Goal: Task Accomplishment & Management: Use online tool/utility

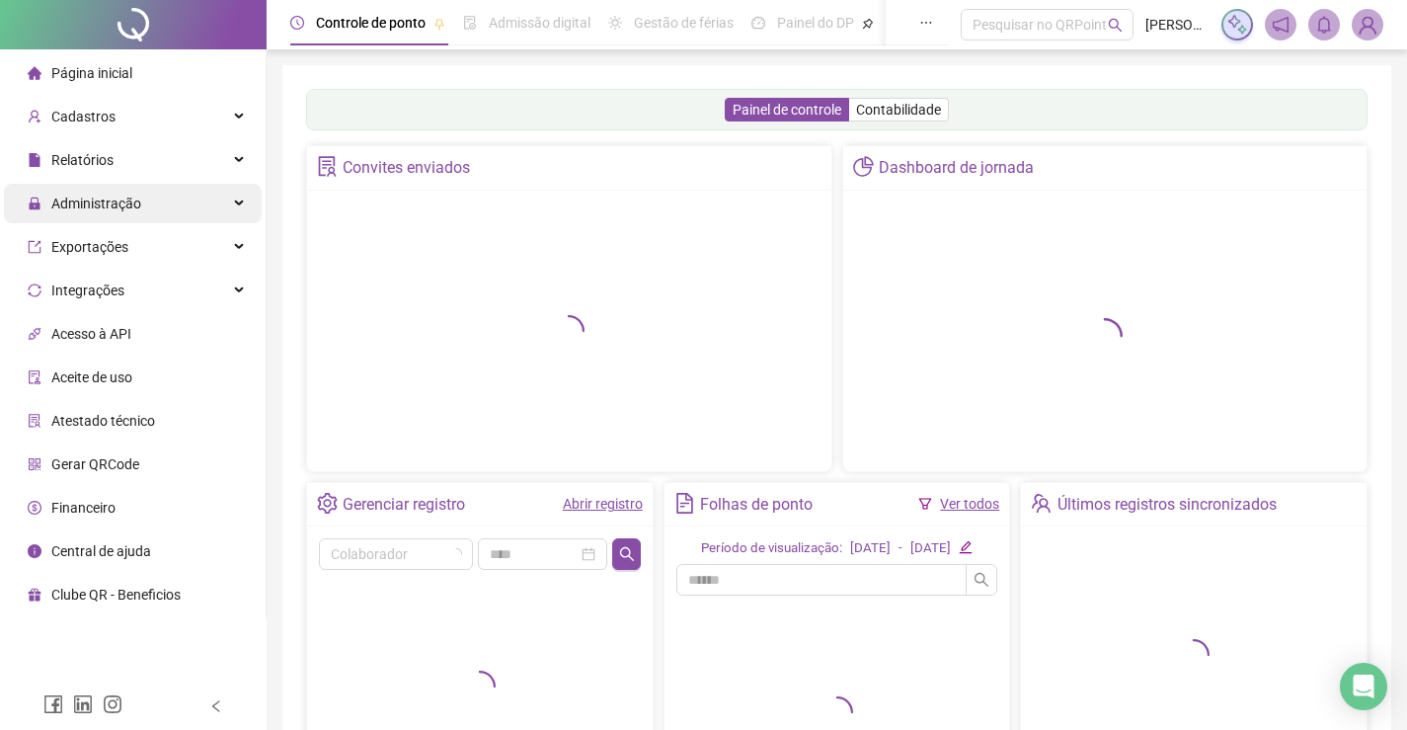
click at [160, 192] on div "Administração" at bounding box center [133, 203] width 258 height 39
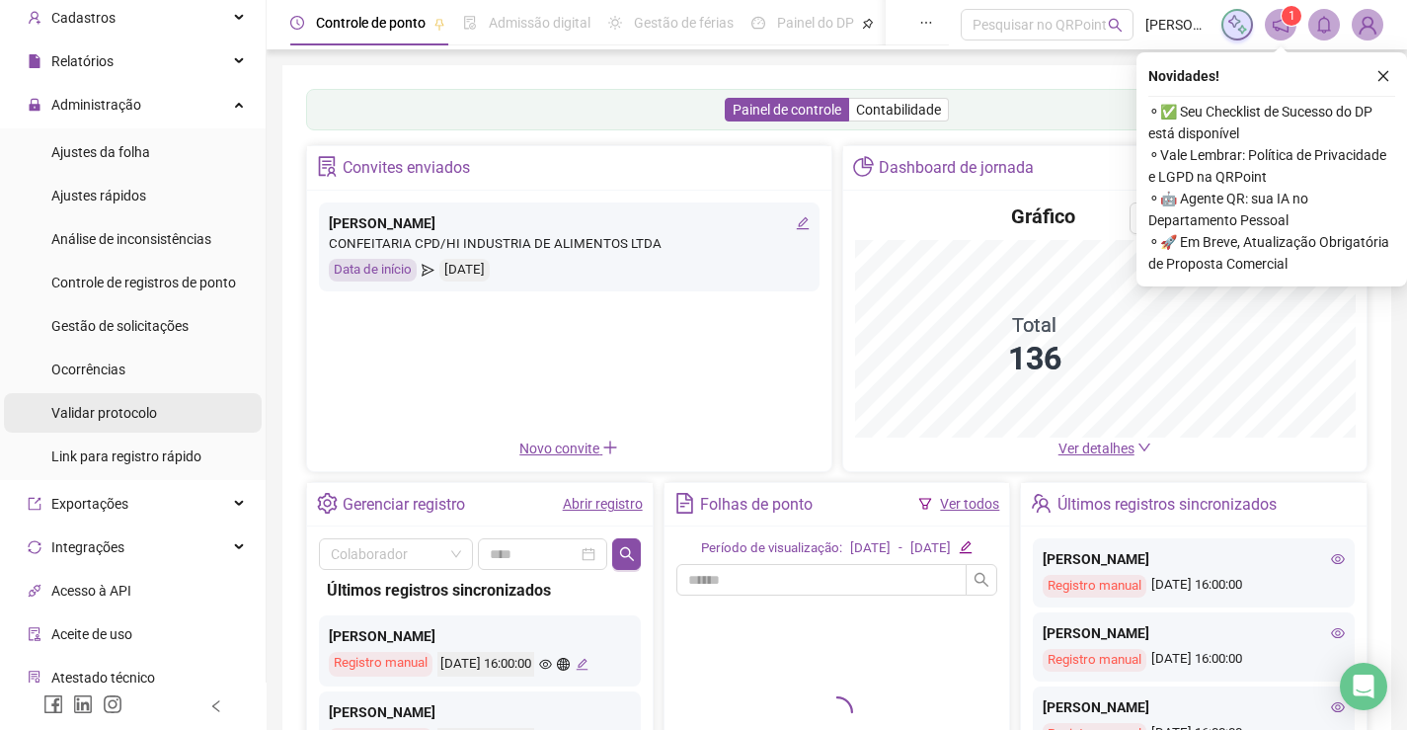
scroll to position [197, 0]
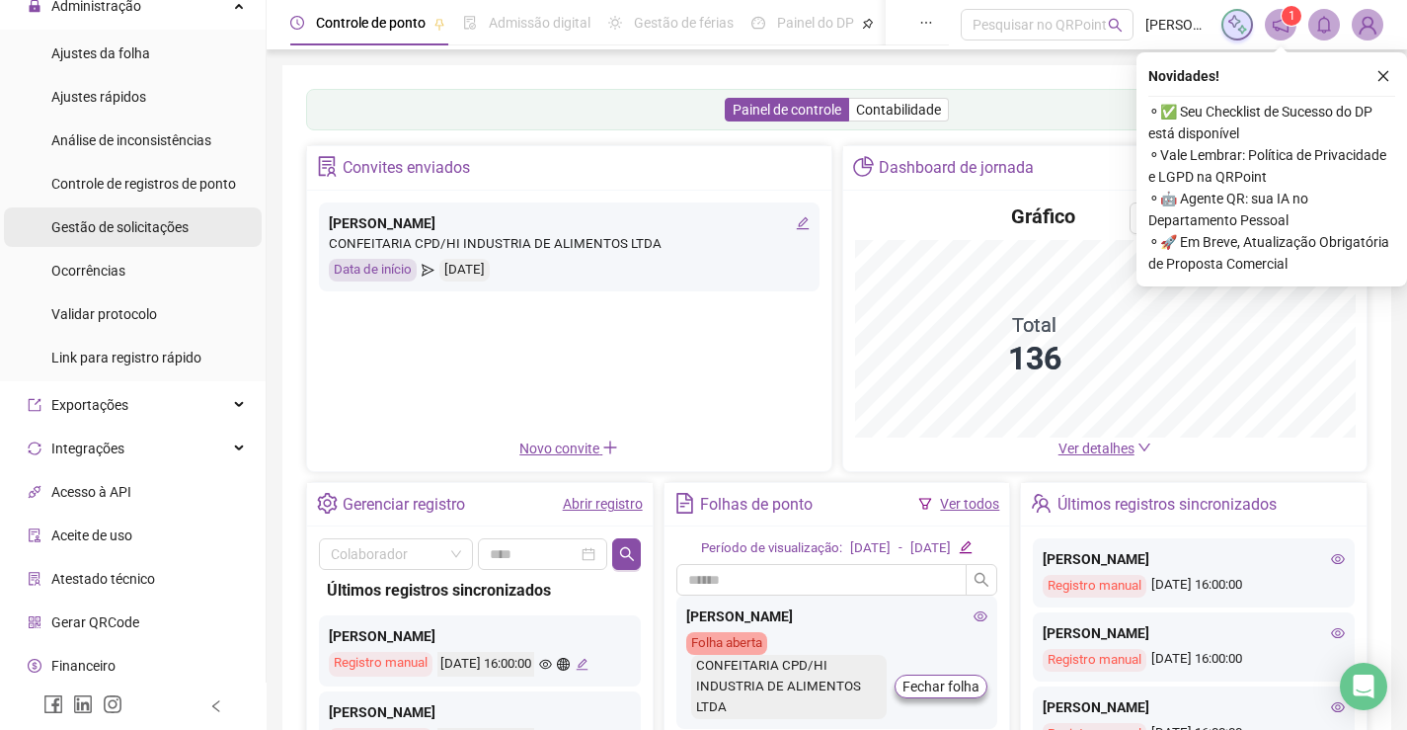
click at [179, 220] on span "Gestão de solicitações" at bounding box center [119, 227] width 137 height 16
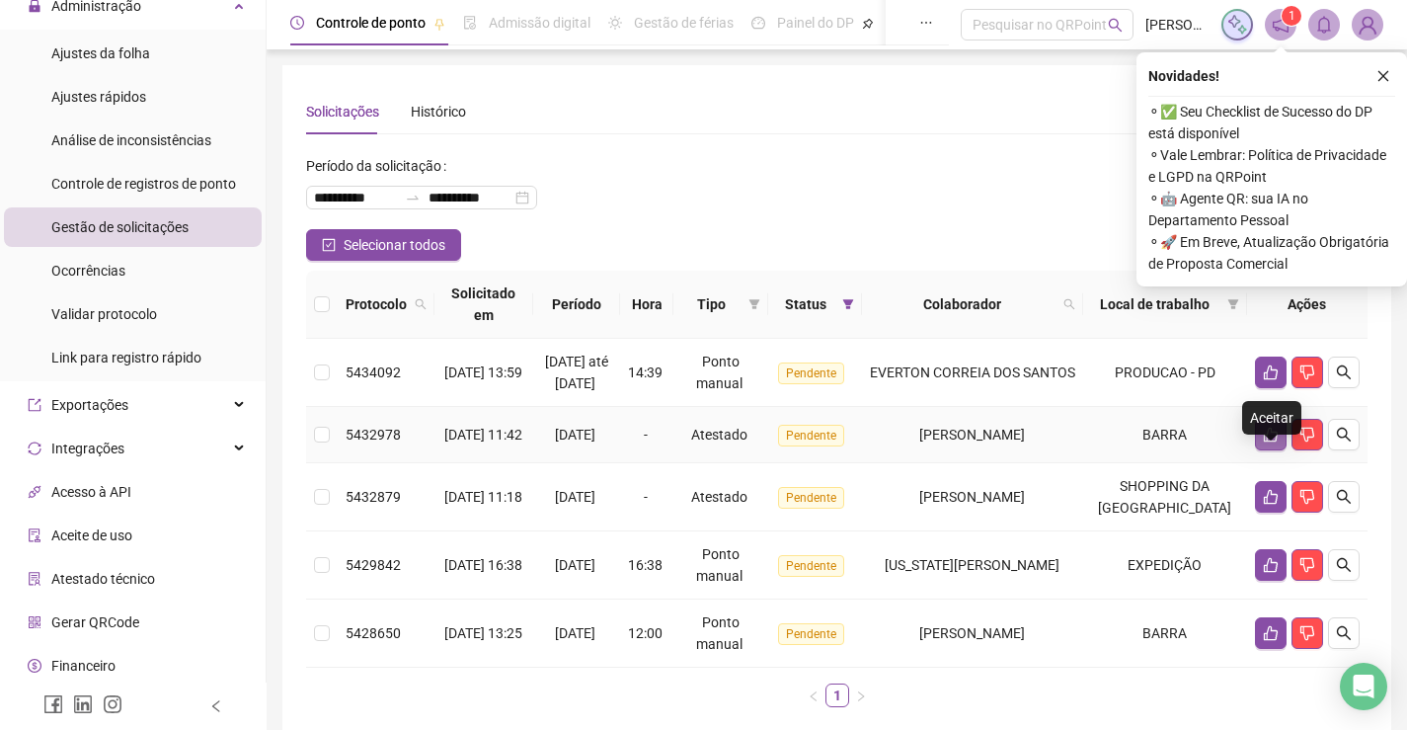
click at [1271, 442] on icon "like" at bounding box center [1271, 434] width 14 height 15
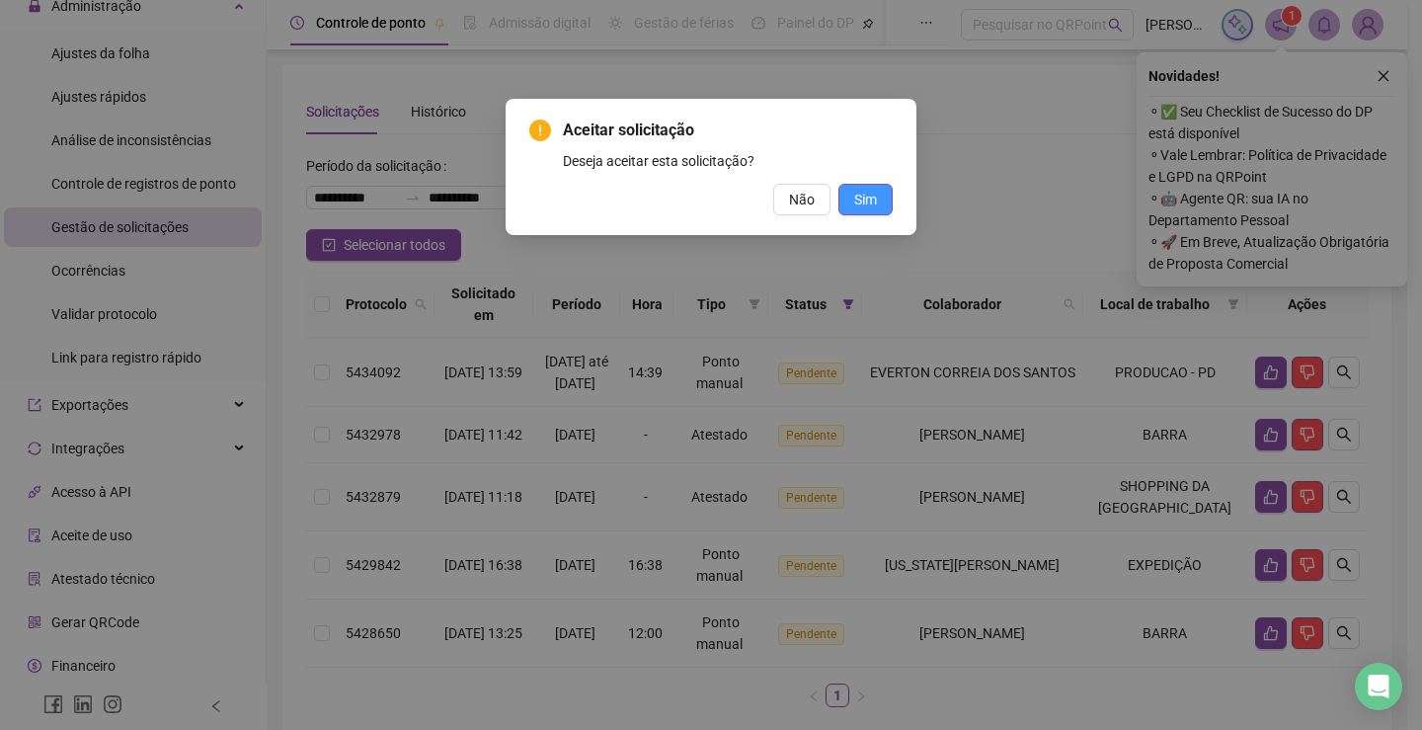
click at [858, 191] on span "Sim" at bounding box center [865, 200] width 23 height 22
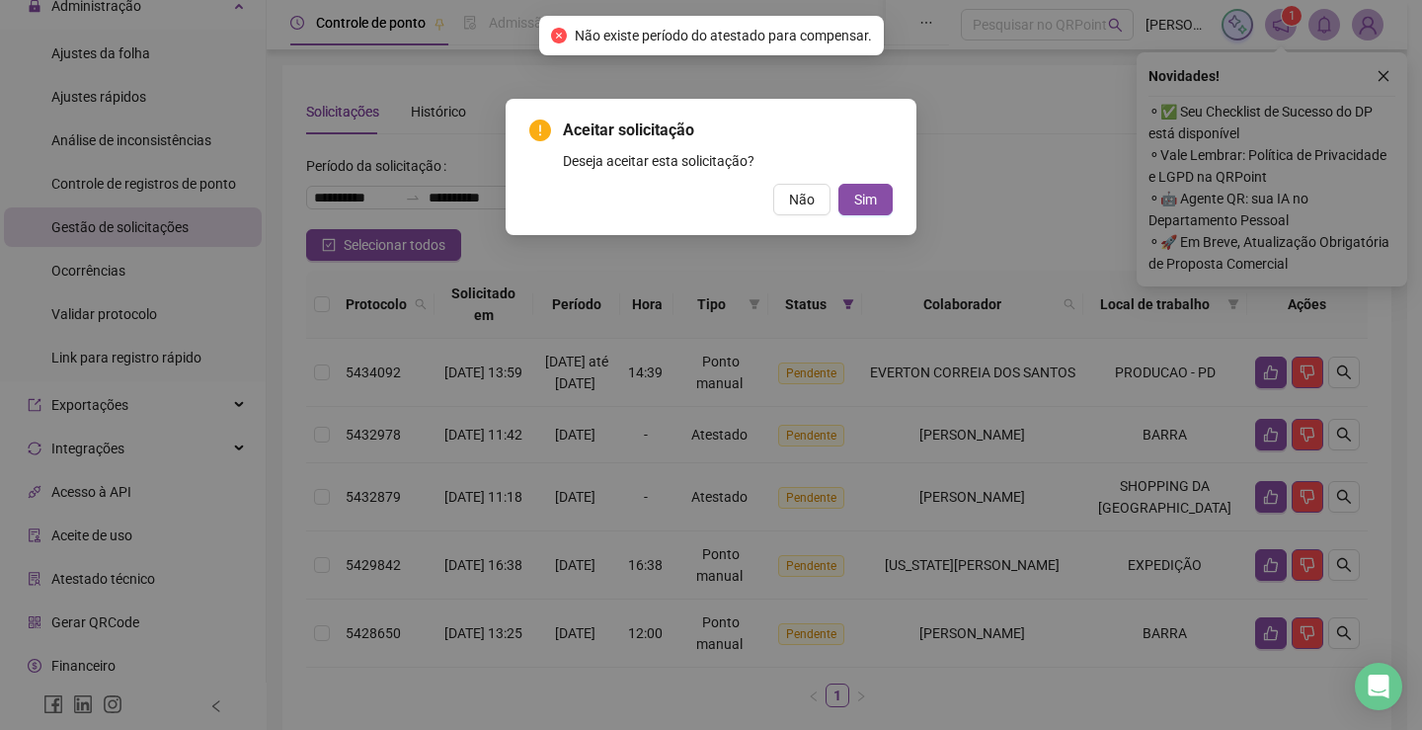
click at [1383, 62] on div "Aceitar solicitação Deseja aceitar esta solicitação? Não Sim" at bounding box center [711, 365] width 1422 height 730
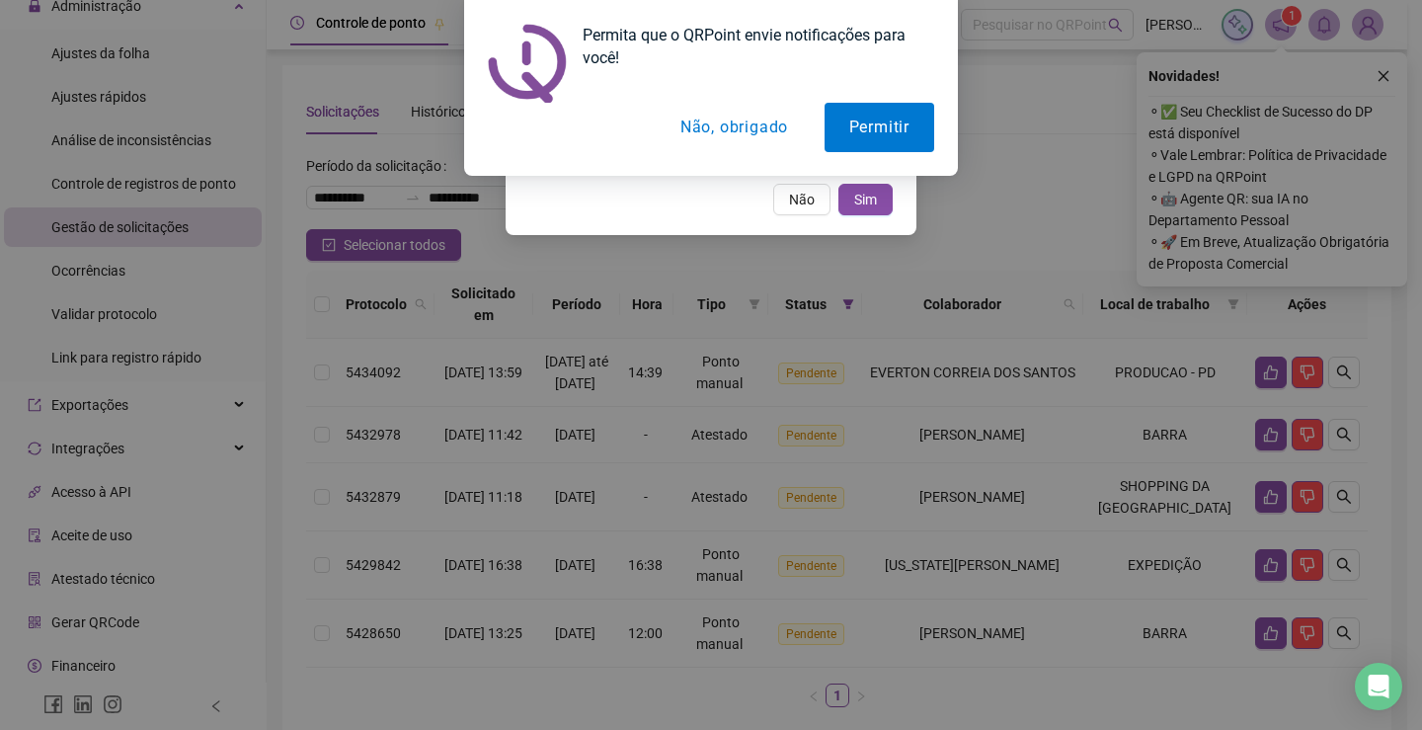
click at [1382, 71] on div "Permita que o QRPoint envie notificações para você! Permitir Não, obrigado" at bounding box center [711, 88] width 1422 height 176
click at [1381, 82] on div "Permita que o QRPoint envie notificações para você! Permitir Não, obrigado" at bounding box center [711, 88] width 1422 height 176
click at [867, 125] on button "Permitir" at bounding box center [879, 127] width 110 height 49
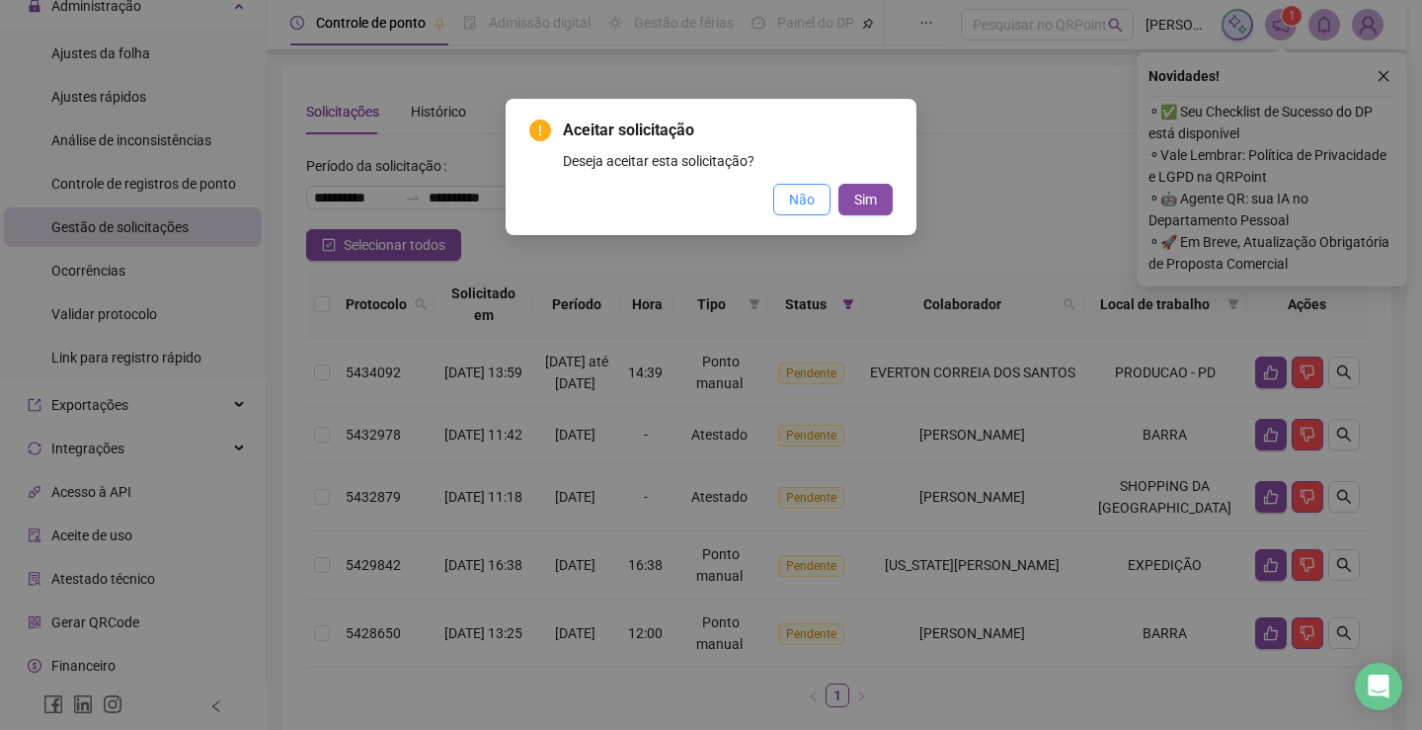
click at [795, 197] on span "Não" at bounding box center [802, 200] width 26 height 22
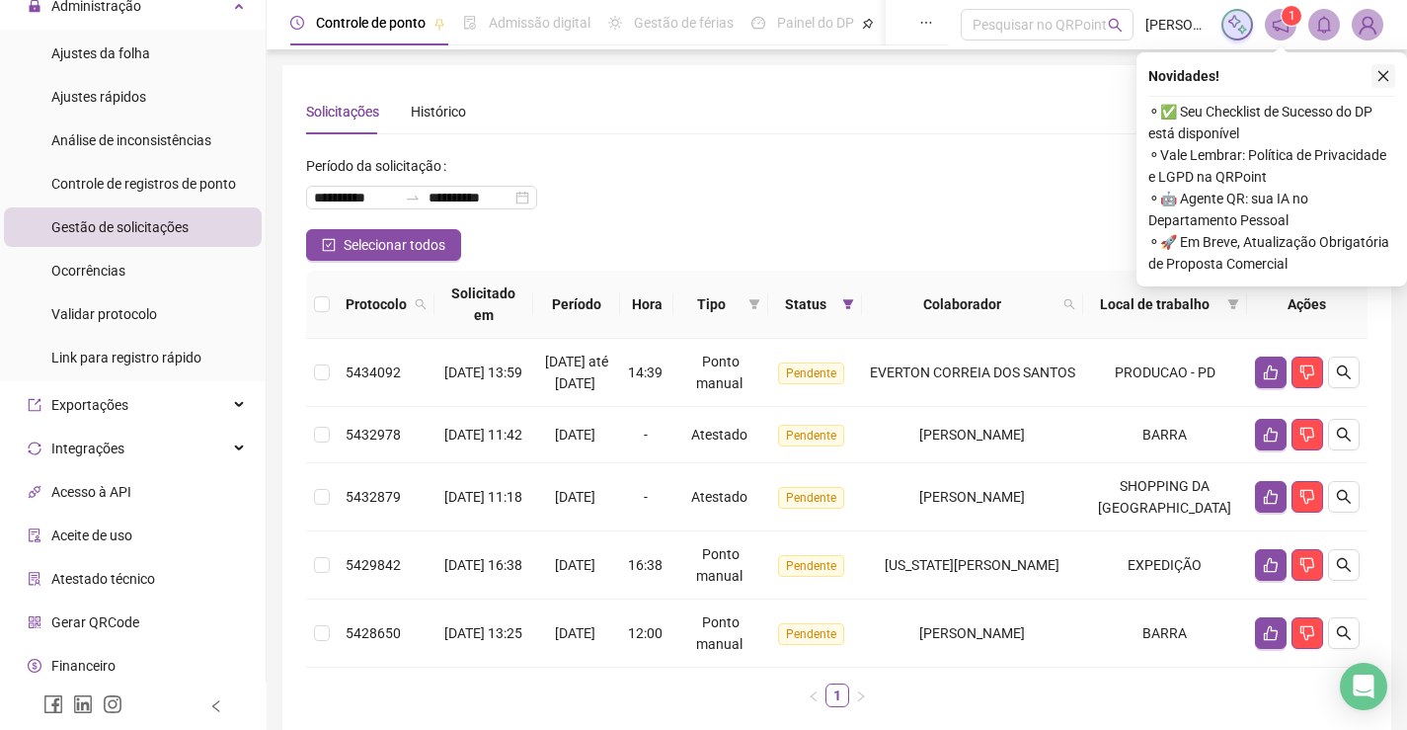
click at [1384, 76] on icon "close" at bounding box center [1383, 76] width 14 height 14
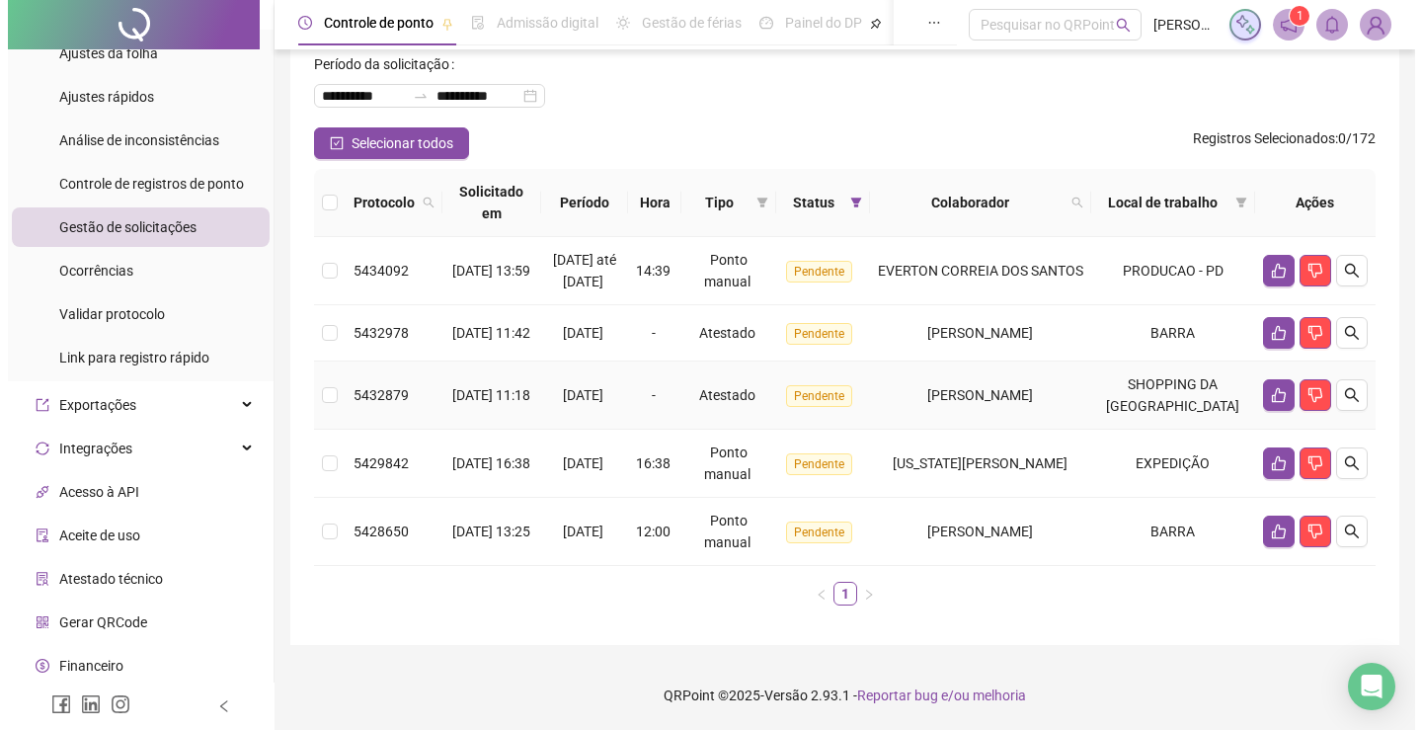
scroll to position [135, 0]
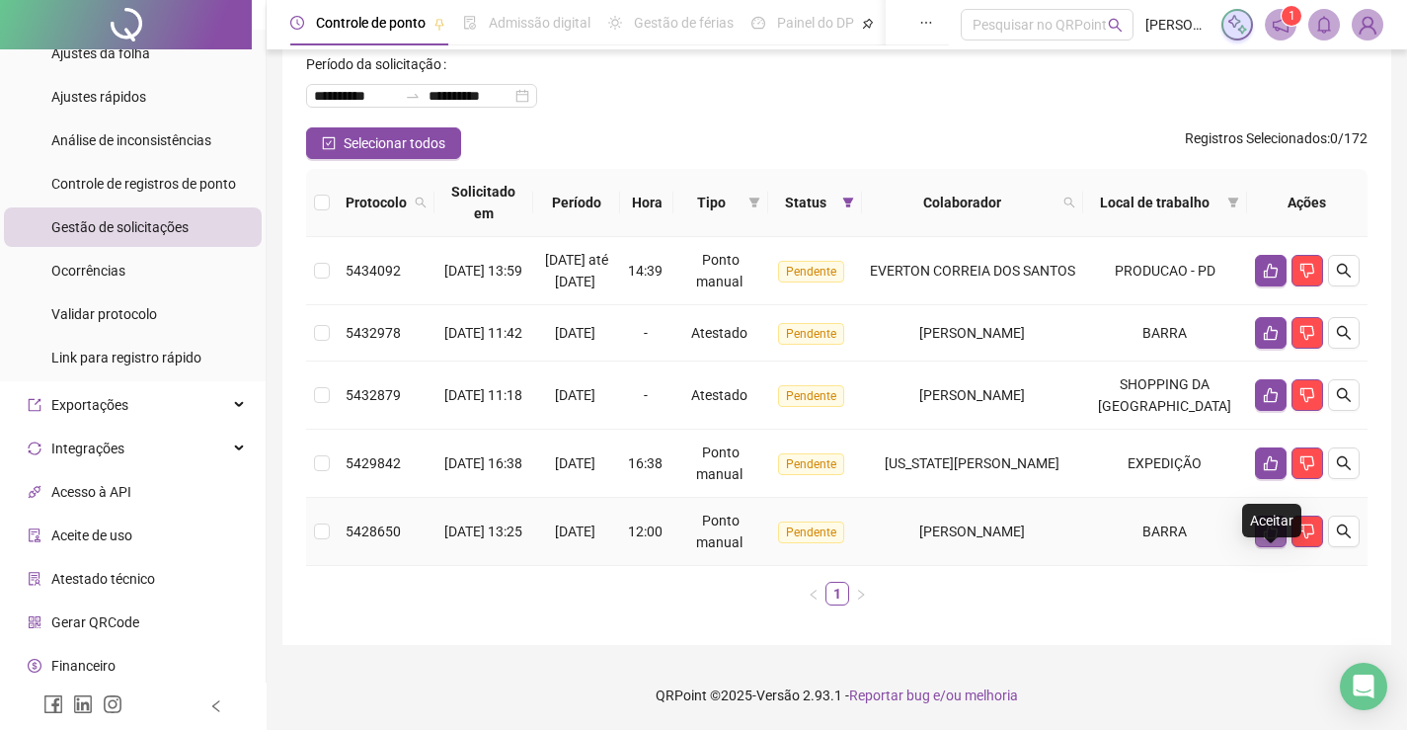
click at [1263, 540] on button "button" at bounding box center [1271, 531] width 32 height 32
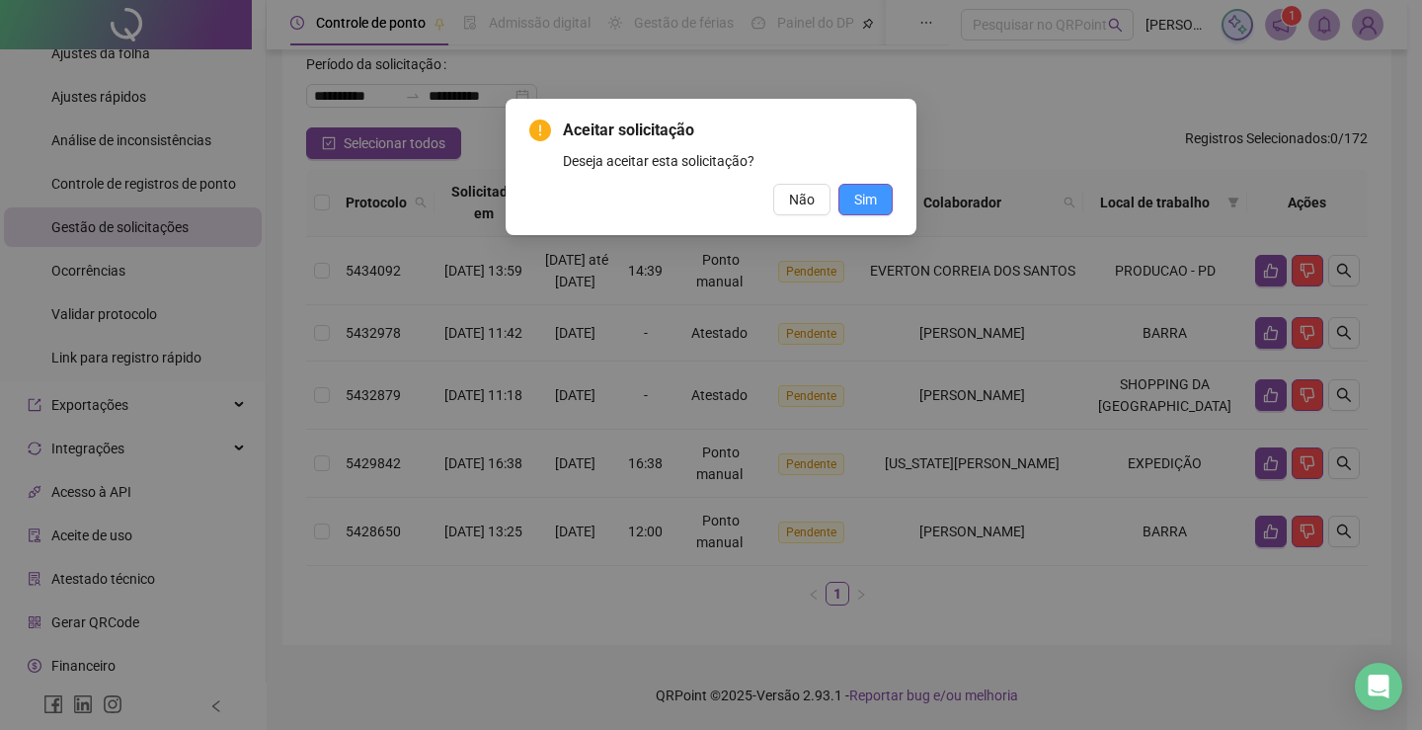
click at [872, 189] on span "Sim" at bounding box center [865, 200] width 23 height 22
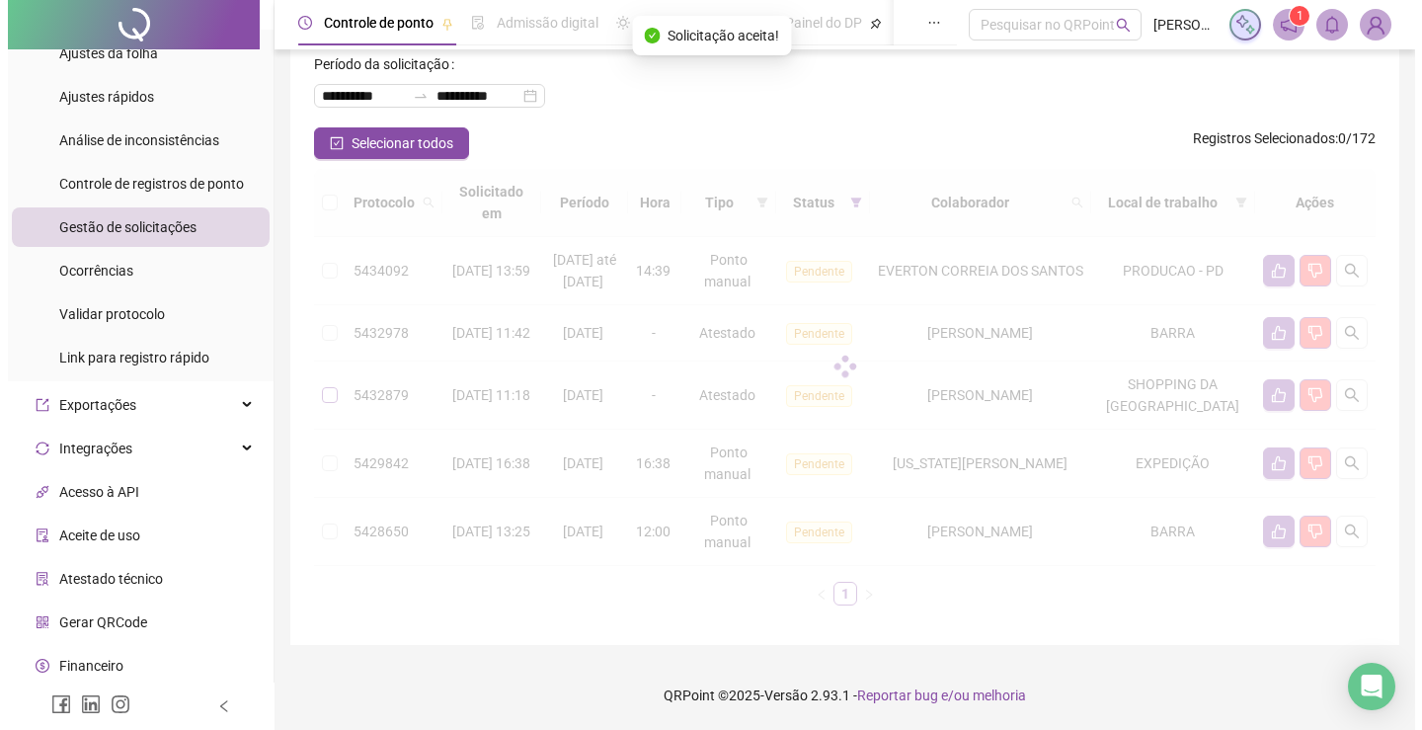
scroll to position [67, 0]
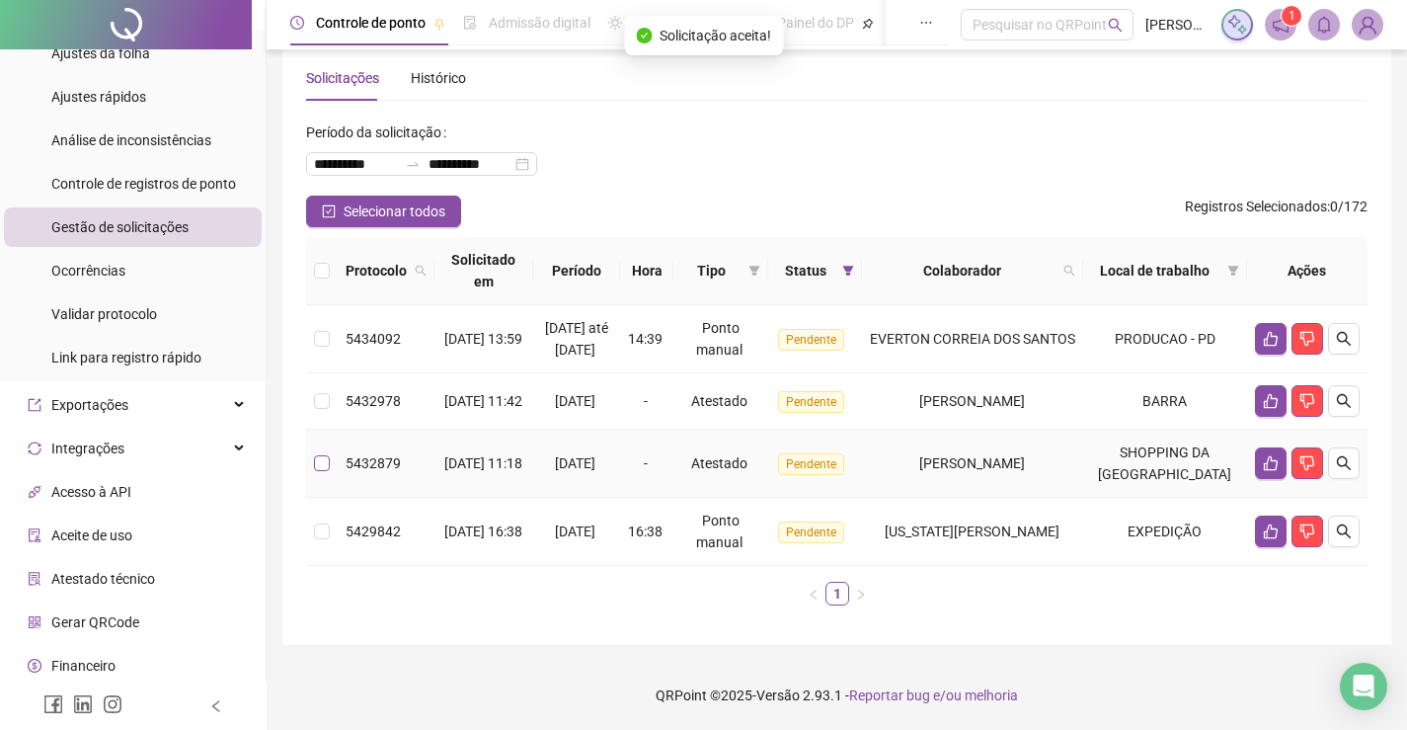
click at [322, 471] on label at bounding box center [322, 463] width 16 height 22
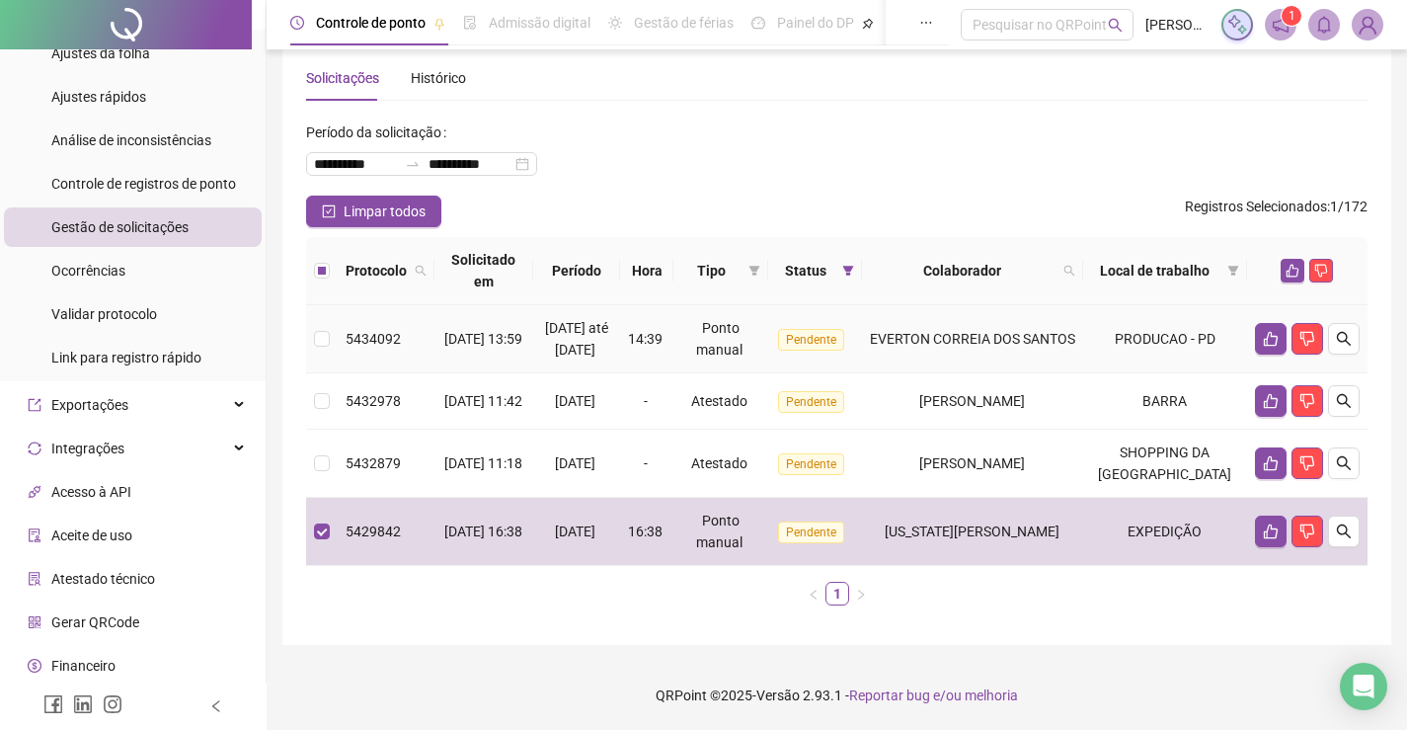
click at [310, 313] on td at bounding box center [322, 339] width 32 height 68
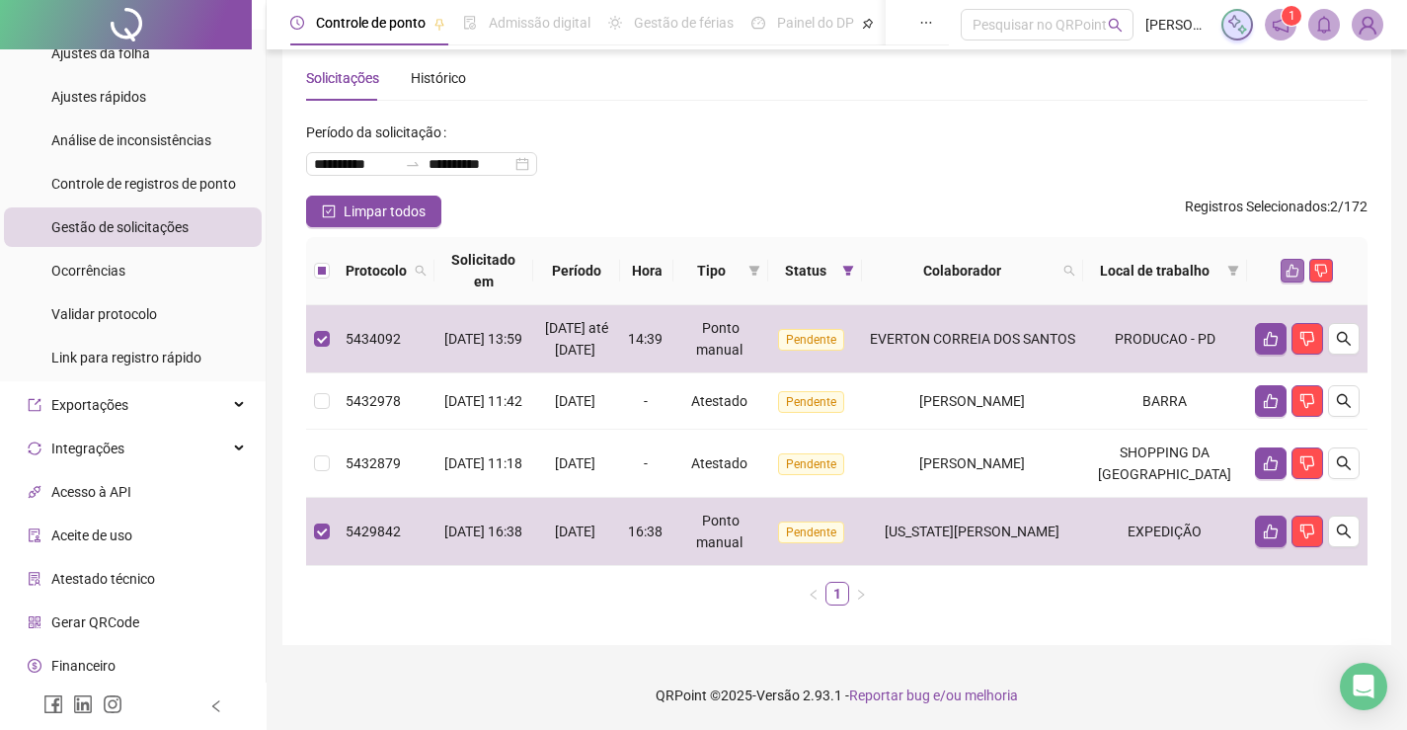
click at [1288, 265] on icon "like" at bounding box center [1292, 271] width 13 height 13
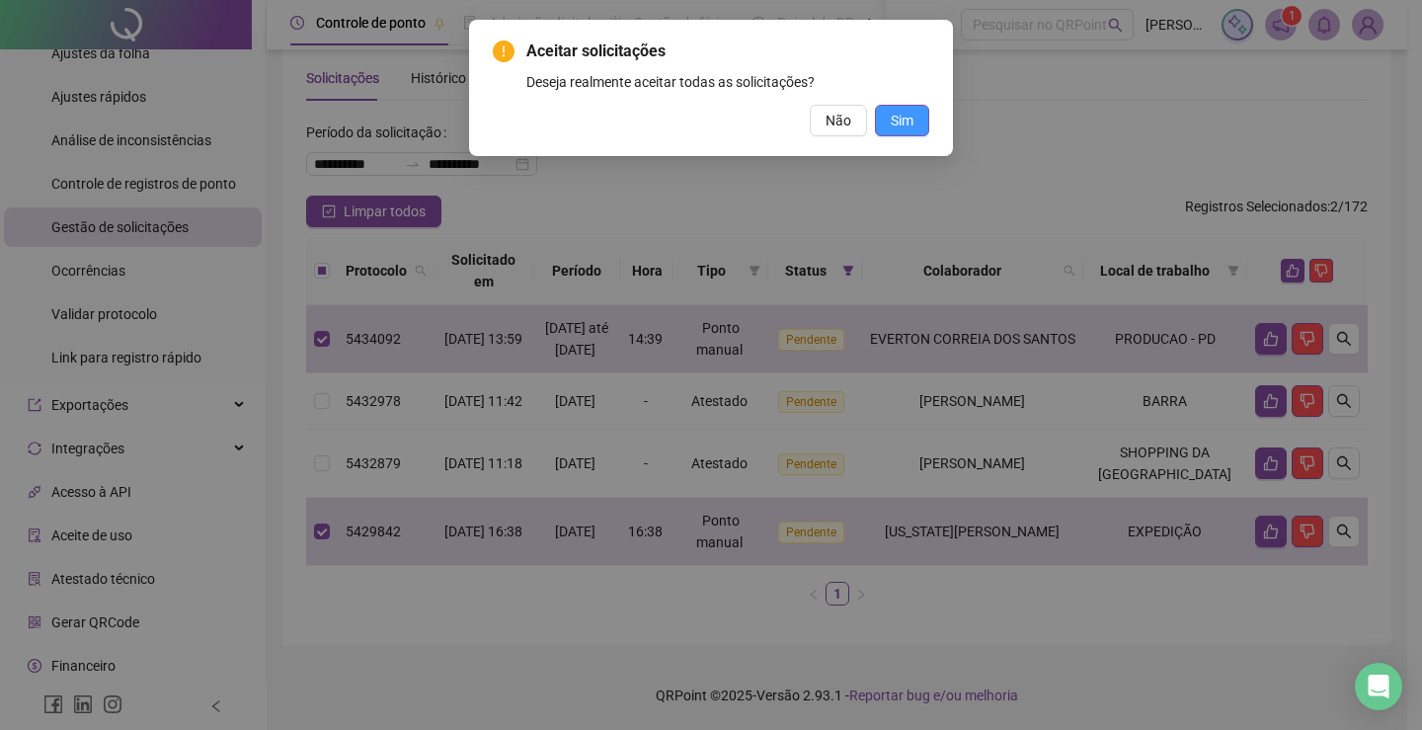
click at [909, 117] on span "Sim" at bounding box center [902, 121] width 23 height 22
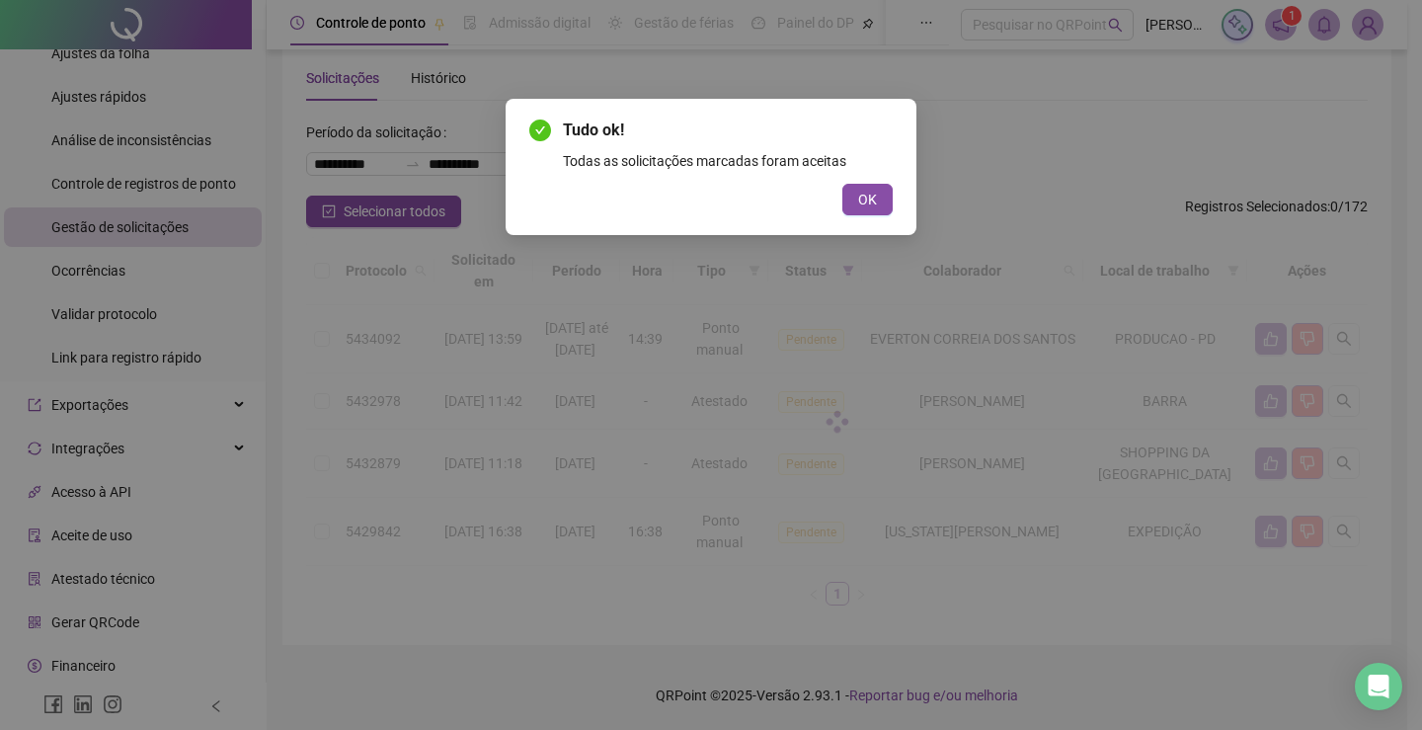
scroll to position [0, 0]
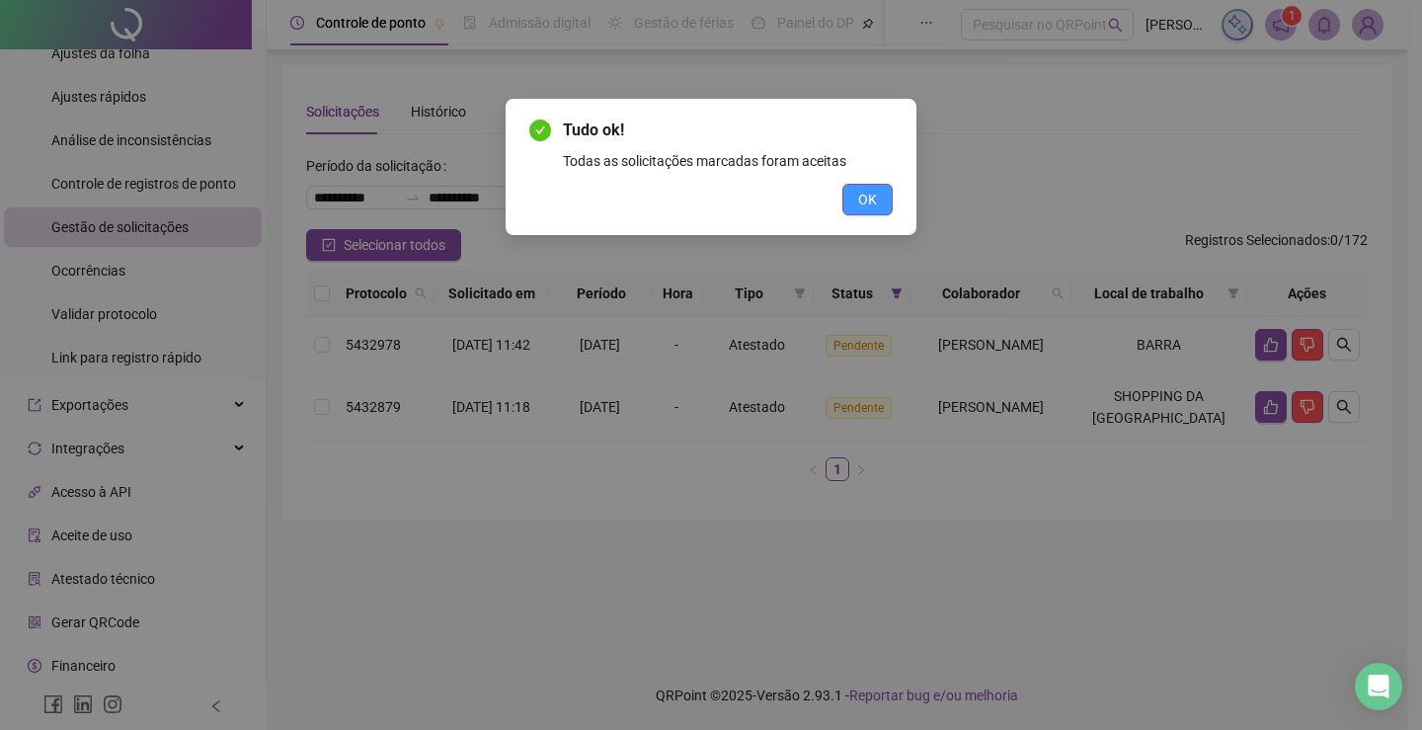
click at [878, 193] on button "OK" at bounding box center [867, 200] width 50 height 32
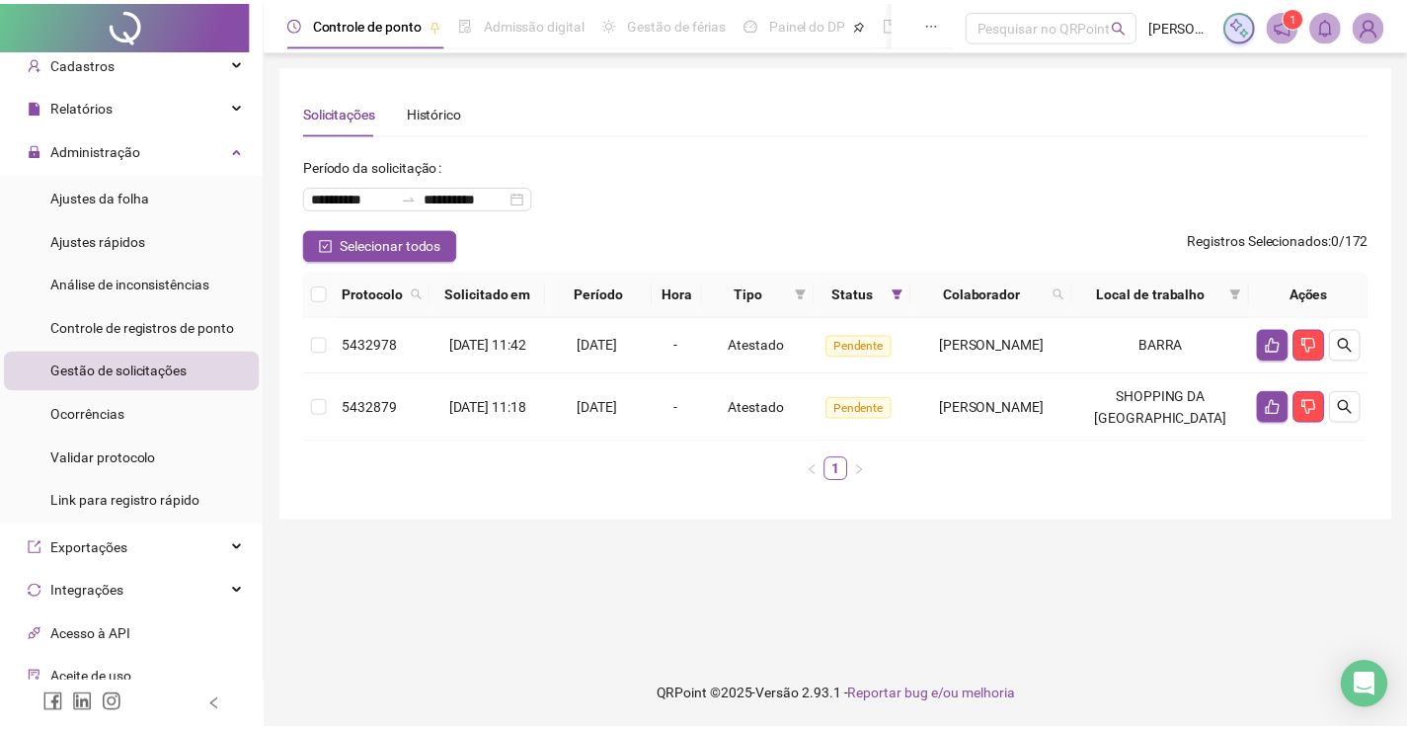
scroll to position [46, 0]
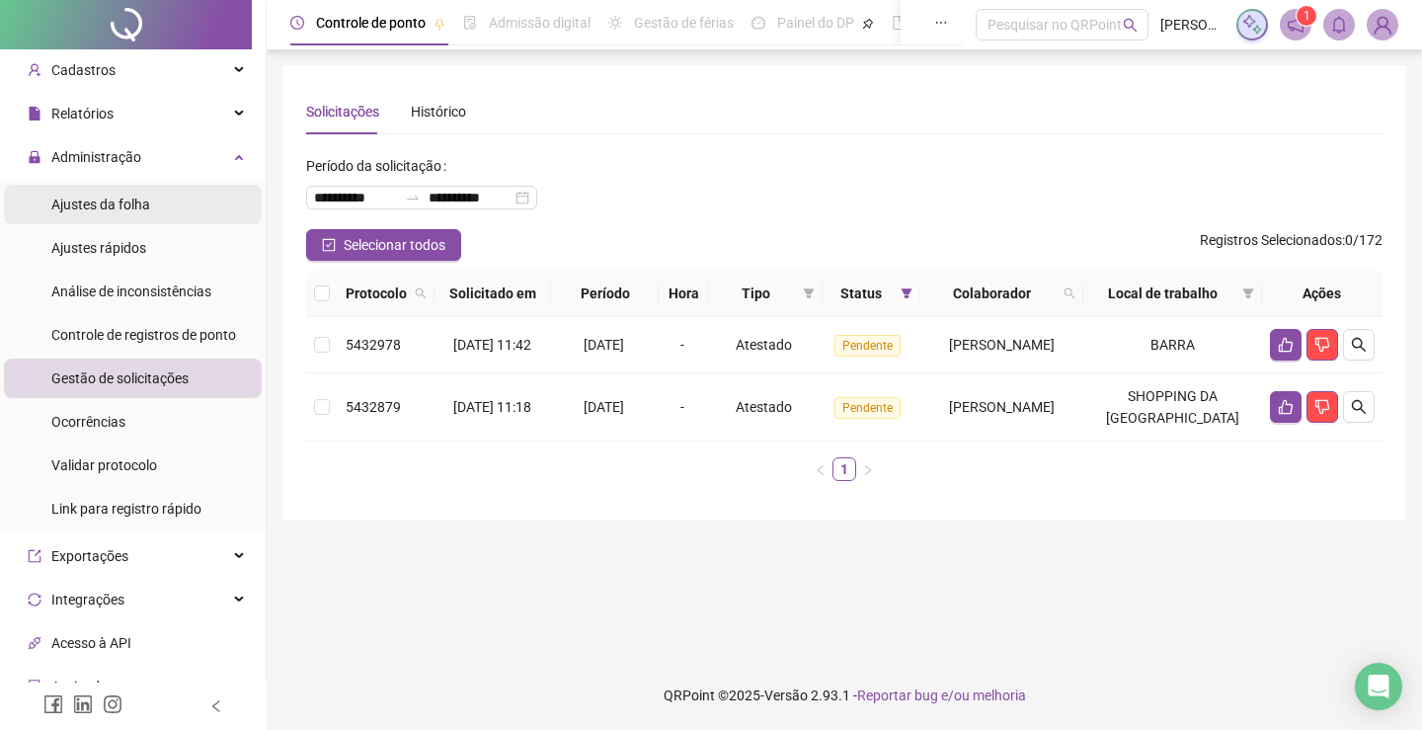
click at [133, 203] on span "Ajustes da folha" at bounding box center [100, 204] width 99 height 16
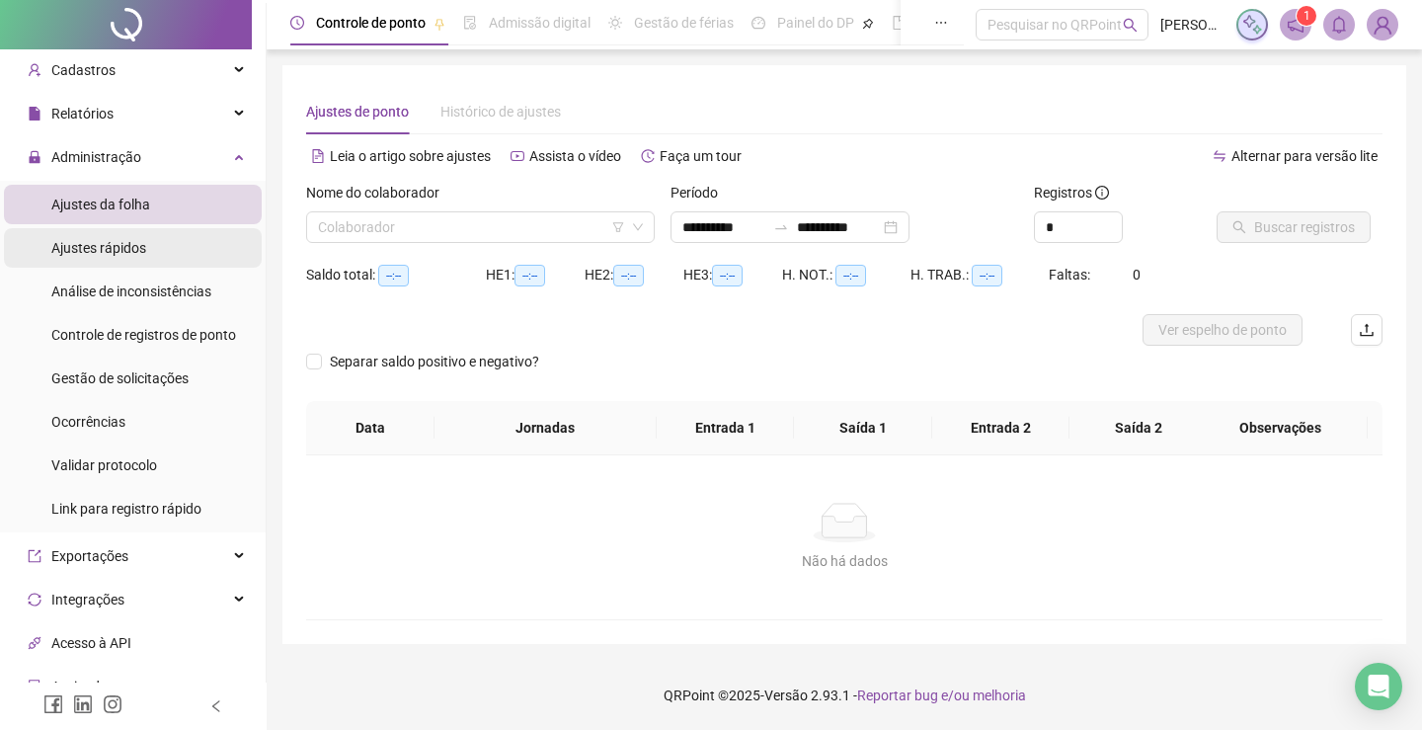
type input "**********"
drag, startPoint x: 136, startPoint y: 239, endPoint x: 136, endPoint y: 261, distance: 21.7
click at [136, 240] on span "Ajustes rápidos" at bounding box center [98, 248] width 95 height 16
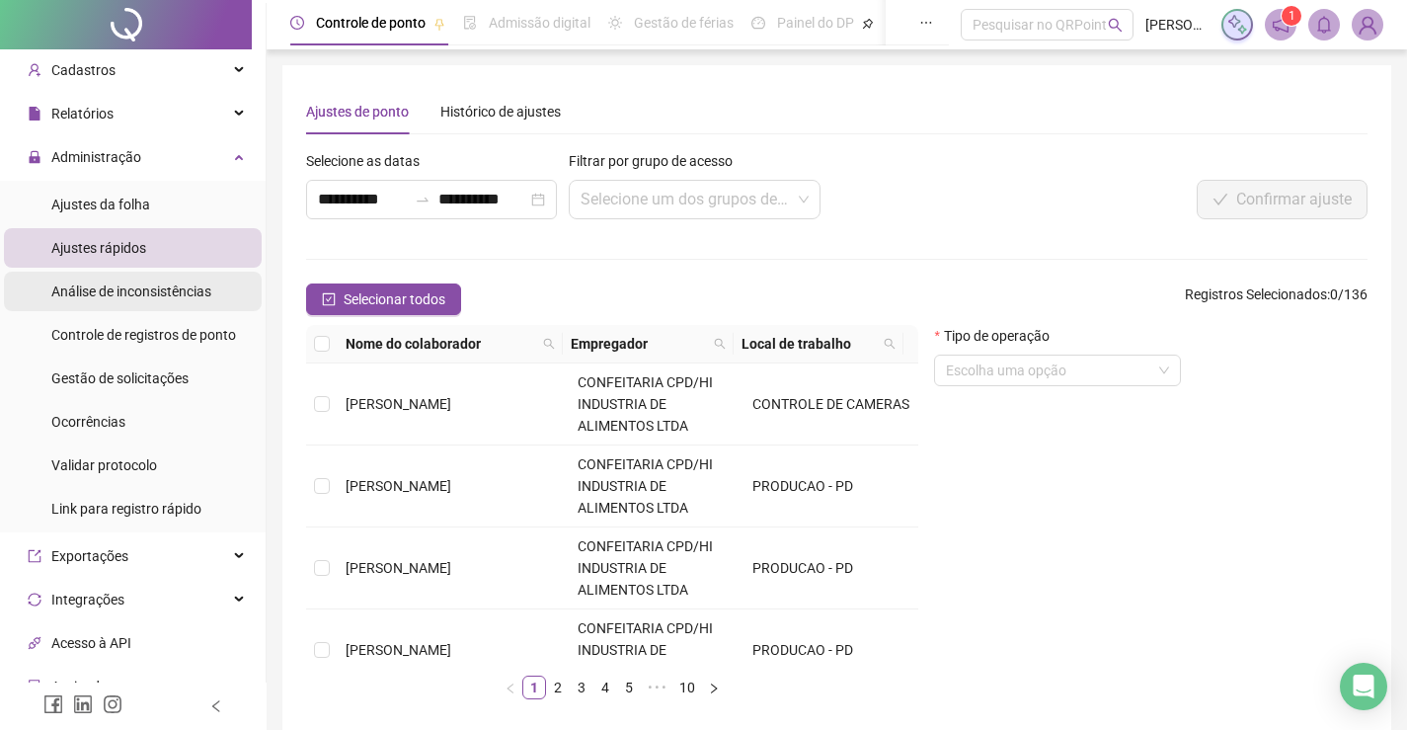
click at [140, 293] on span "Análise de inconsistências" at bounding box center [131, 291] width 160 height 16
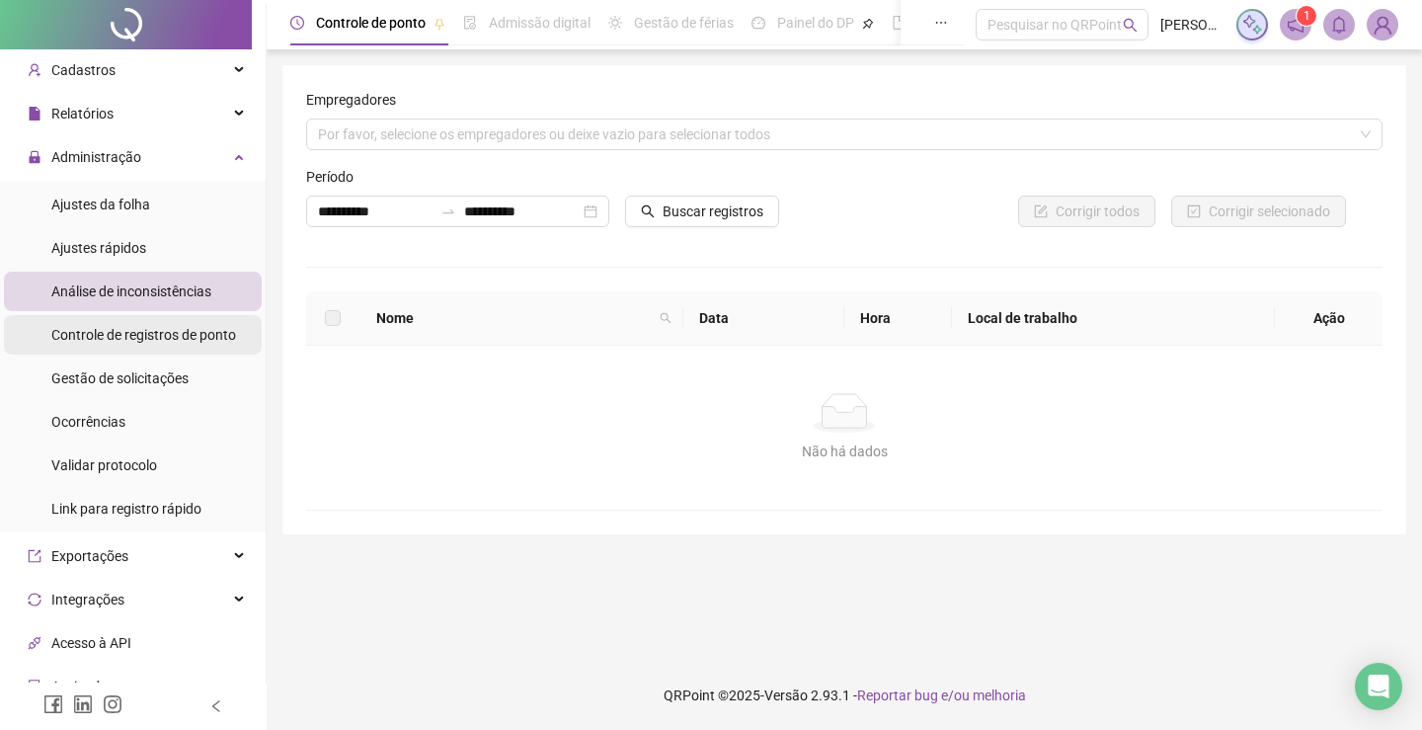
drag, startPoint x: 148, startPoint y: 337, endPoint x: 149, endPoint y: 349, distance: 12.9
click at [149, 337] on span "Controle de registros de ponto" at bounding box center [143, 335] width 185 height 16
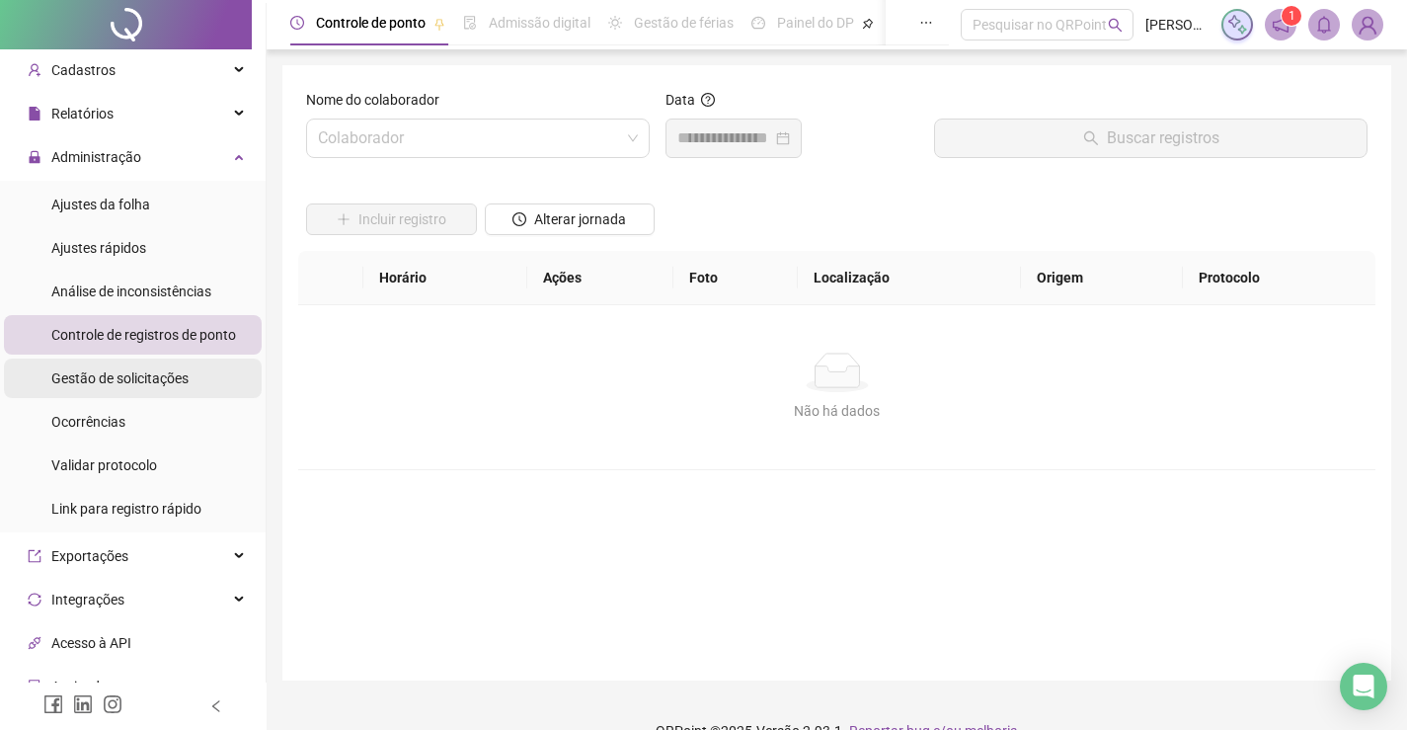
click at [149, 381] on span "Gestão de solicitações" at bounding box center [119, 378] width 137 height 16
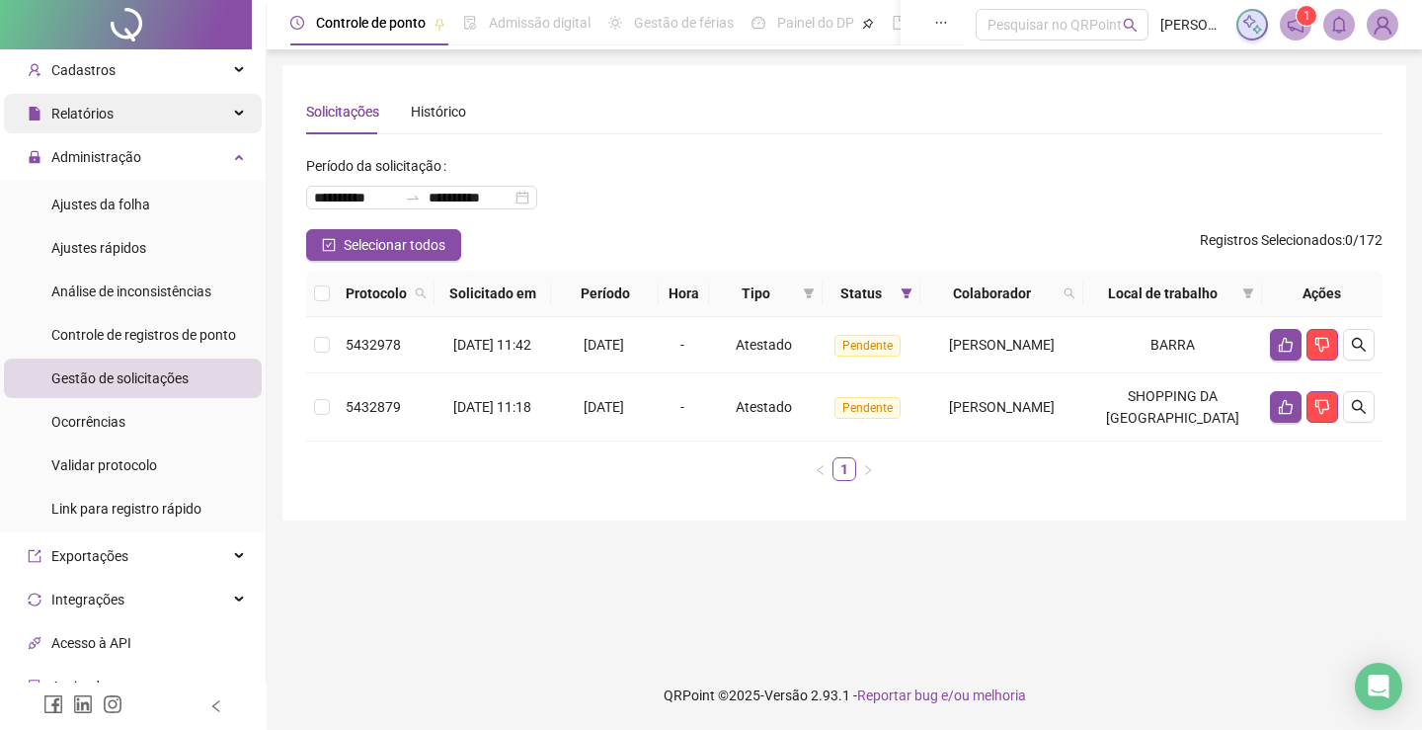
click at [152, 126] on div "Relatórios" at bounding box center [133, 113] width 258 height 39
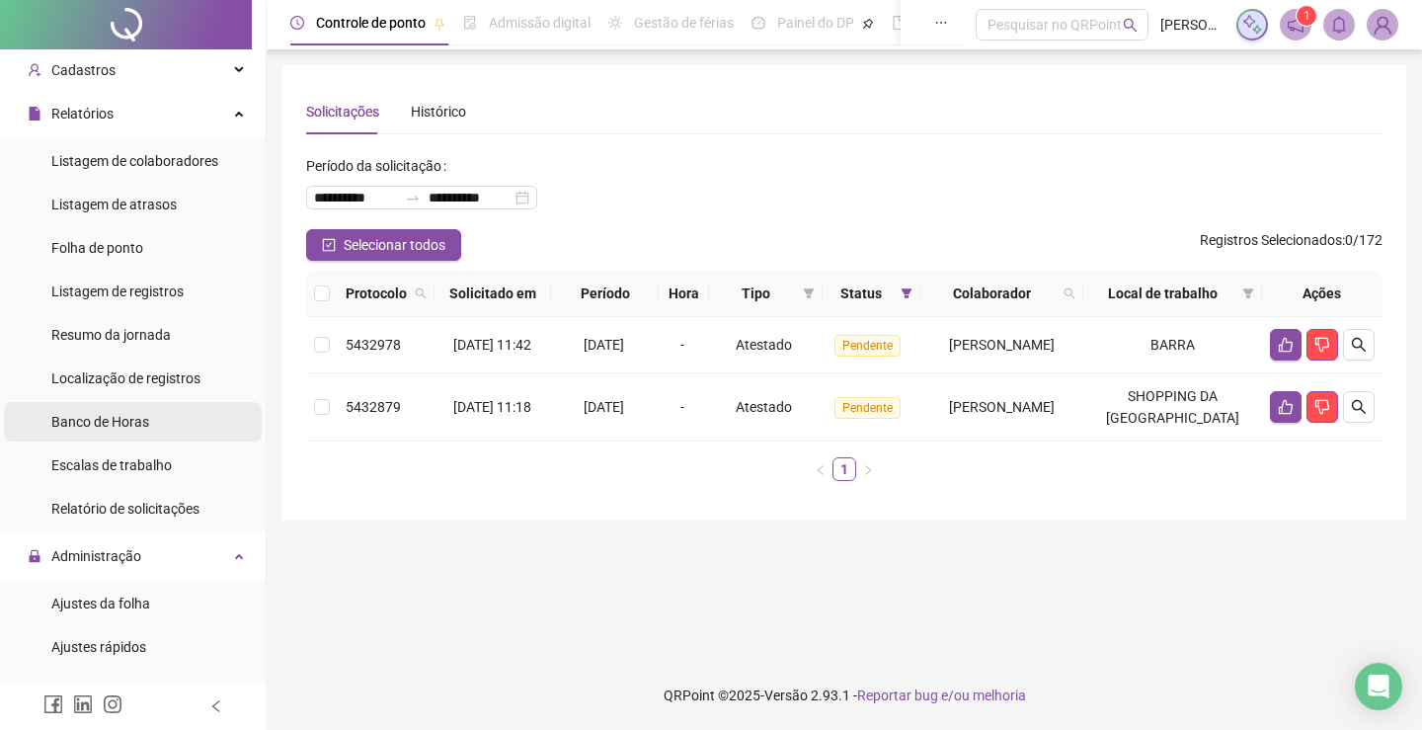
click at [164, 425] on li "Banco de Horas" at bounding box center [133, 421] width 258 height 39
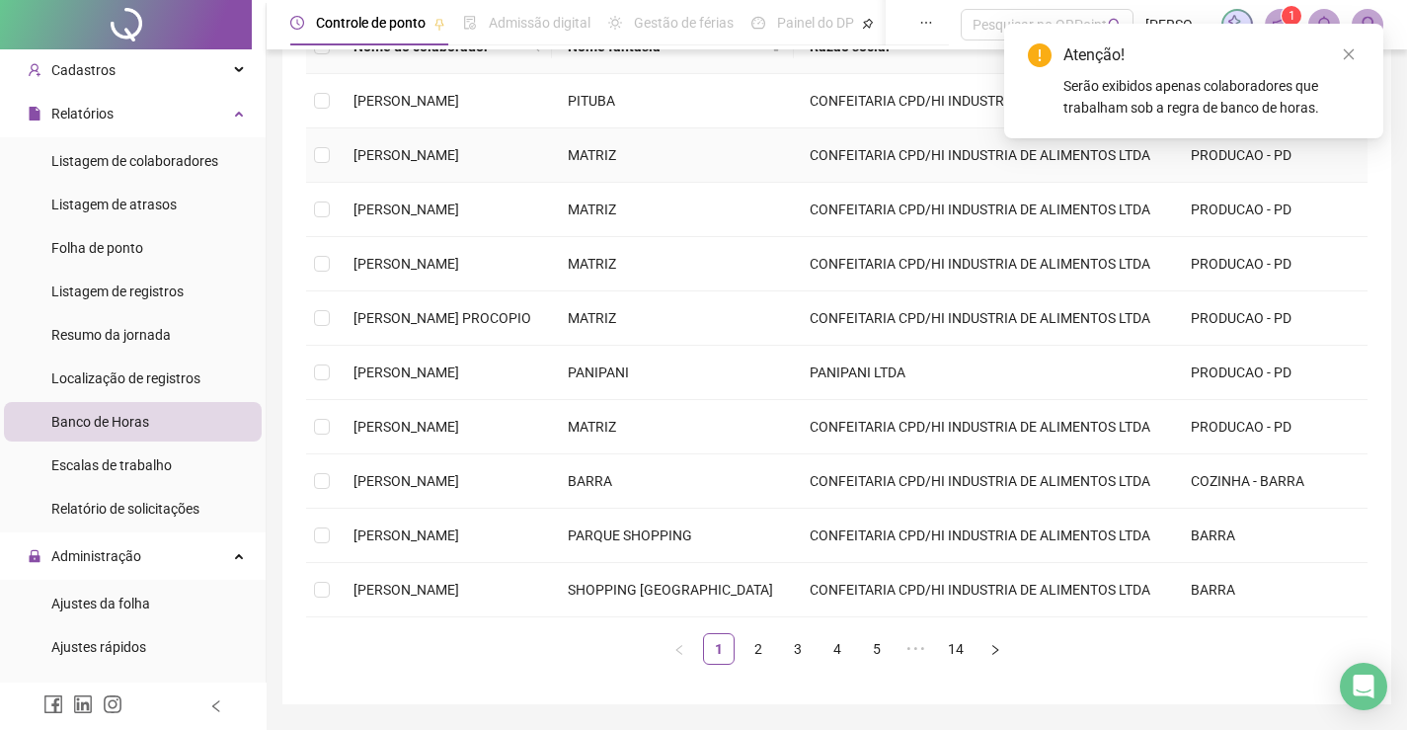
scroll to position [343, 0]
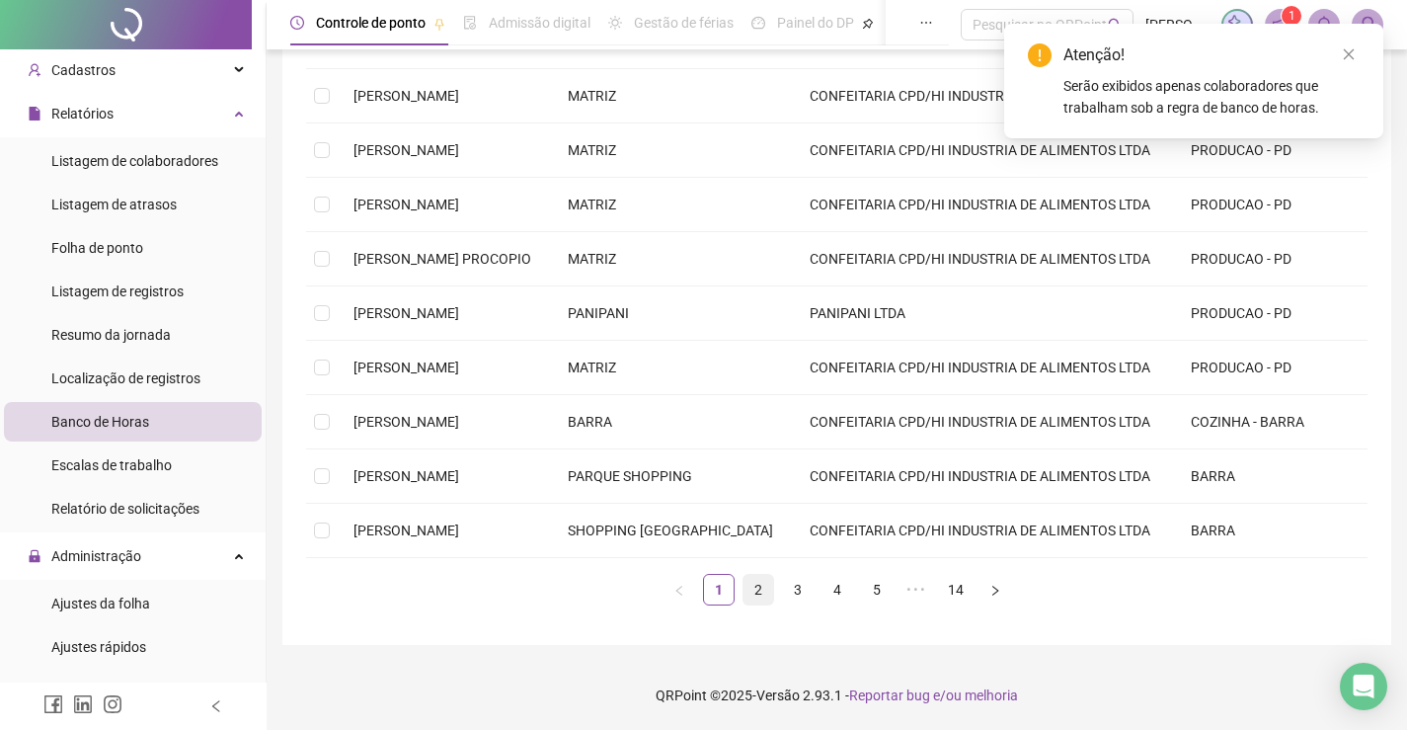
click at [753, 592] on link "2" at bounding box center [758, 590] width 30 height 30
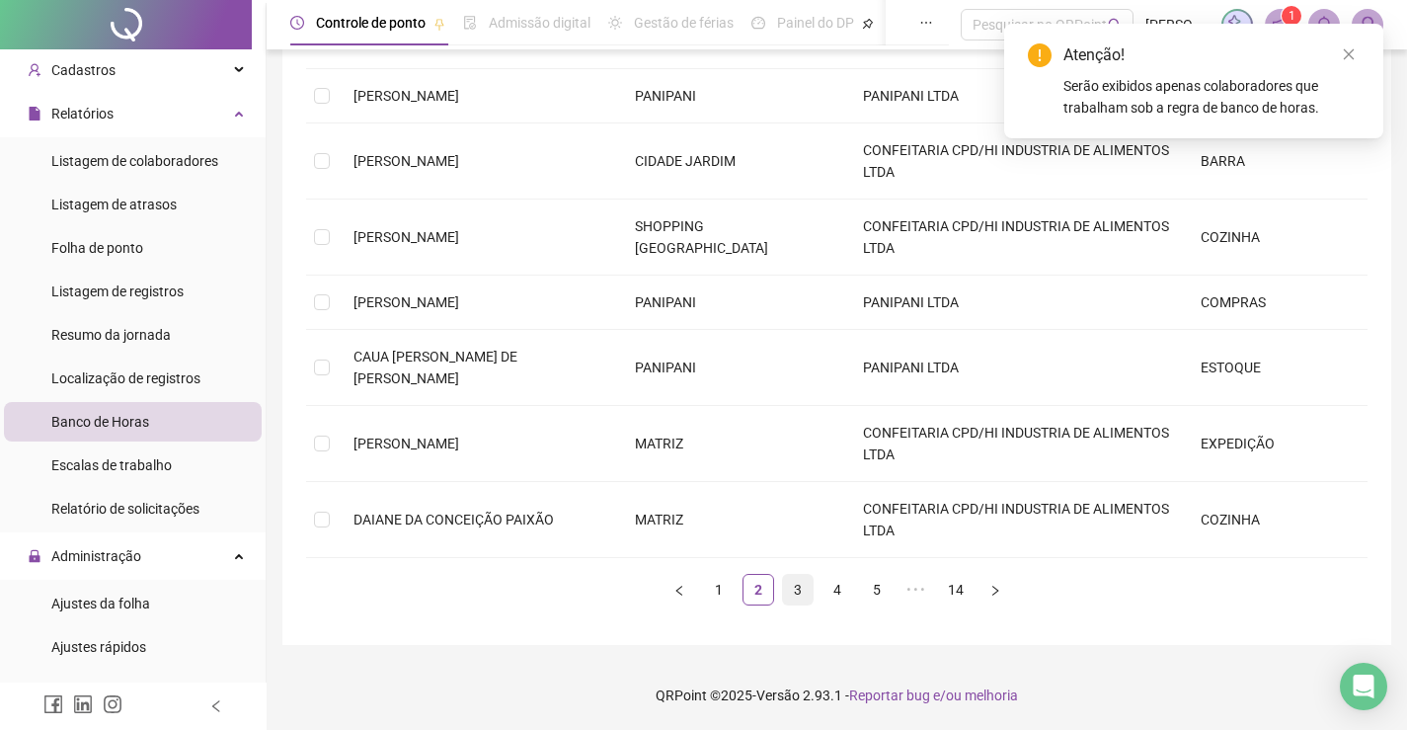
click at [801, 595] on link "3" at bounding box center [798, 590] width 30 height 30
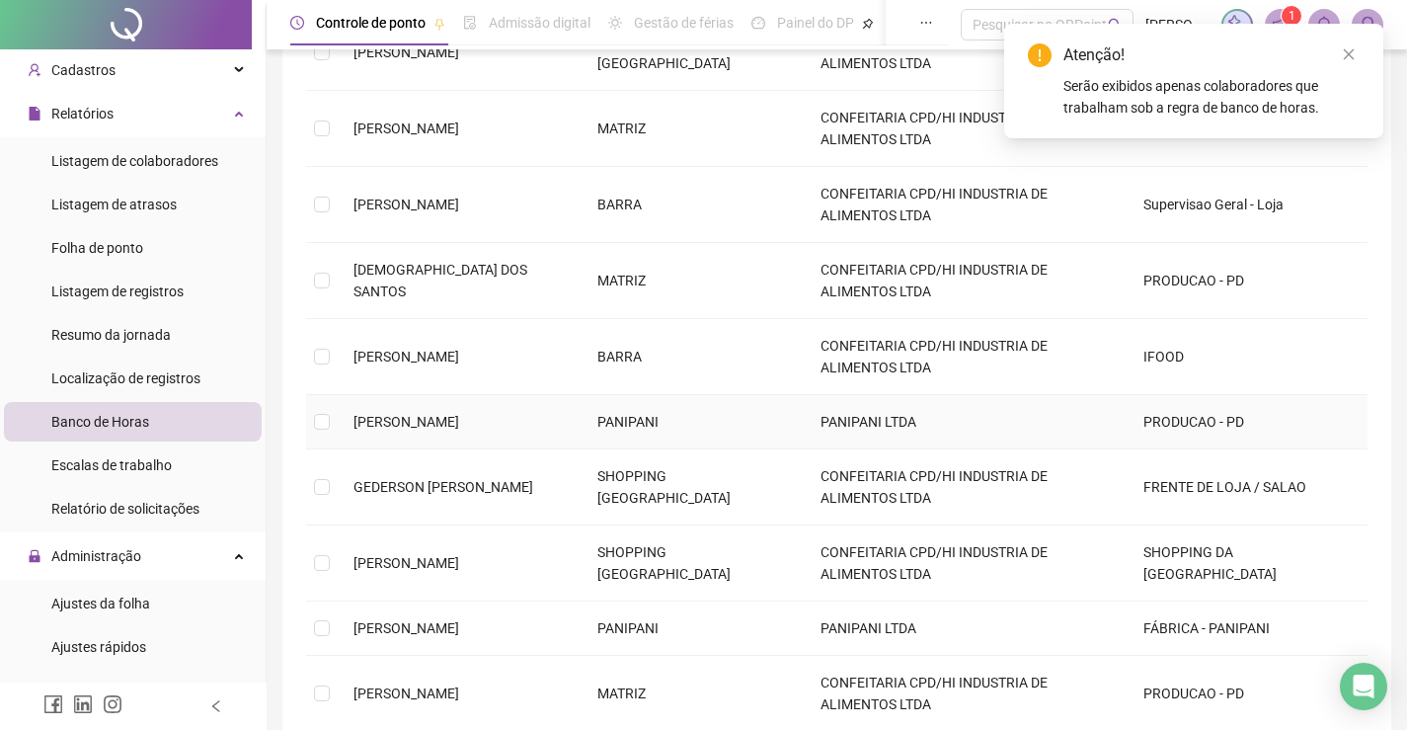
click at [413, 414] on span "[PERSON_NAME]" at bounding box center [406, 422] width 106 height 16
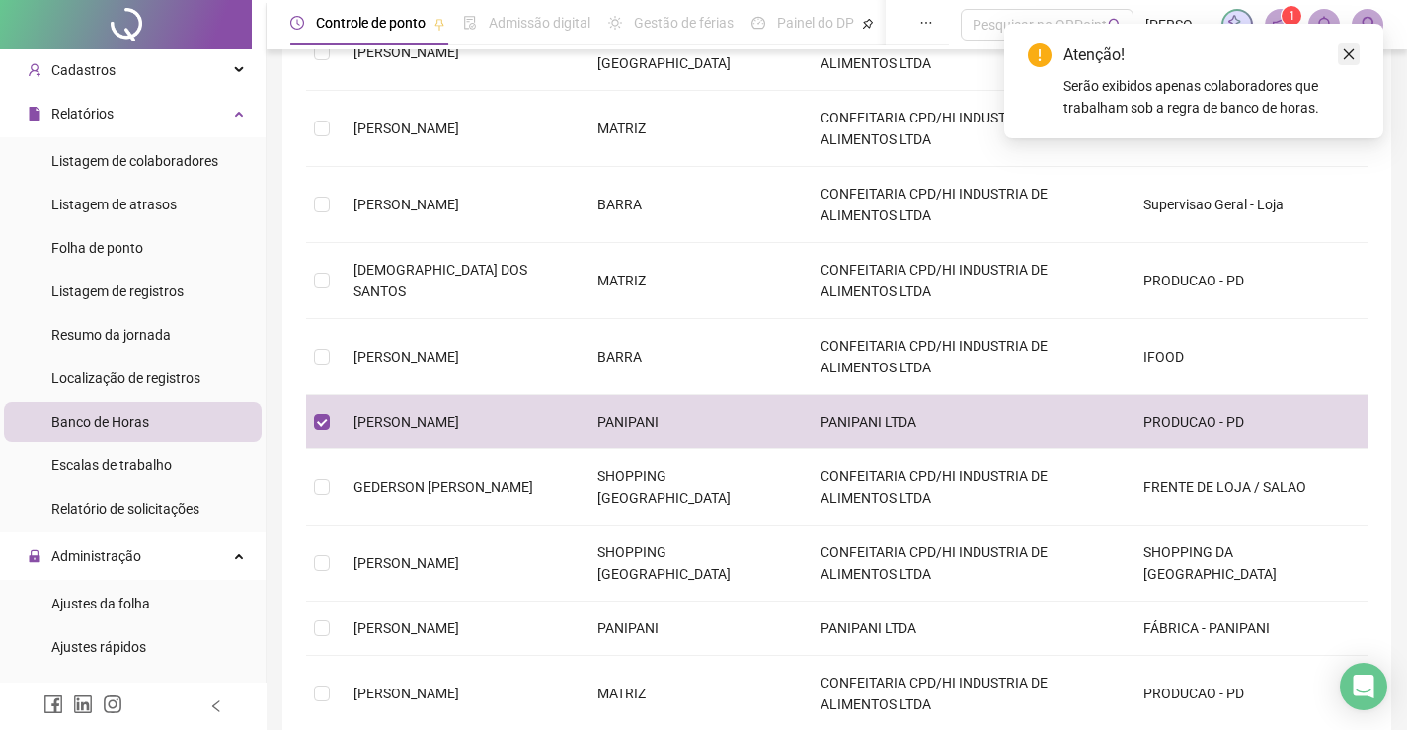
click at [1347, 59] on icon "close" at bounding box center [1349, 54] width 14 height 14
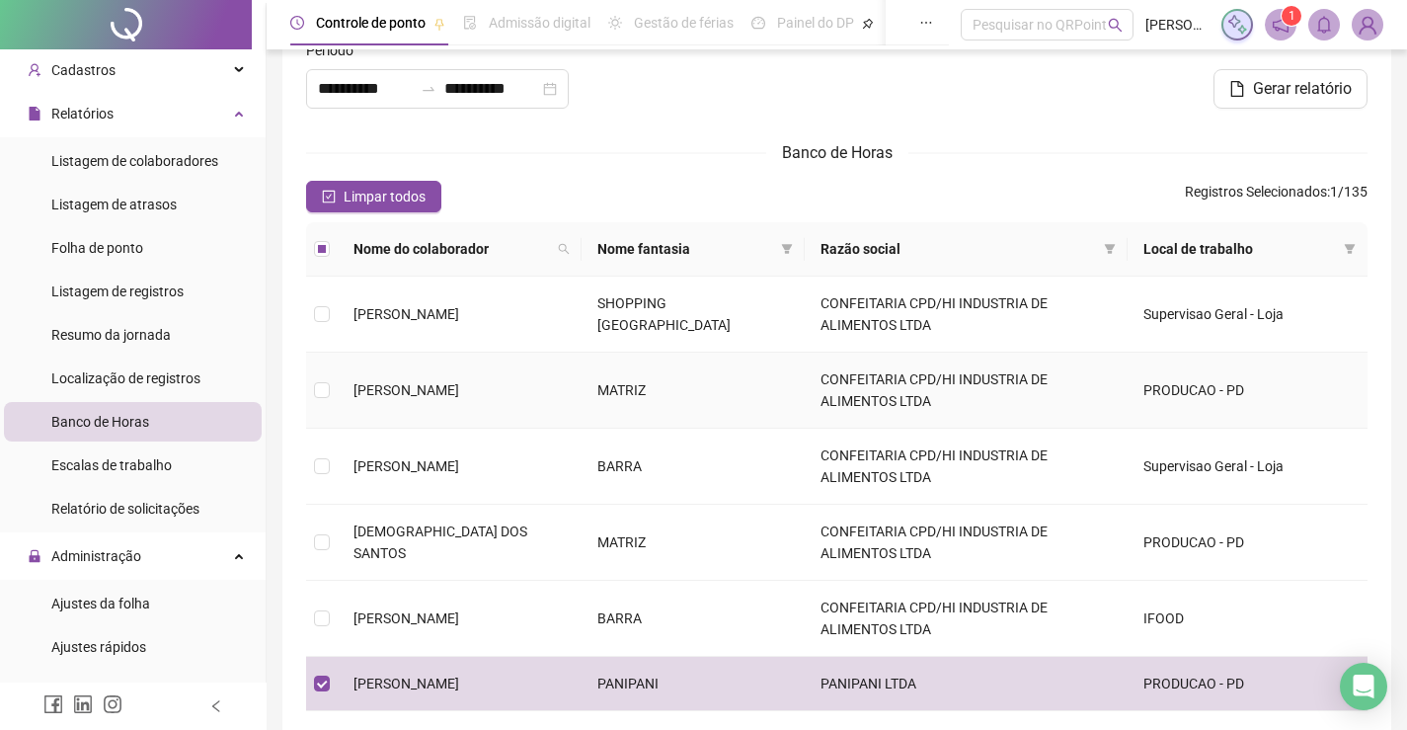
scroll to position [46, 0]
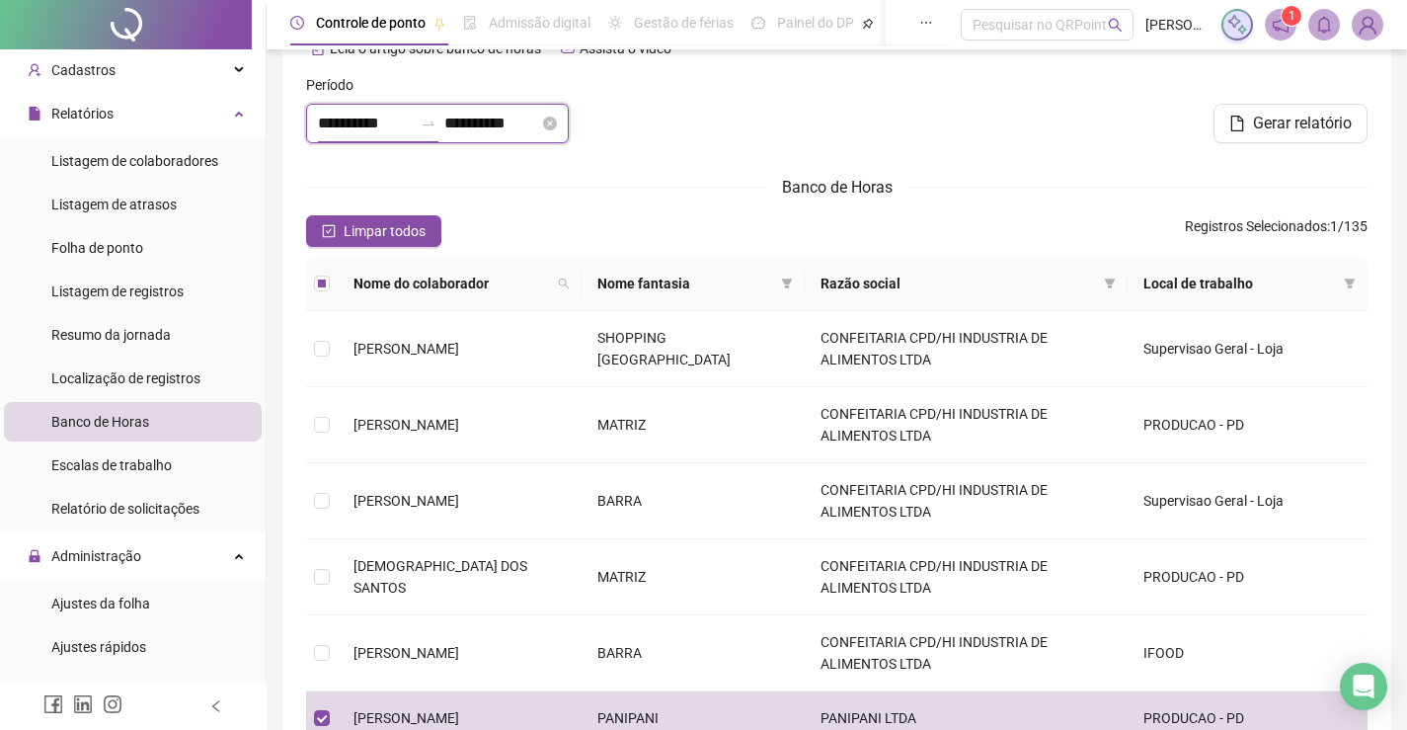
click at [332, 115] on input "**********" at bounding box center [365, 124] width 95 height 24
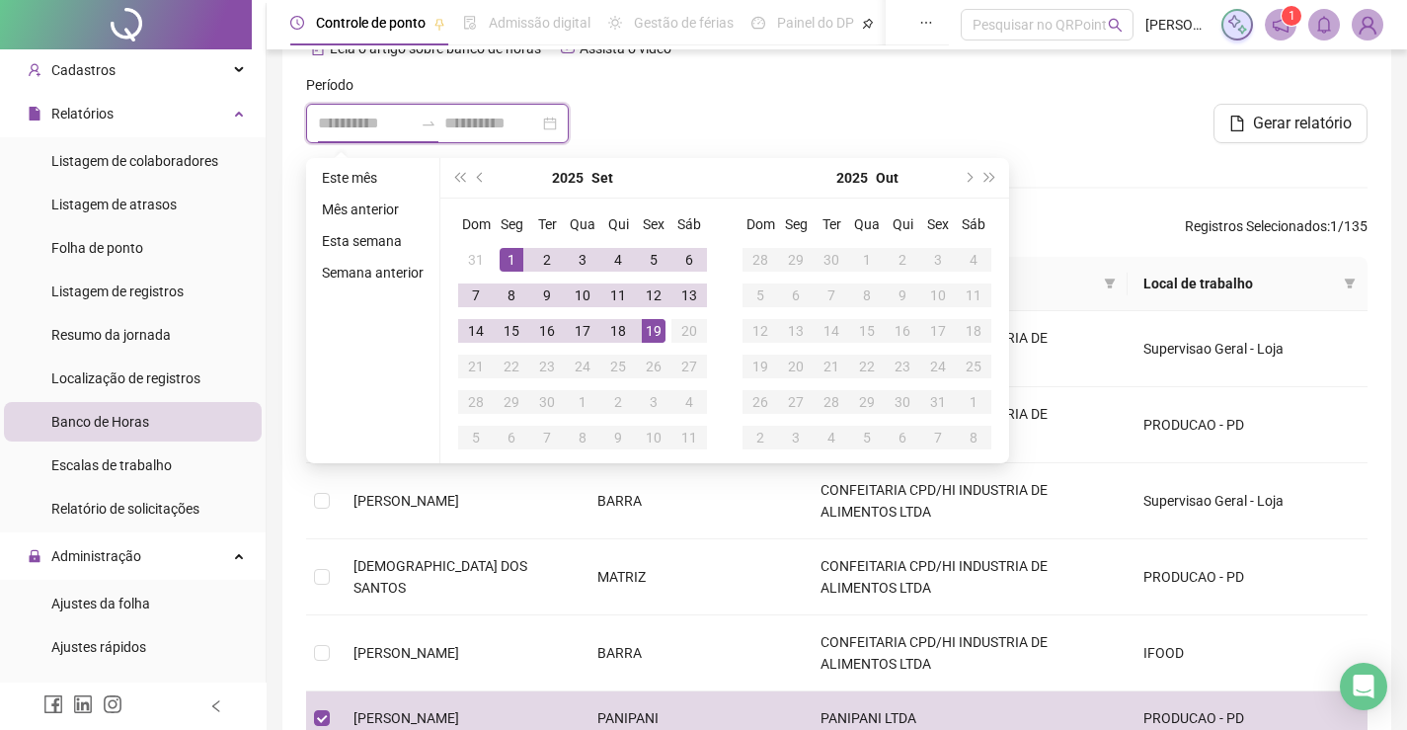
type input "**********"
click at [472, 178] on button "prev-year" at bounding box center [481, 177] width 22 height 39
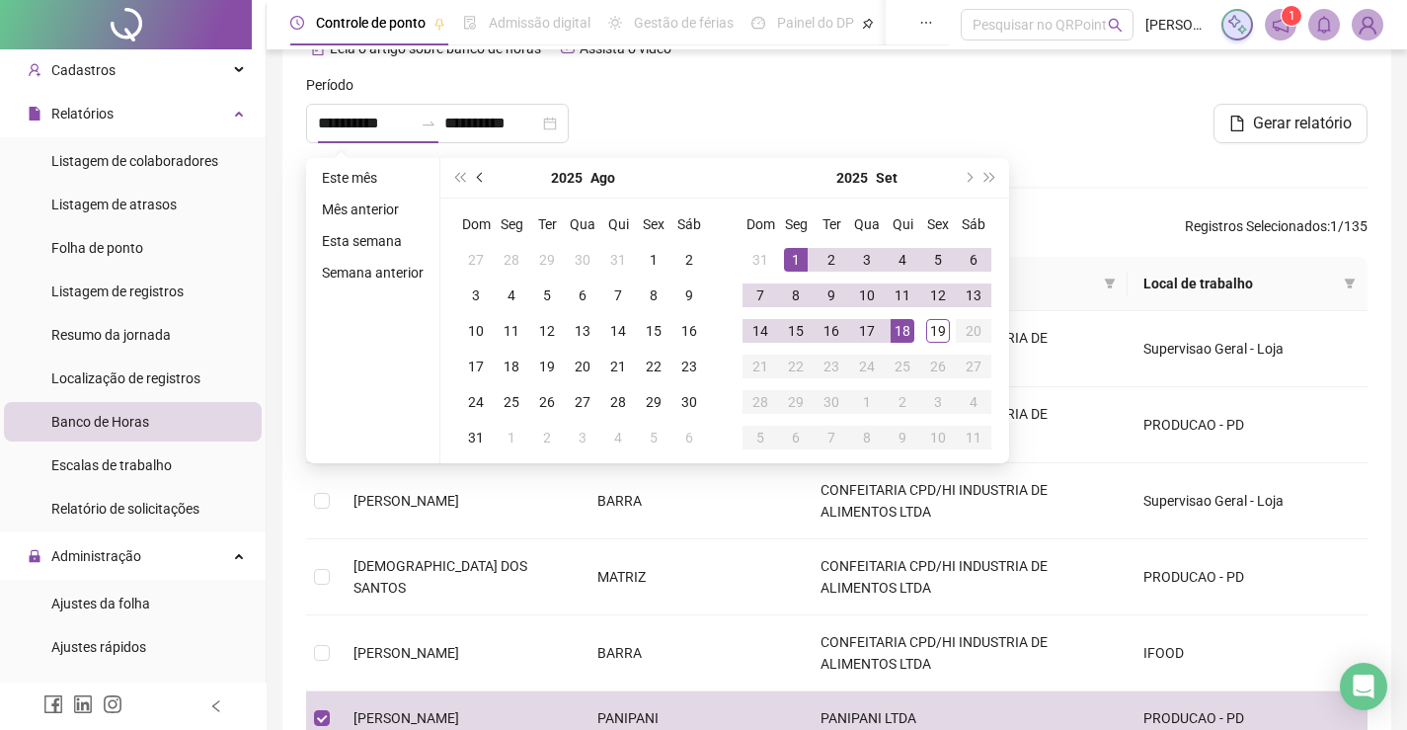
click at [472, 173] on button "prev-year" at bounding box center [481, 177] width 22 height 39
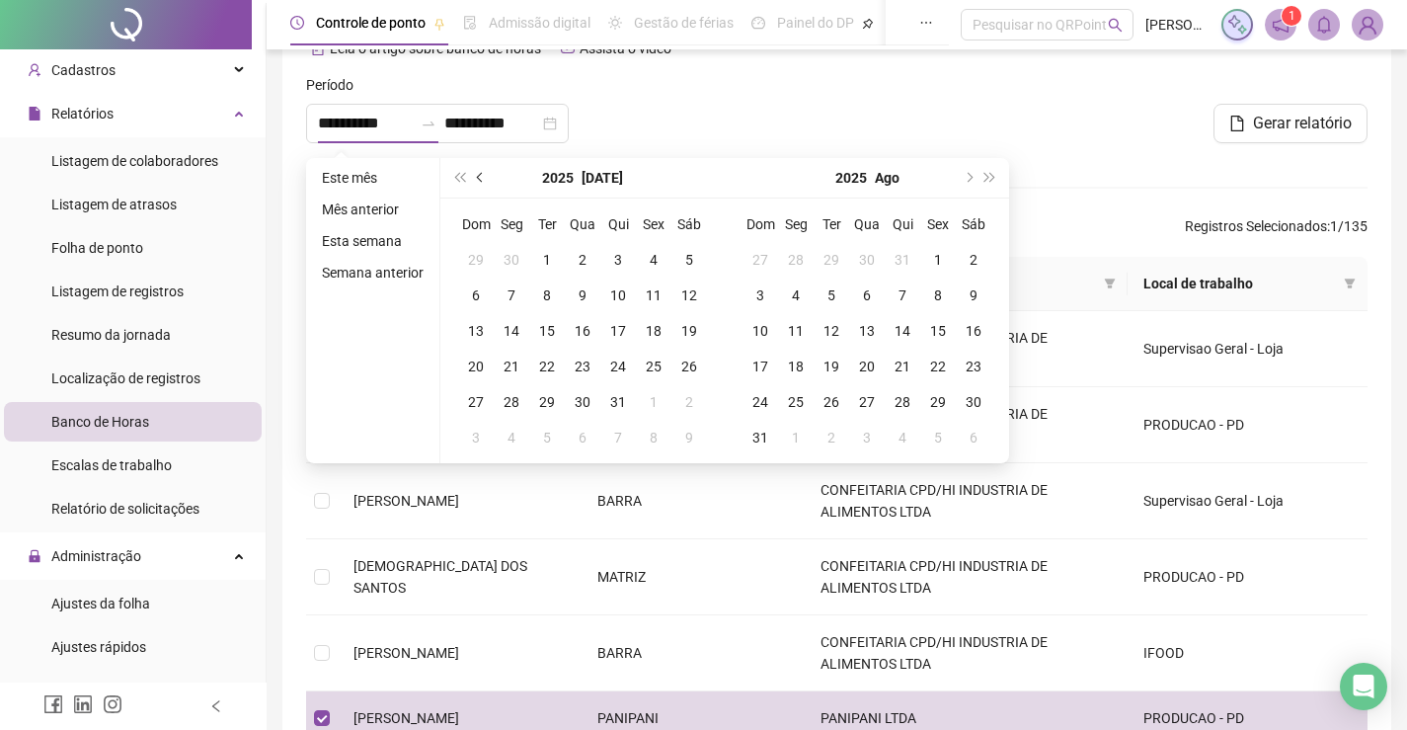
click at [475, 173] on button "prev-year" at bounding box center [481, 177] width 22 height 39
click at [477, 177] on span "prev-year" at bounding box center [482, 178] width 10 height 10
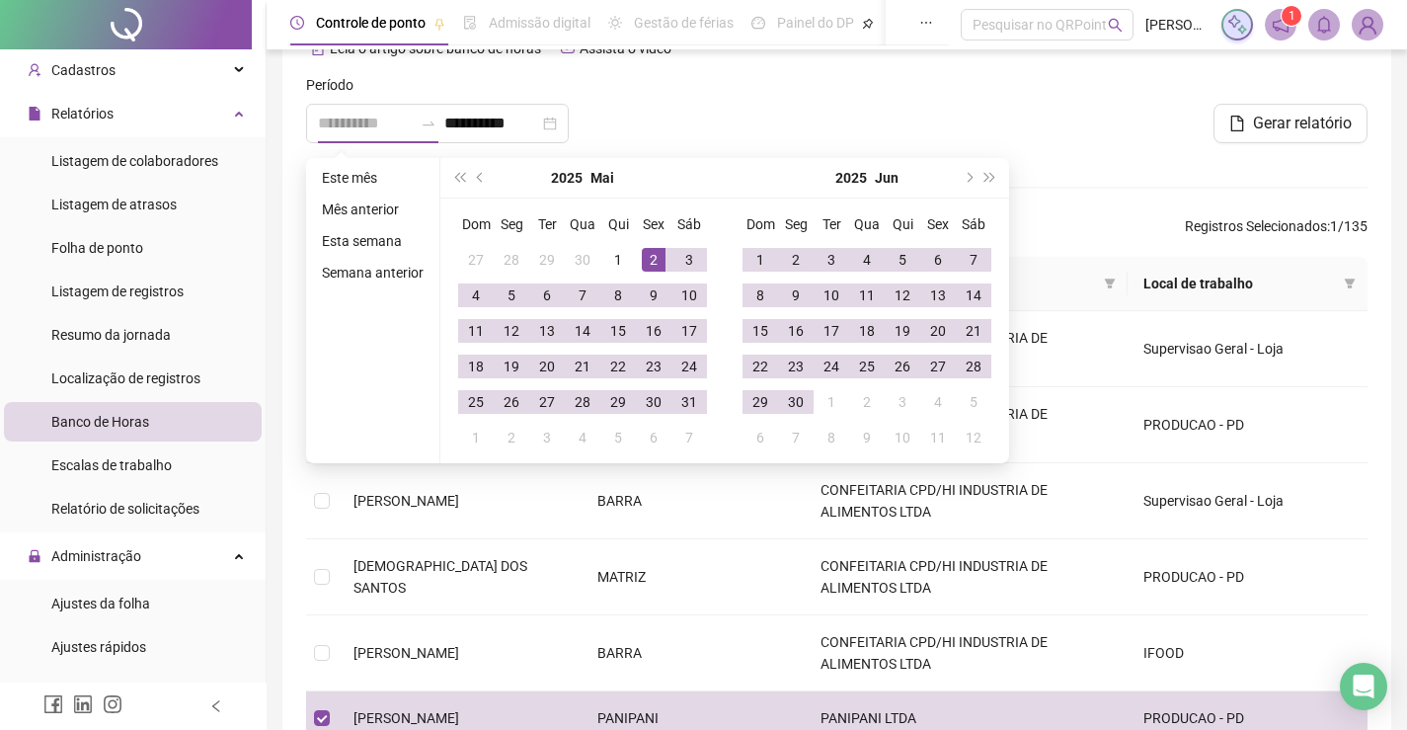
type input "**********"
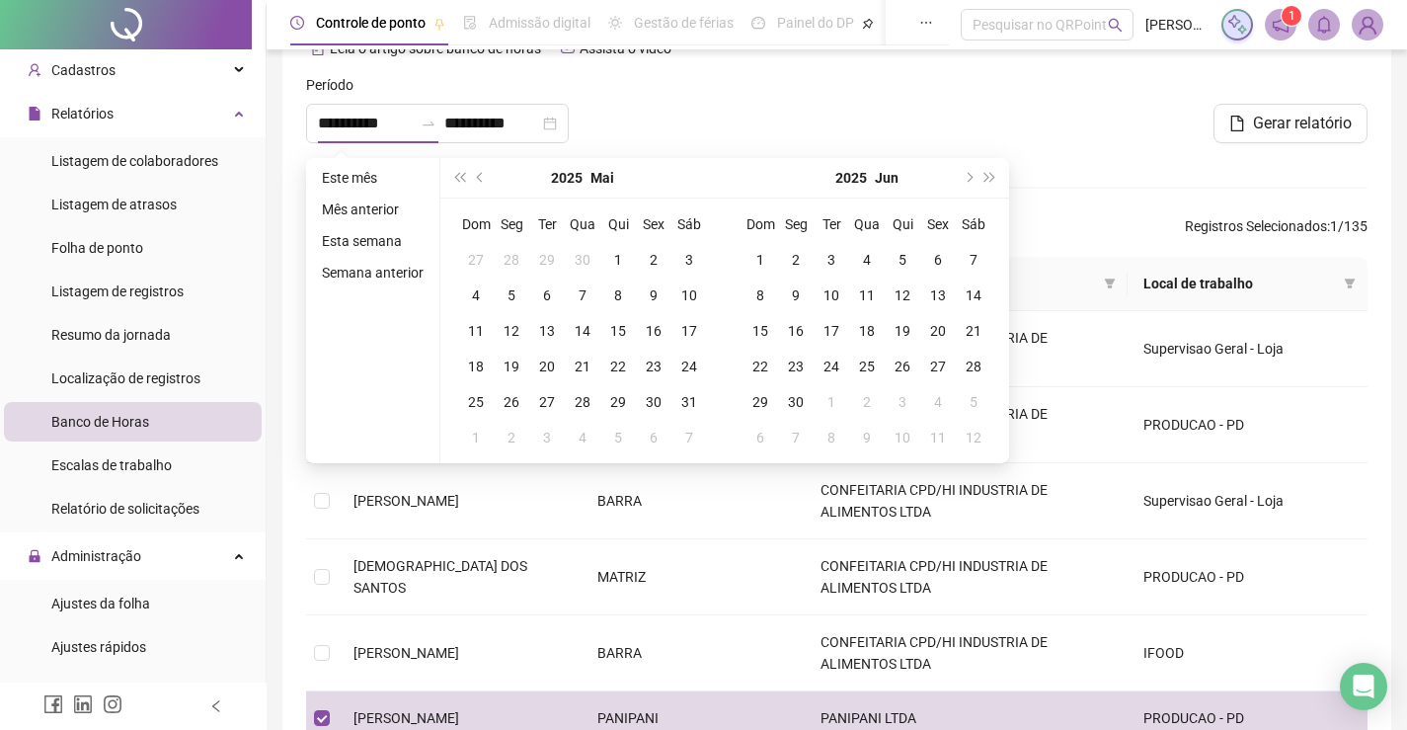
type input "**********"
click at [477, 175] on span "prev-year" at bounding box center [482, 178] width 10 height 10
click at [479, 178] on span "prev-year" at bounding box center [482, 178] width 10 height 10
click at [474, 176] on button "prev-year" at bounding box center [481, 177] width 22 height 39
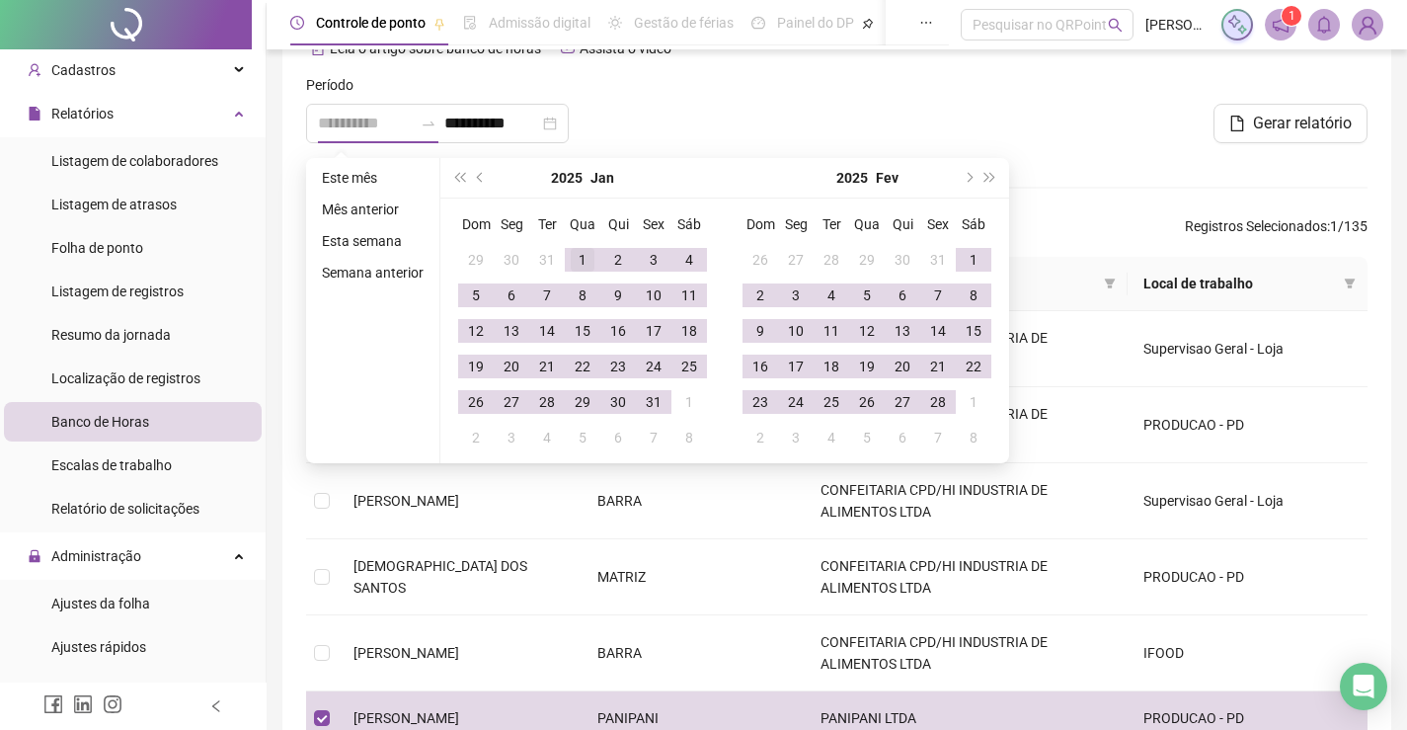
type input "**********"
click at [586, 258] on div "1" at bounding box center [583, 260] width 24 height 24
click at [960, 170] on button "next-year" at bounding box center [968, 177] width 22 height 39
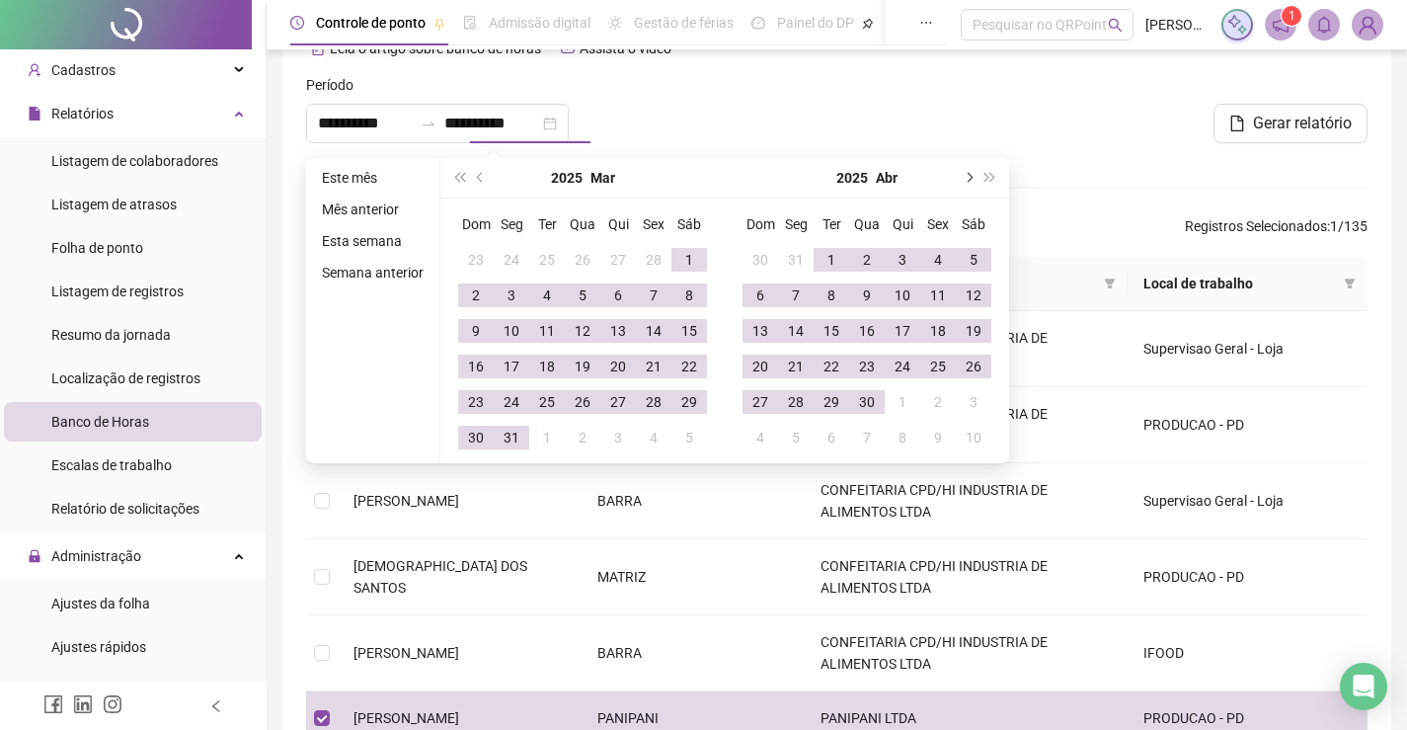
click at [960, 170] on button "next-year" at bounding box center [968, 177] width 22 height 39
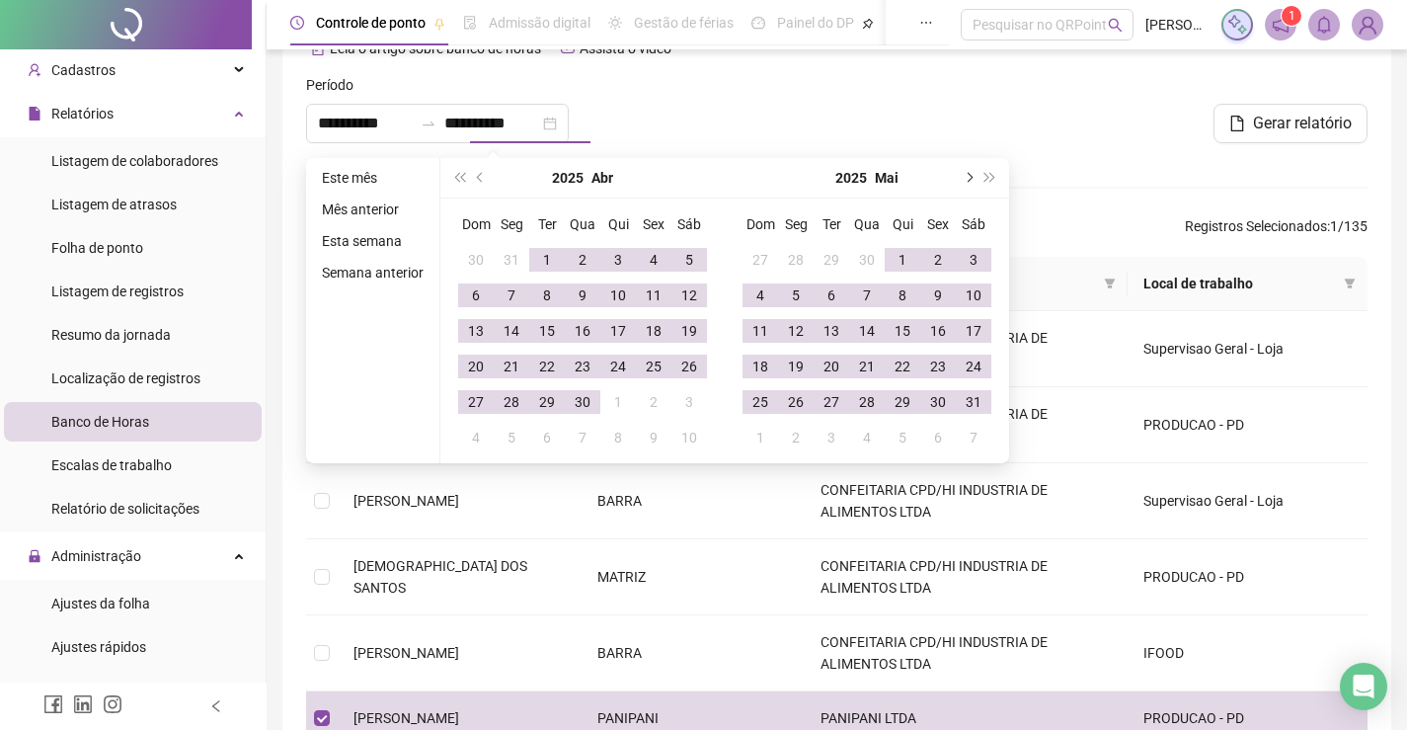
click at [960, 170] on button "next-year" at bounding box center [968, 177] width 22 height 39
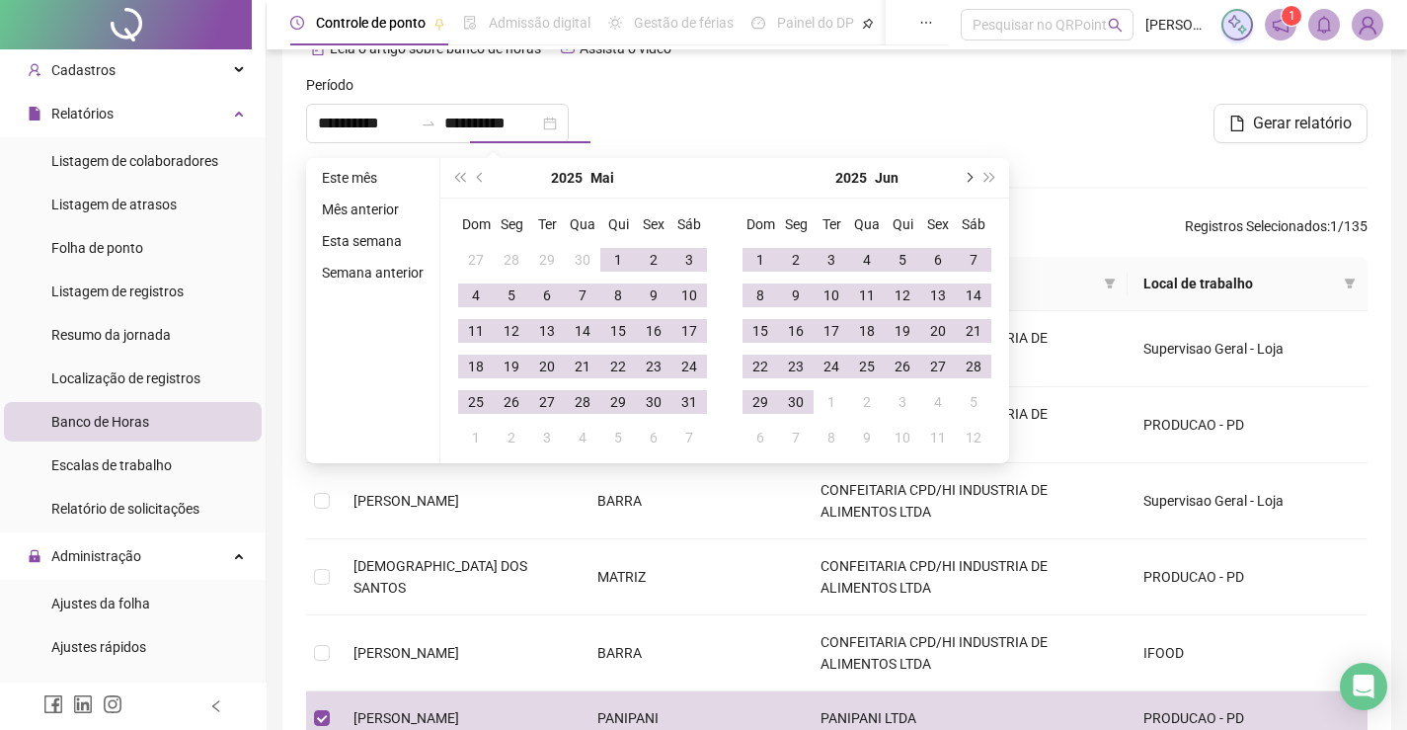
click at [960, 170] on button "next-year" at bounding box center [968, 177] width 22 height 39
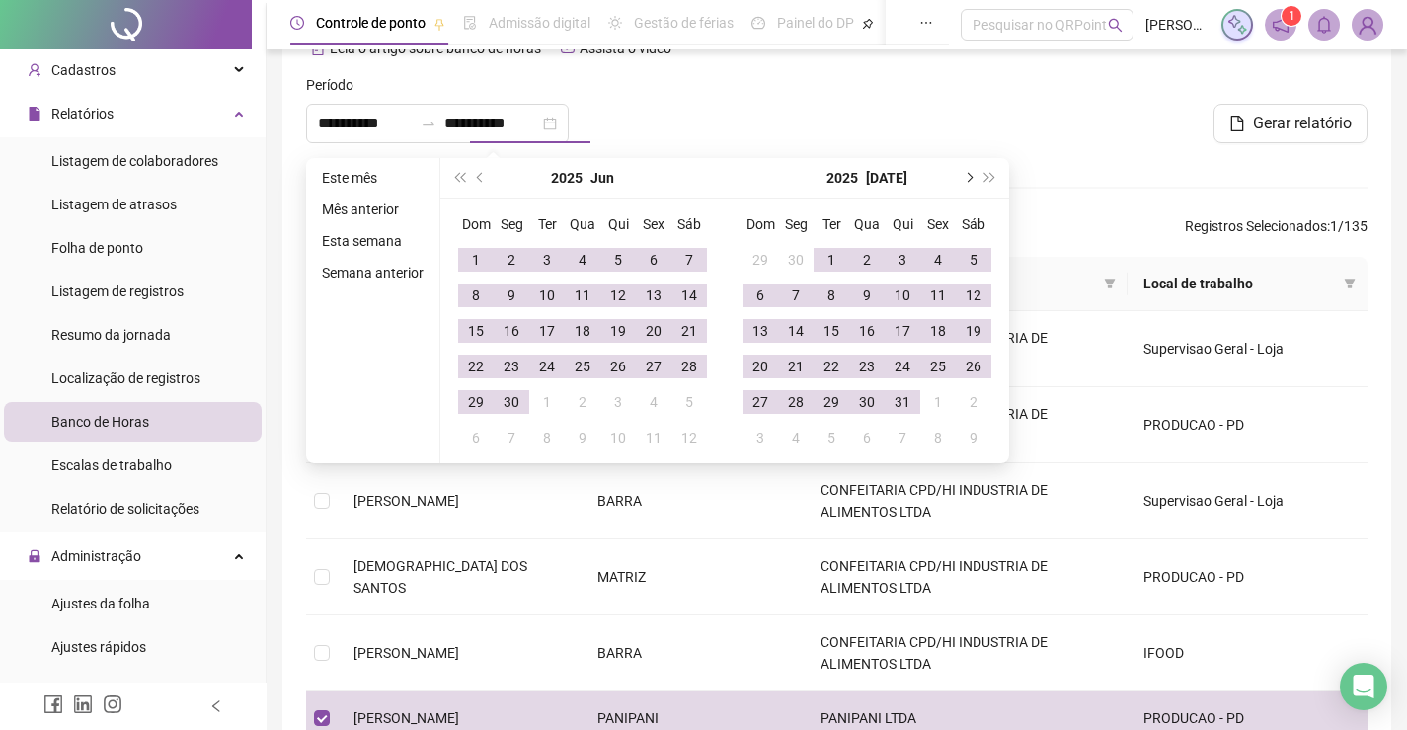
click at [960, 170] on button "next-year" at bounding box center [968, 177] width 22 height 39
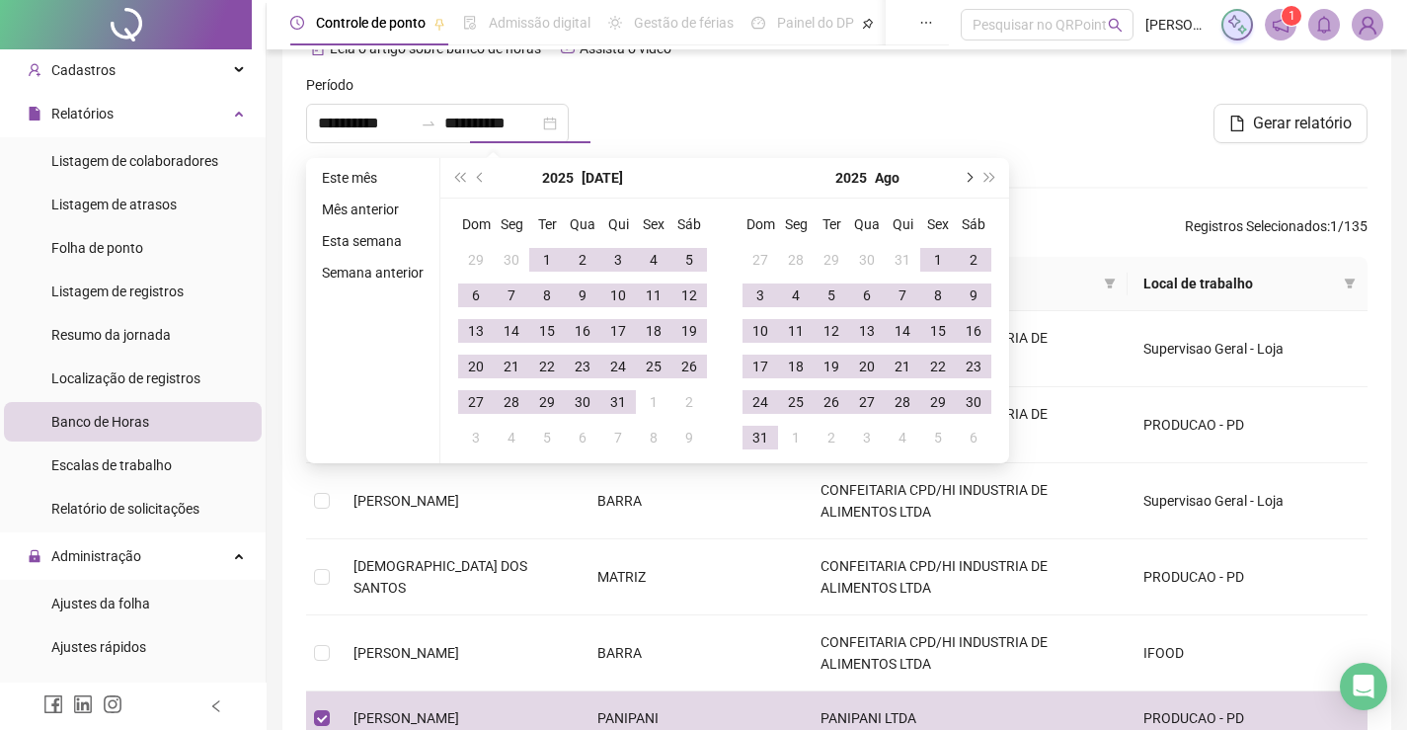
click at [960, 170] on button "next-year" at bounding box center [968, 177] width 22 height 39
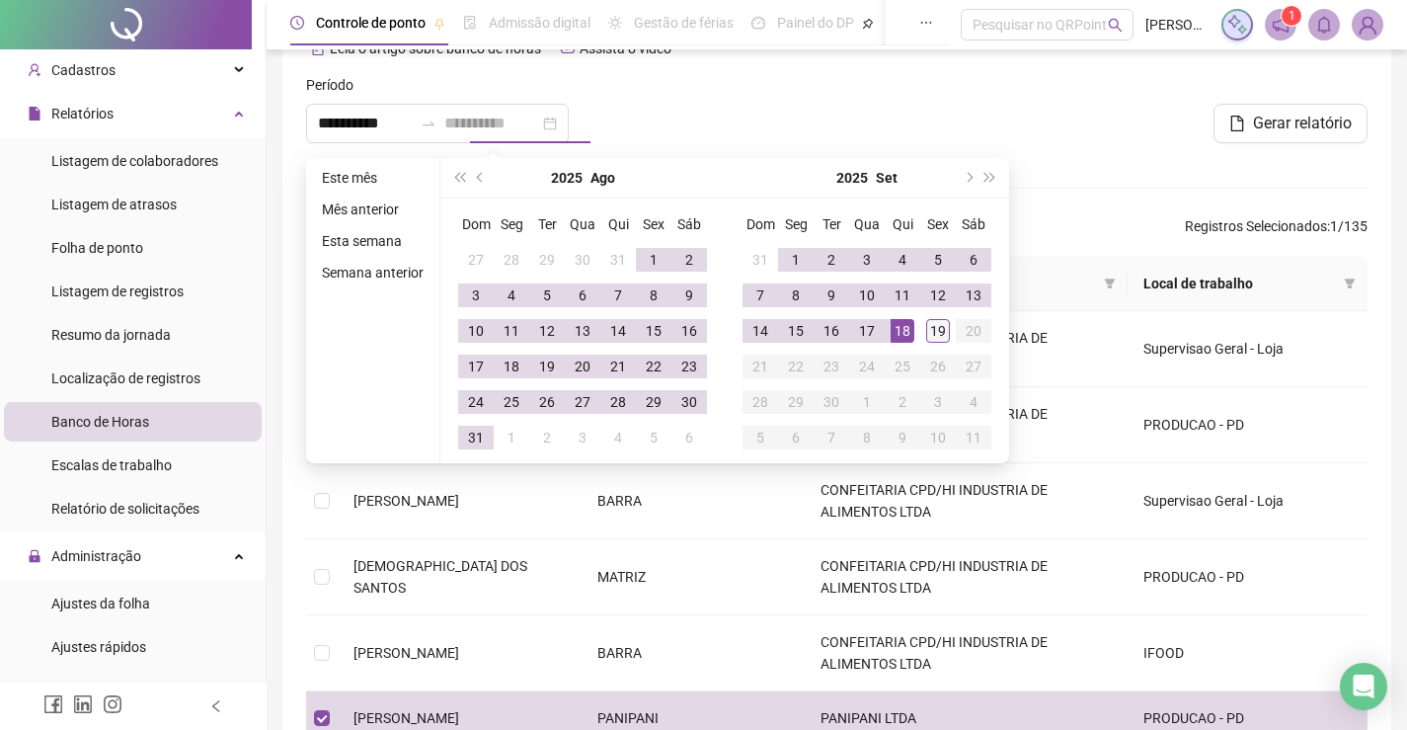
type input "**********"
click at [931, 330] on div "19" at bounding box center [938, 331] width 24 height 24
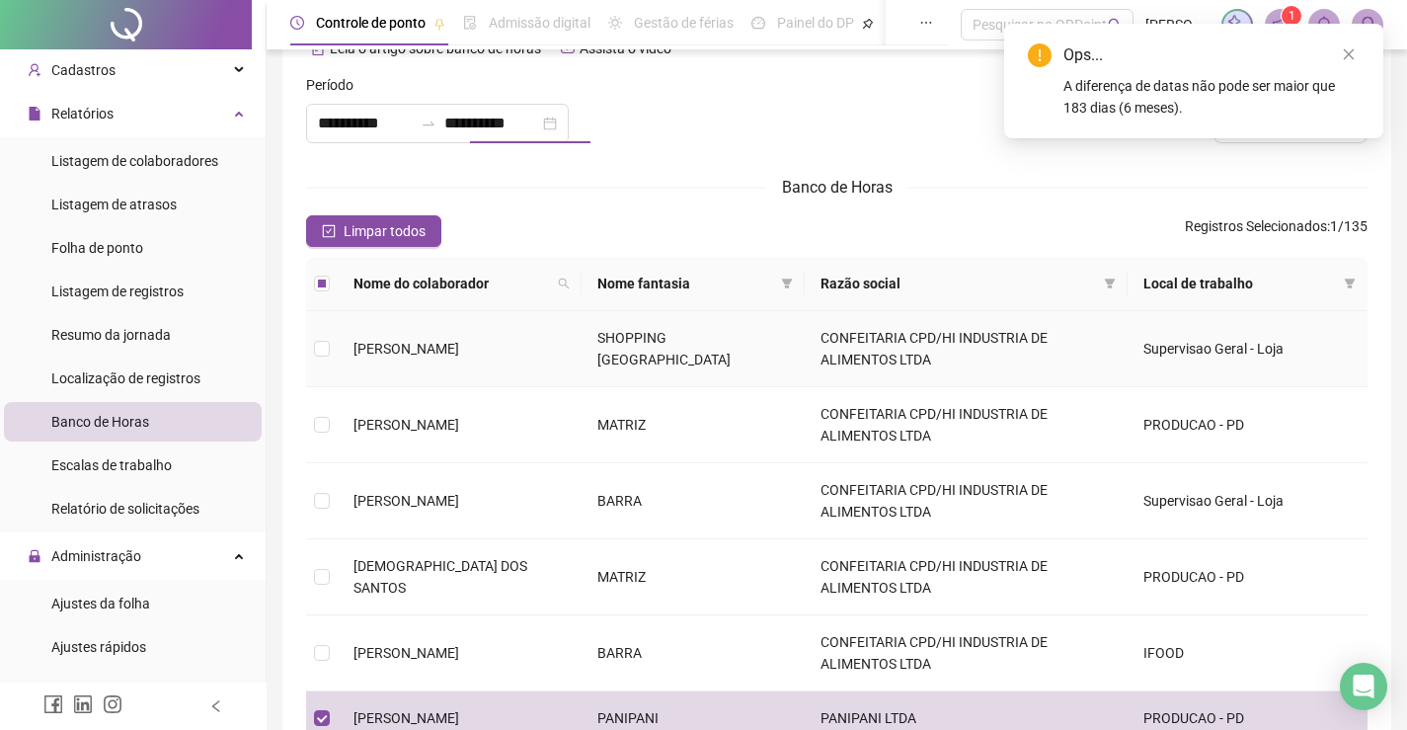
type input "**********"
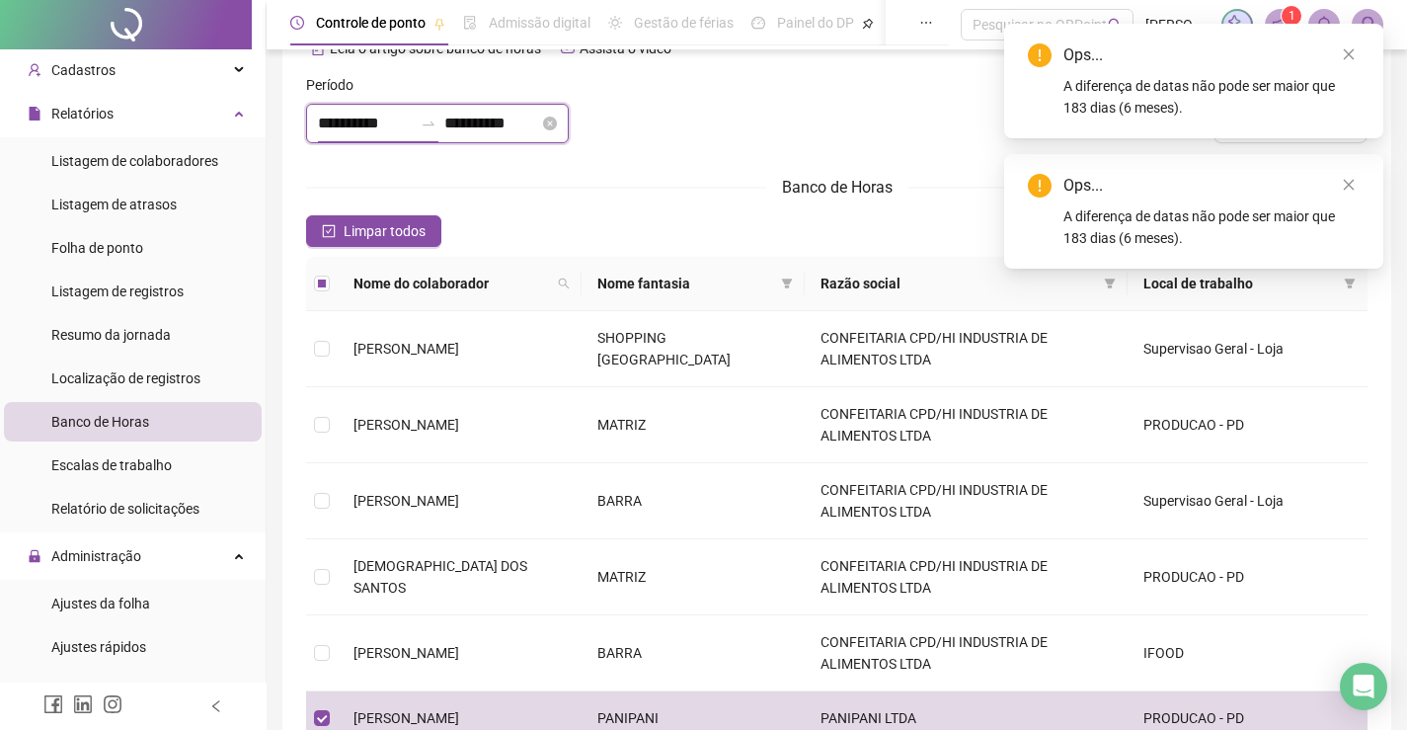
click at [340, 125] on input "**********" at bounding box center [365, 124] width 95 height 24
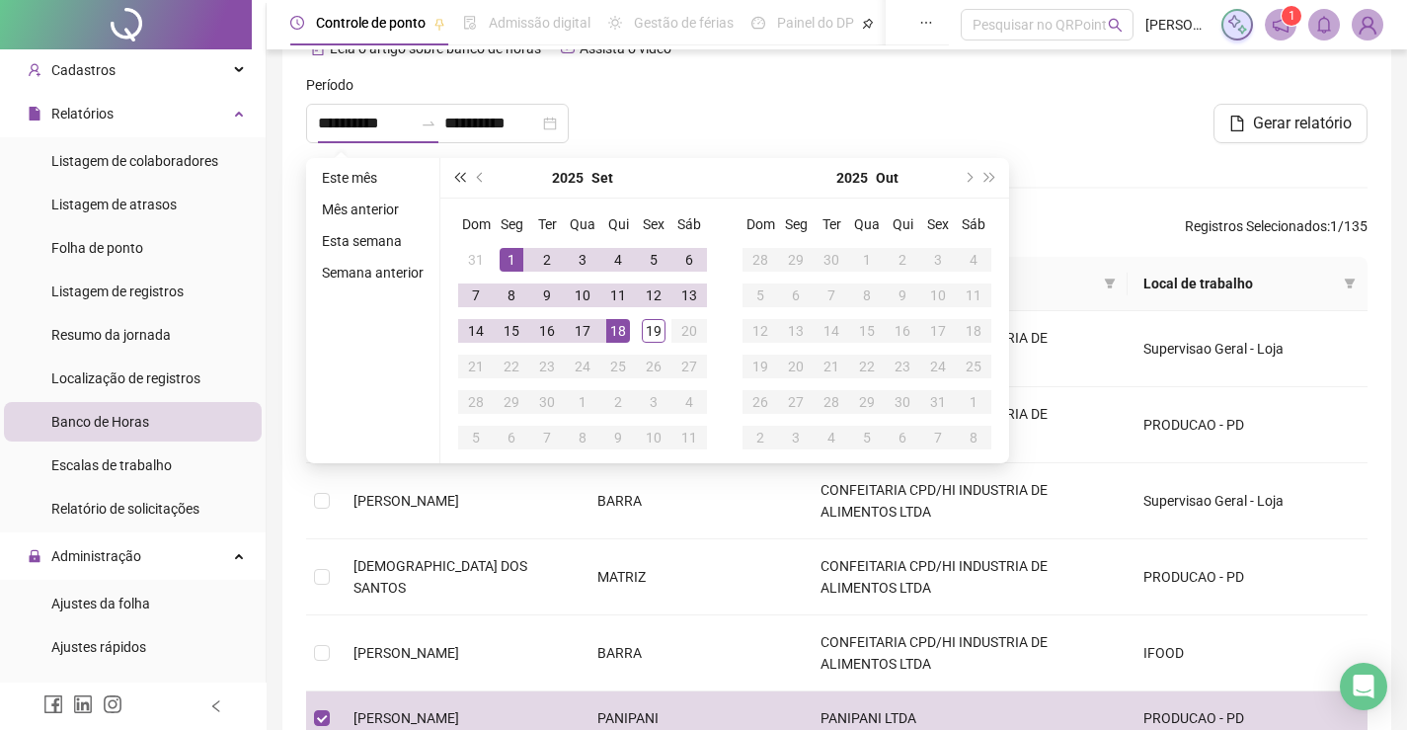
click at [465, 171] on button "super-prev-year" at bounding box center [459, 177] width 22 height 39
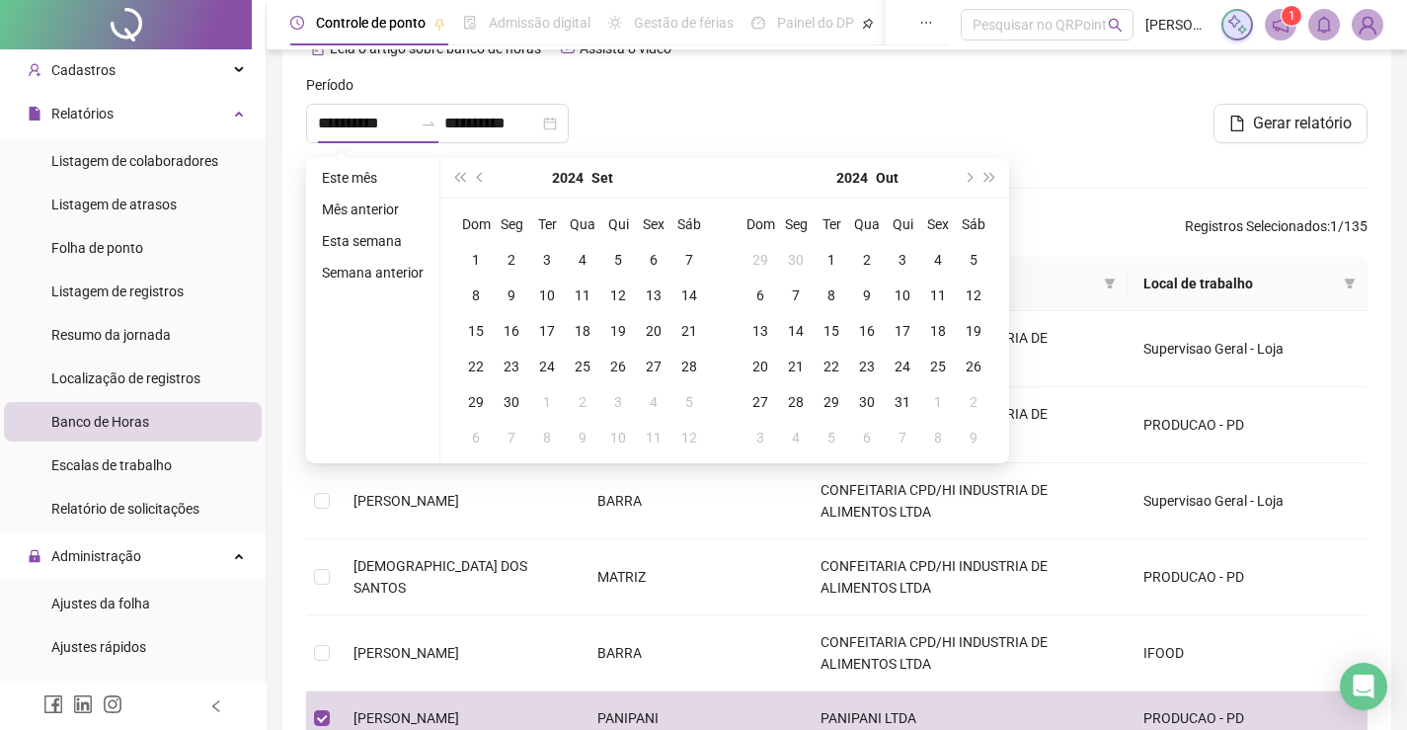
click at [987, 116] on div at bounding box center [837, 116] width 359 height 85
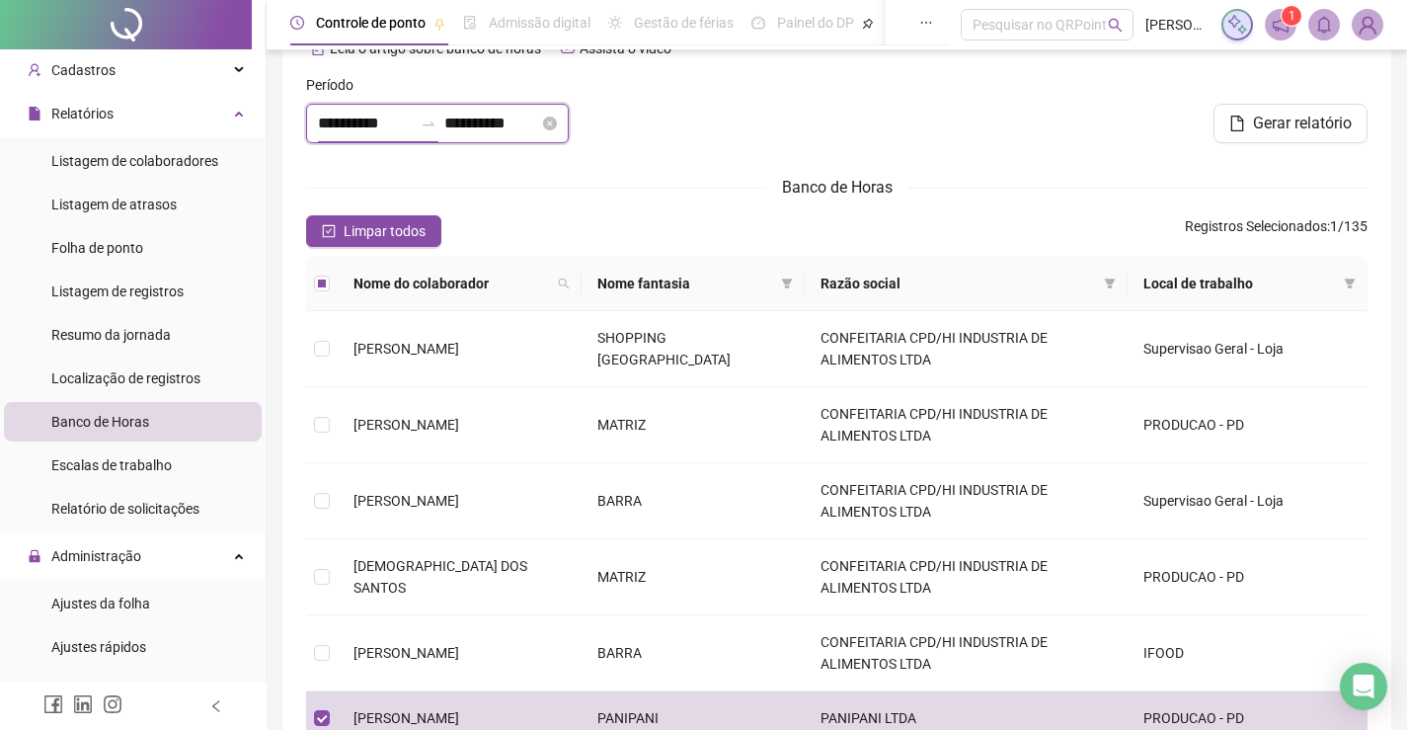
click at [332, 125] on input "**********" at bounding box center [365, 124] width 95 height 24
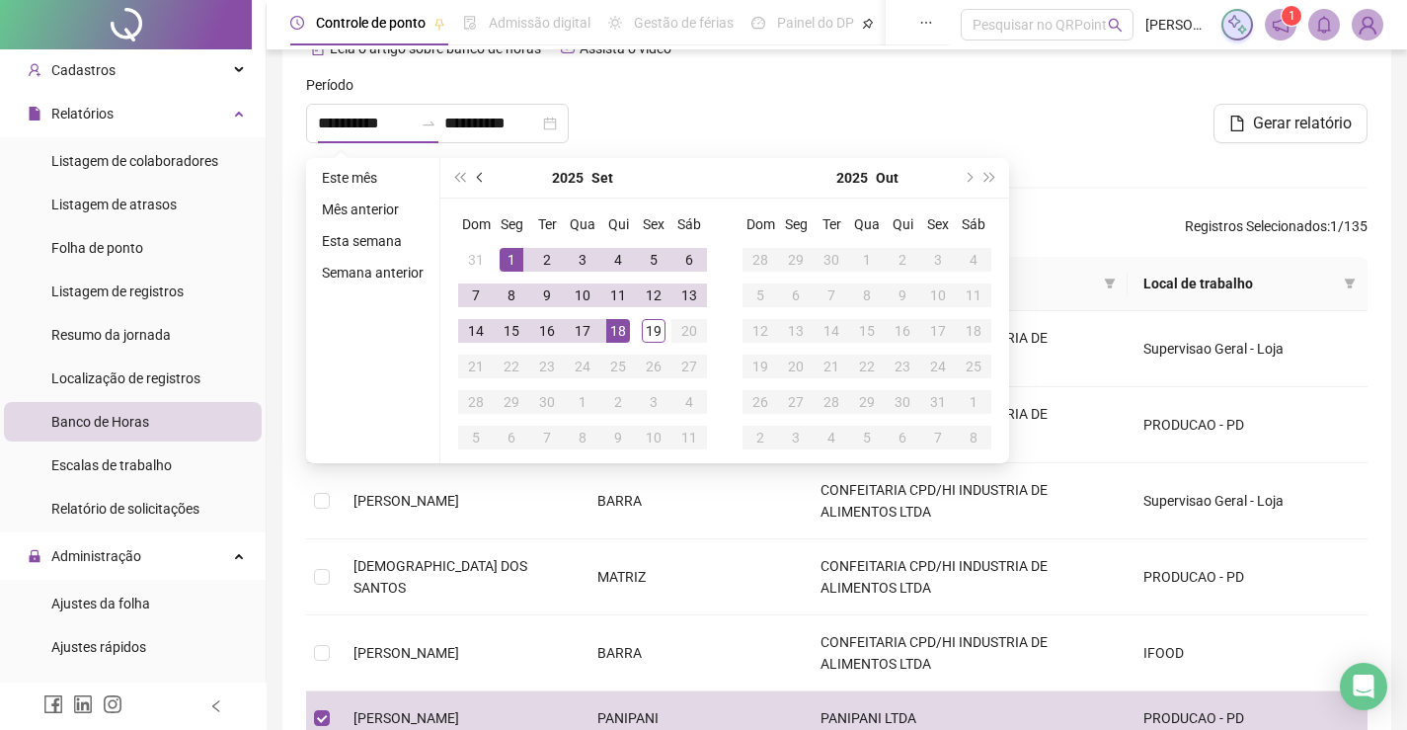
click at [471, 174] on button "prev-year" at bounding box center [481, 177] width 22 height 39
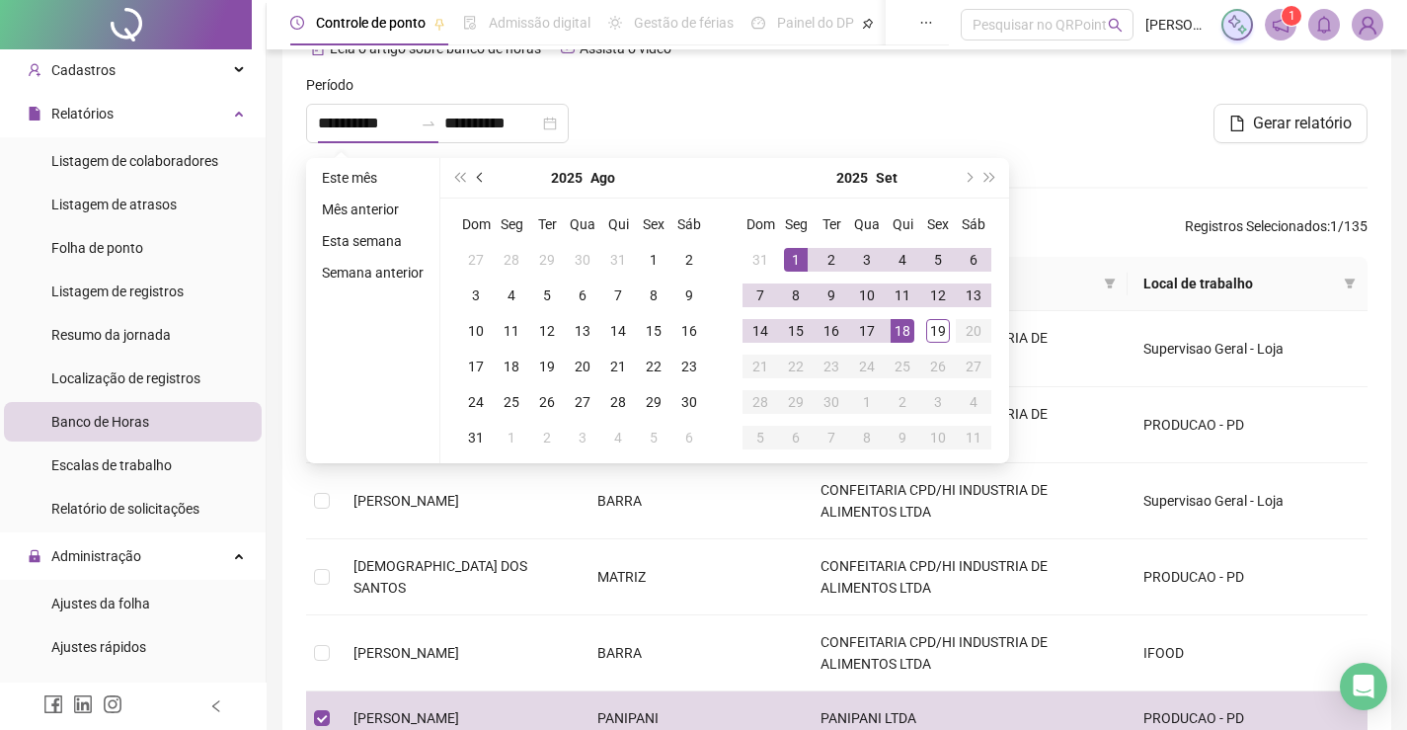
click at [478, 180] on span "prev-year" at bounding box center [482, 178] width 10 height 10
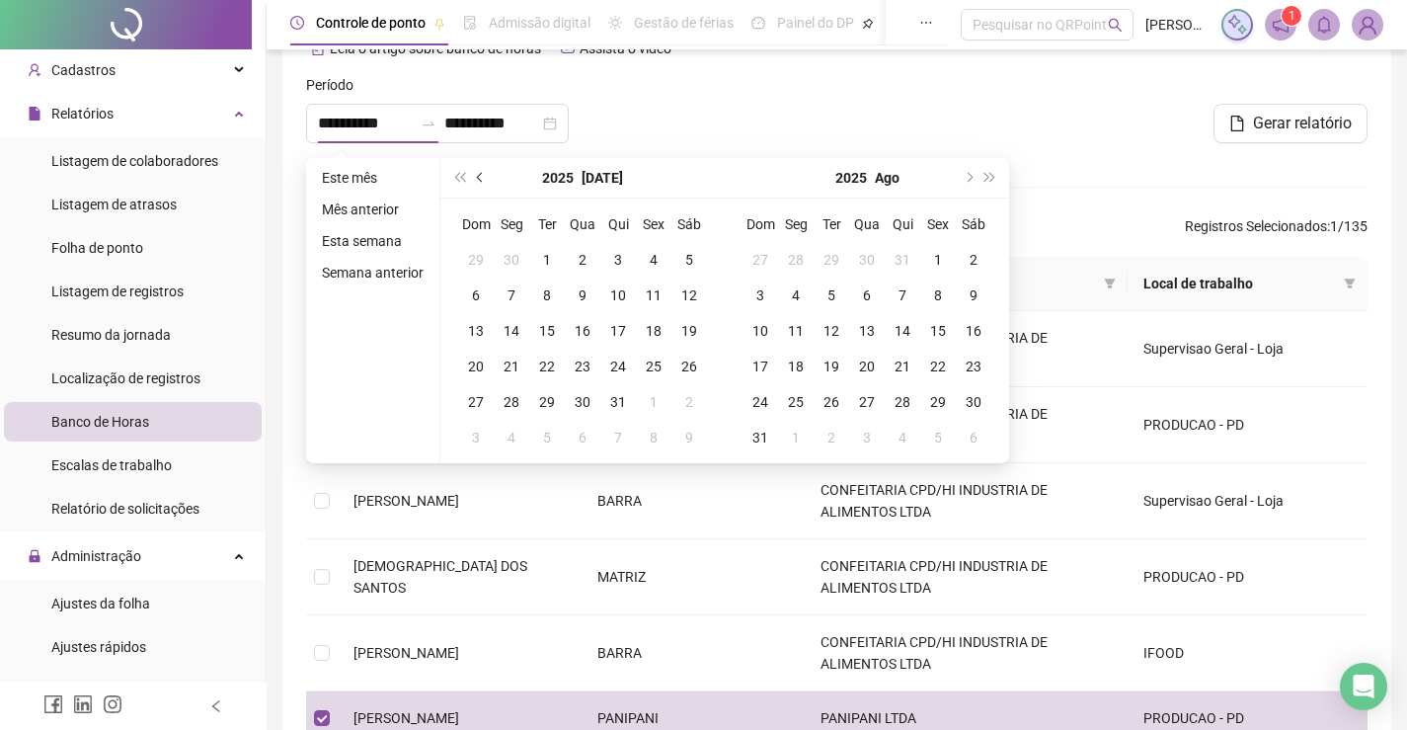
click at [473, 176] on button "prev-year" at bounding box center [481, 177] width 22 height 39
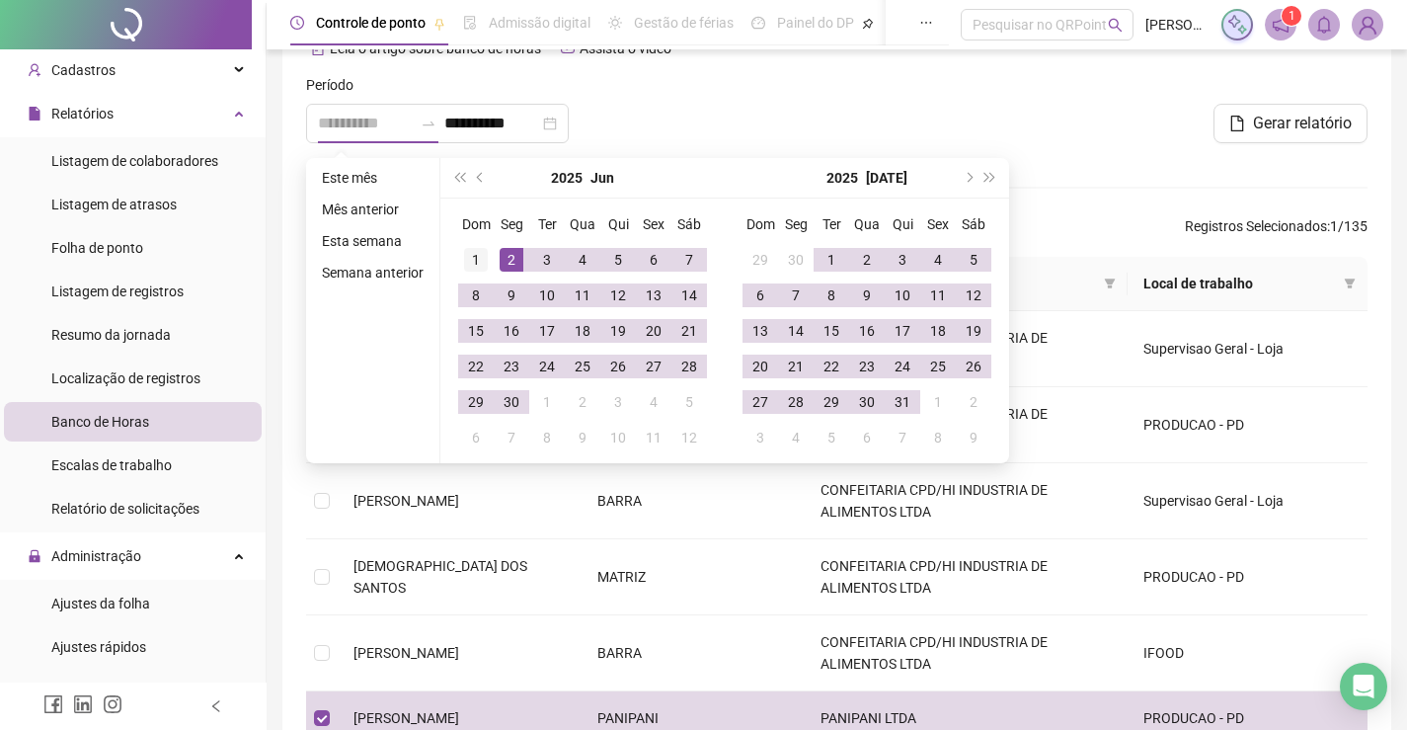
type input "**********"
click at [477, 273] on td "1" at bounding box center [476, 260] width 36 height 36
click at [959, 172] on button "next-year" at bounding box center [968, 177] width 22 height 39
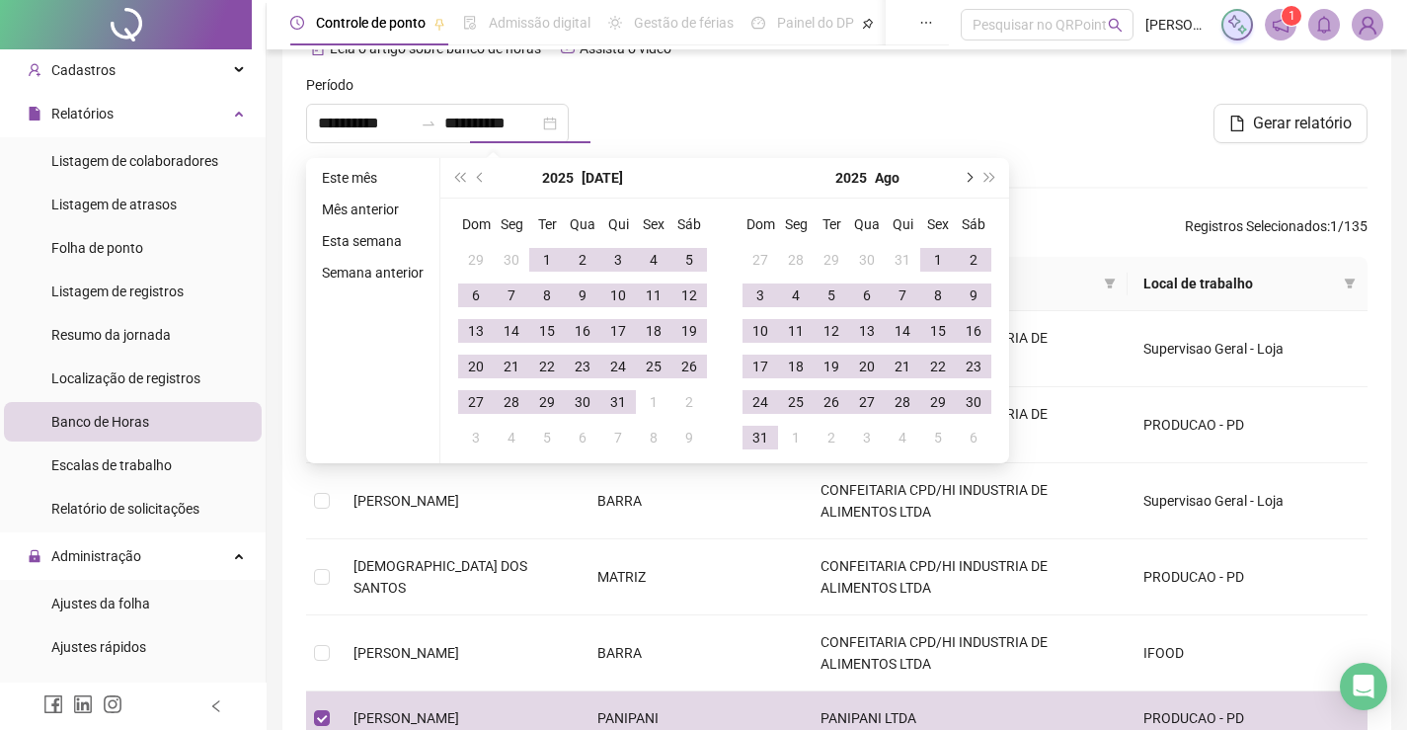
click at [959, 171] on button "next-year" at bounding box center [968, 177] width 22 height 39
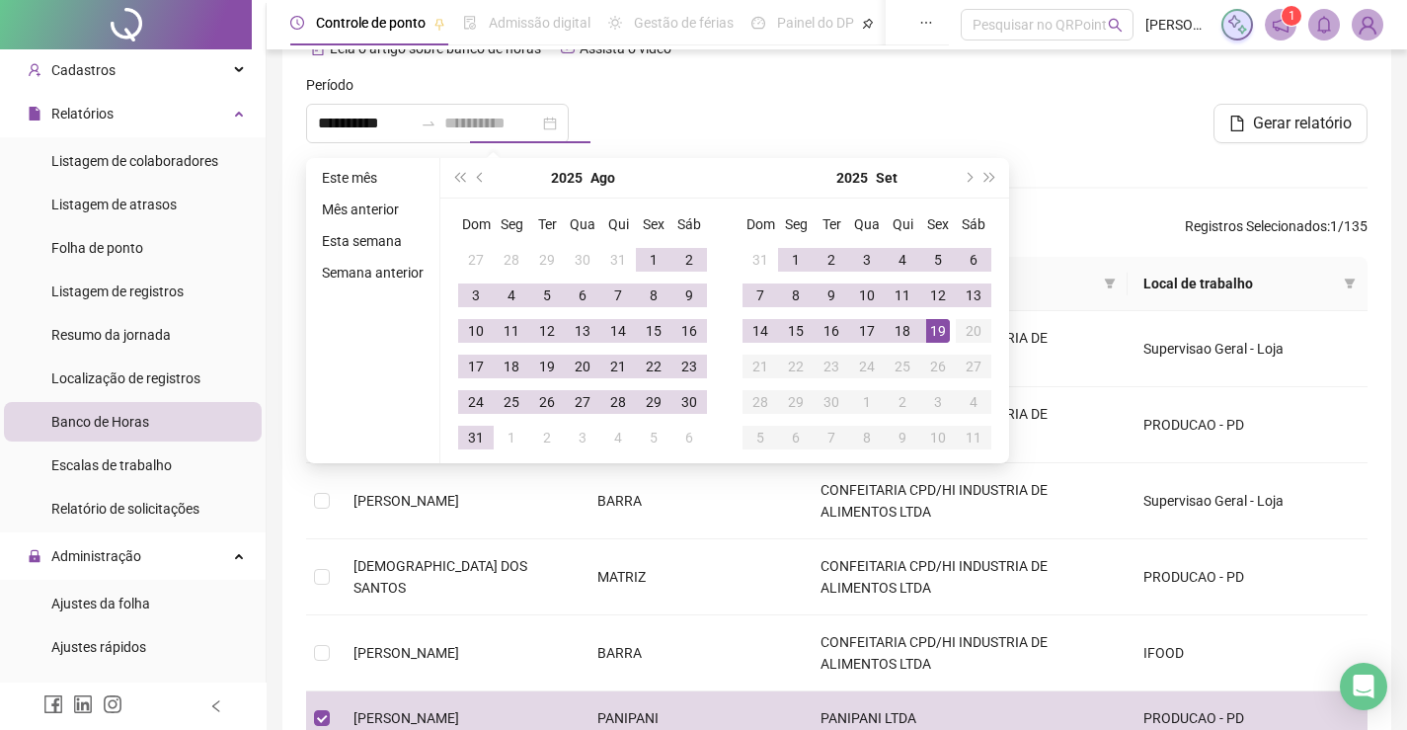
type input "**********"
click at [942, 333] on div "19" at bounding box center [938, 331] width 24 height 24
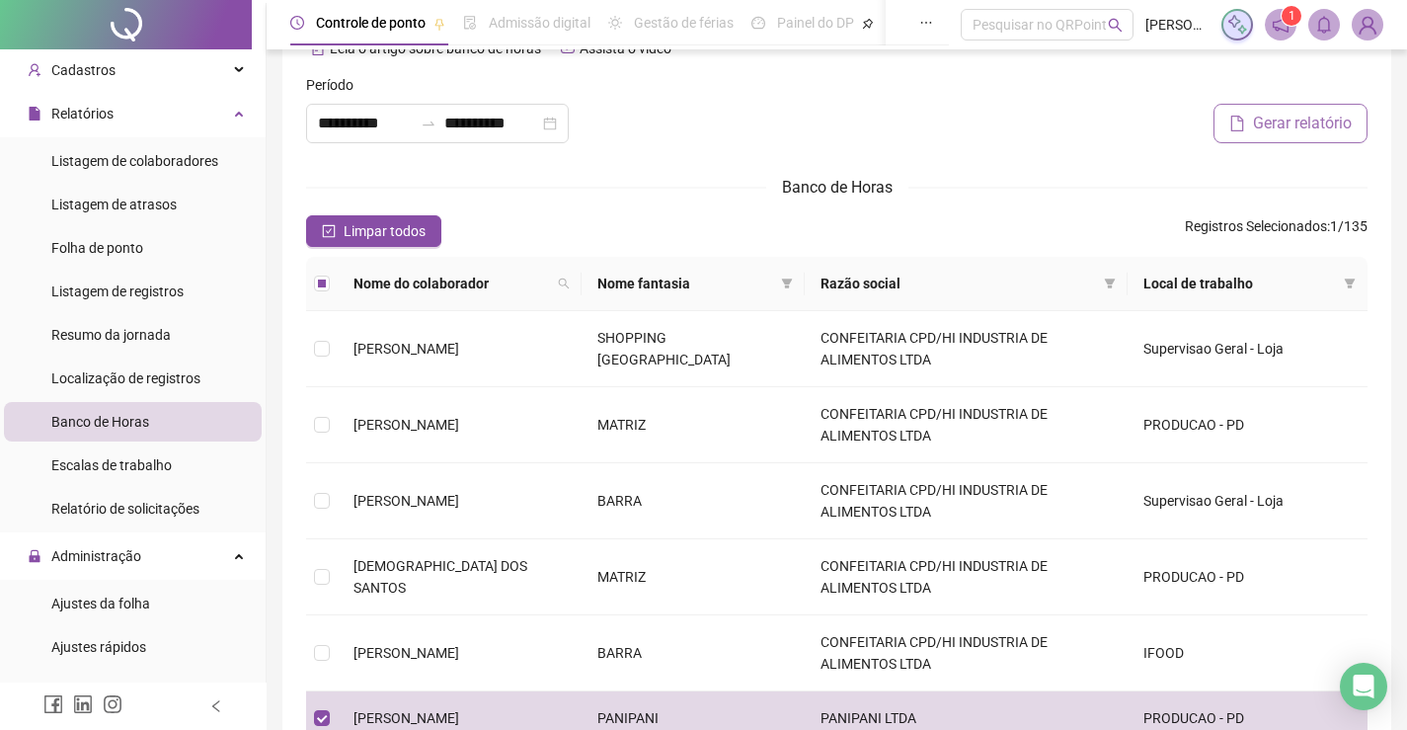
click at [1256, 124] on span "Gerar relatório" at bounding box center [1302, 124] width 99 height 24
click at [158, 332] on span "Resumo da jornada" at bounding box center [110, 335] width 119 height 16
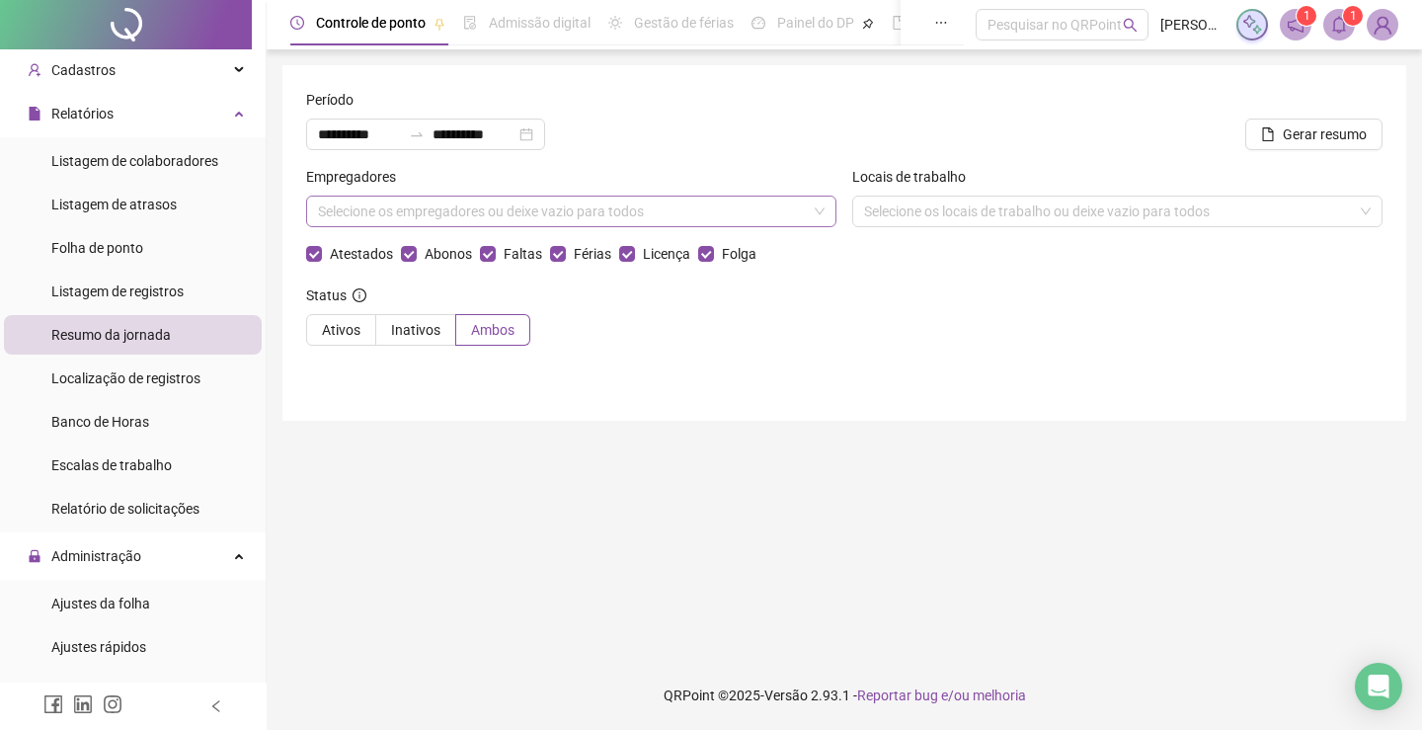
click at [525, 209] on div "Selecione os empregadores ou deixe vazio para todos" at bounding box center [571, 211] width 530 height 32
click at [161, 255] on li "Folha de ponto" at bounding box center [133, 247] width 258 height 39
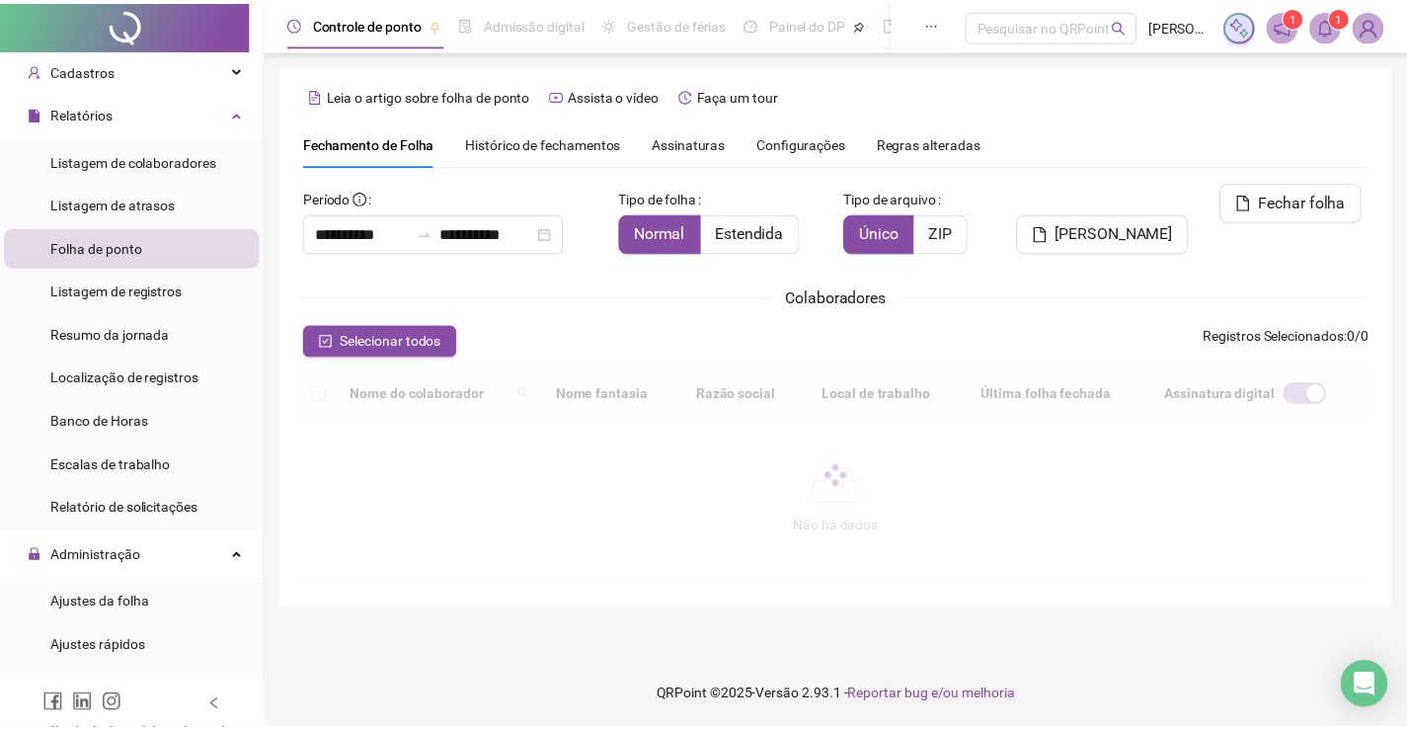
scroll to position [39, 0]
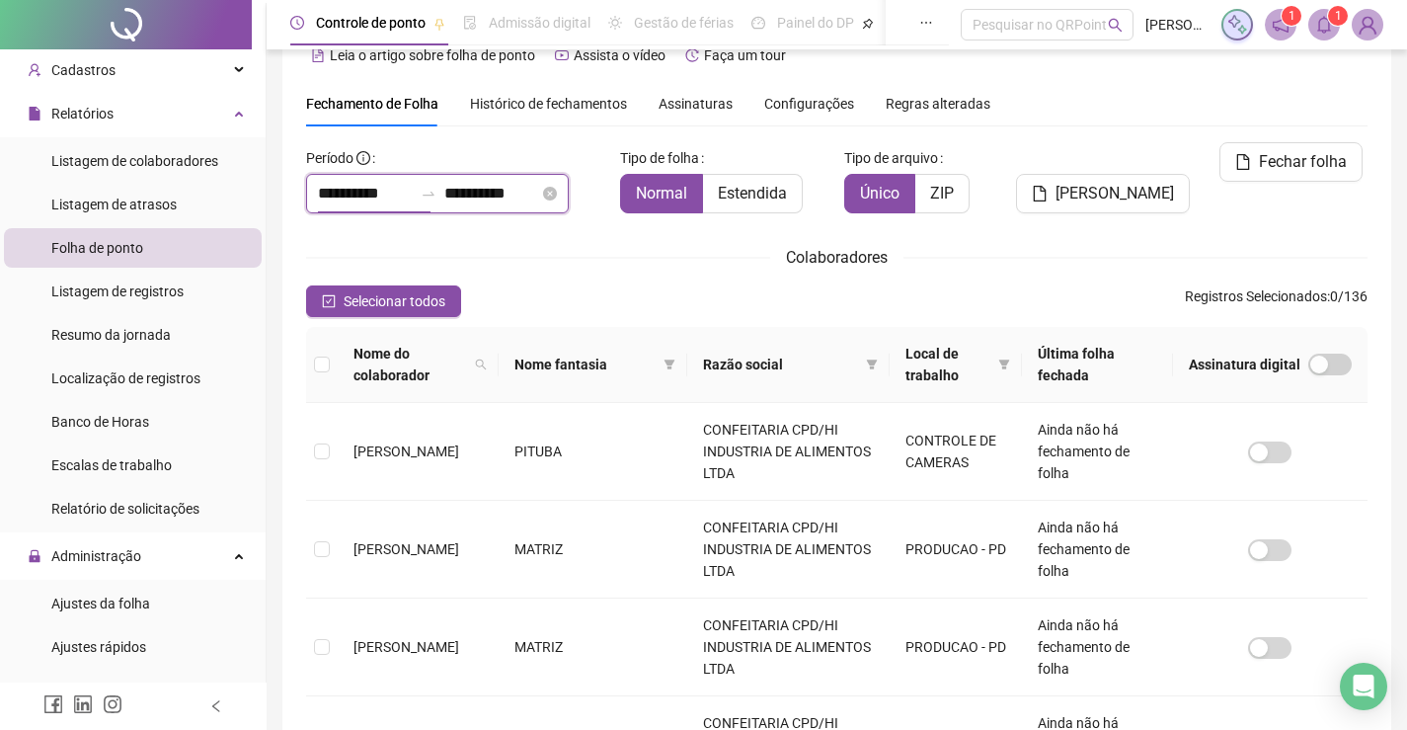
click at [337, 195] on input "**********" at bounding box center [365, 194] width 95 height 24
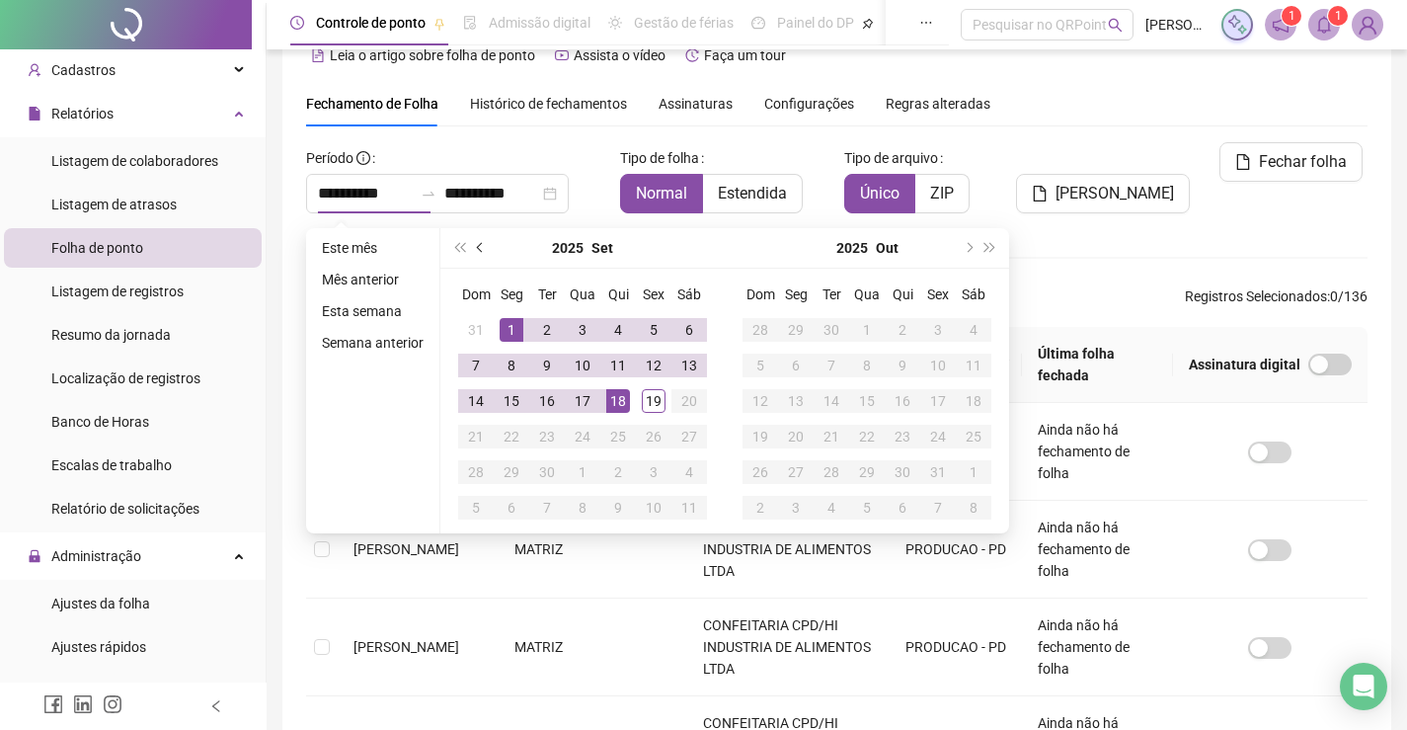
click at [477, 249] on span "prev-year" at bounding box center [482, 248] width 10 height 10
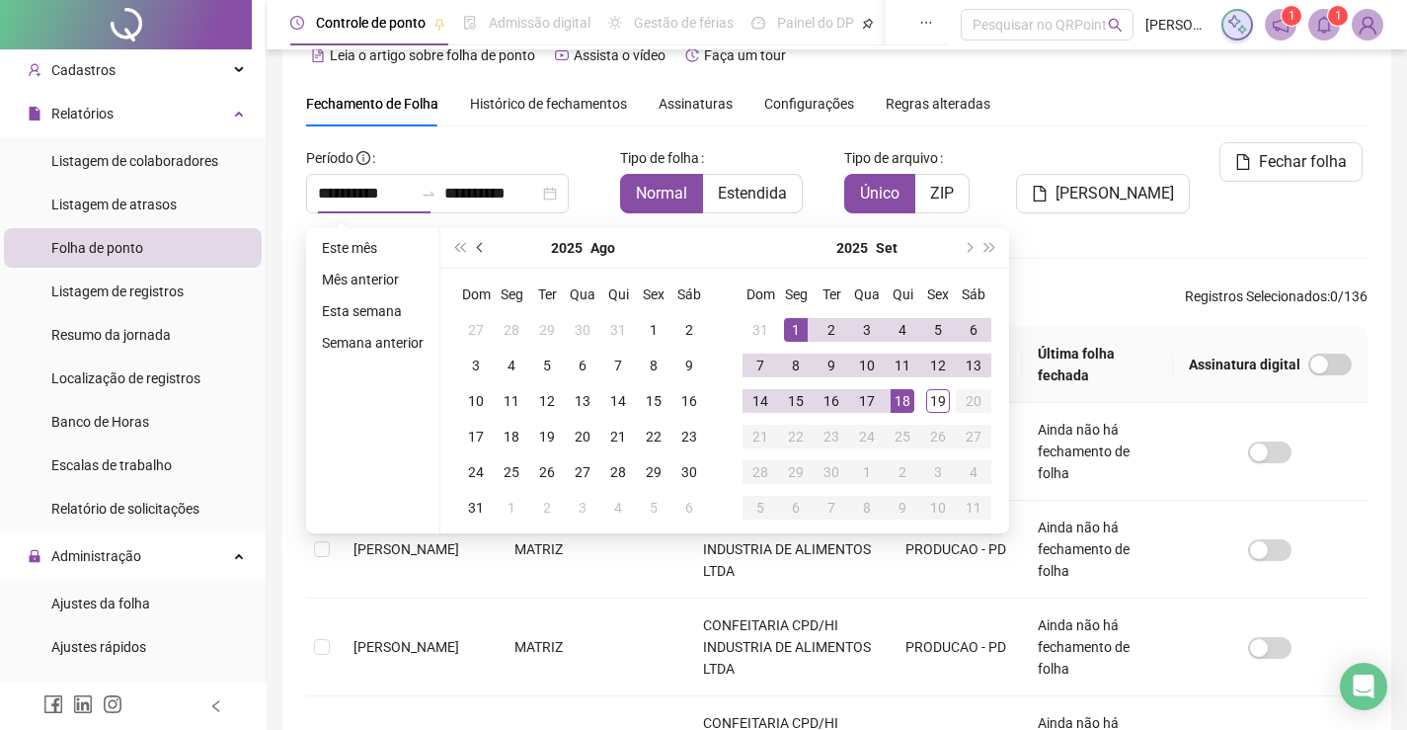
click at [477, 248] on span "prev-year" at bounding box center [482, 248] width 10 height 10
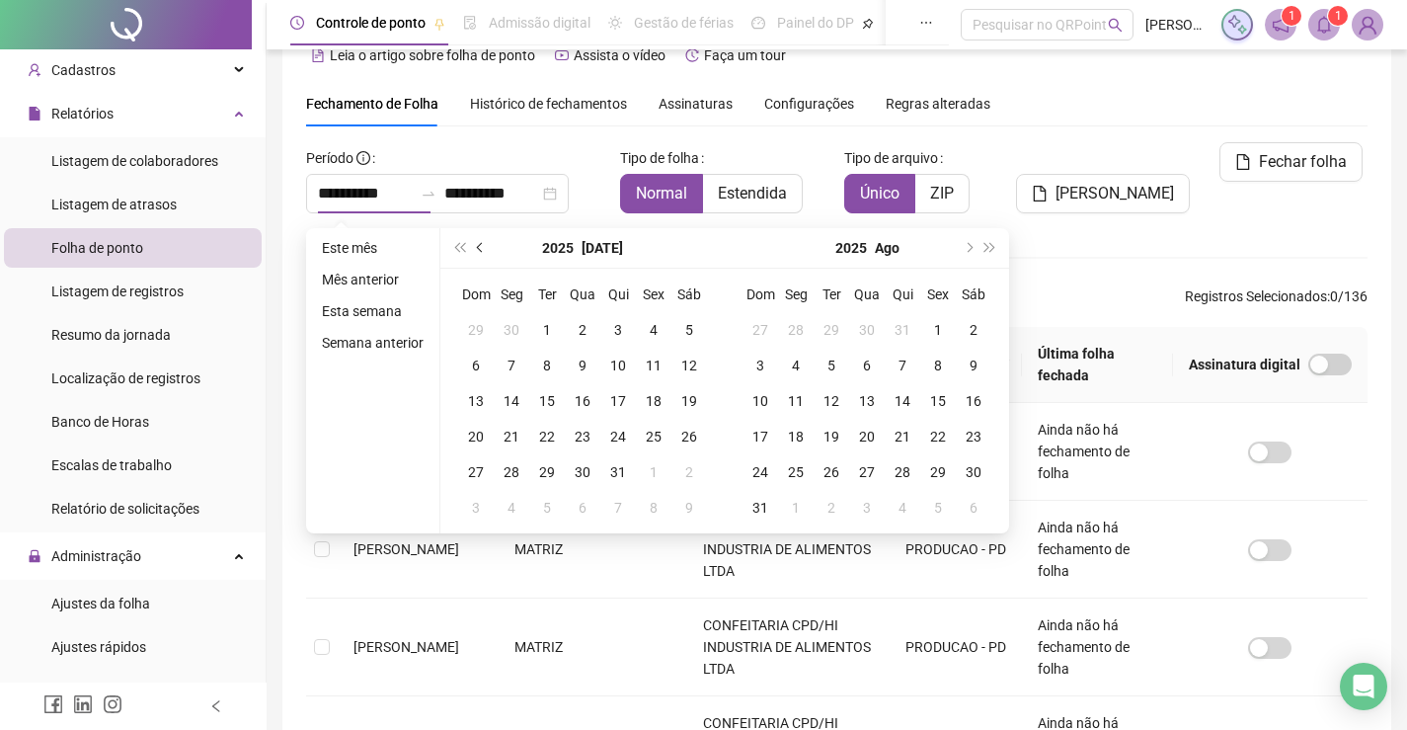
click at [477, 248] on span "prev-year" at bounding box center [482, 248] width 10 height 10
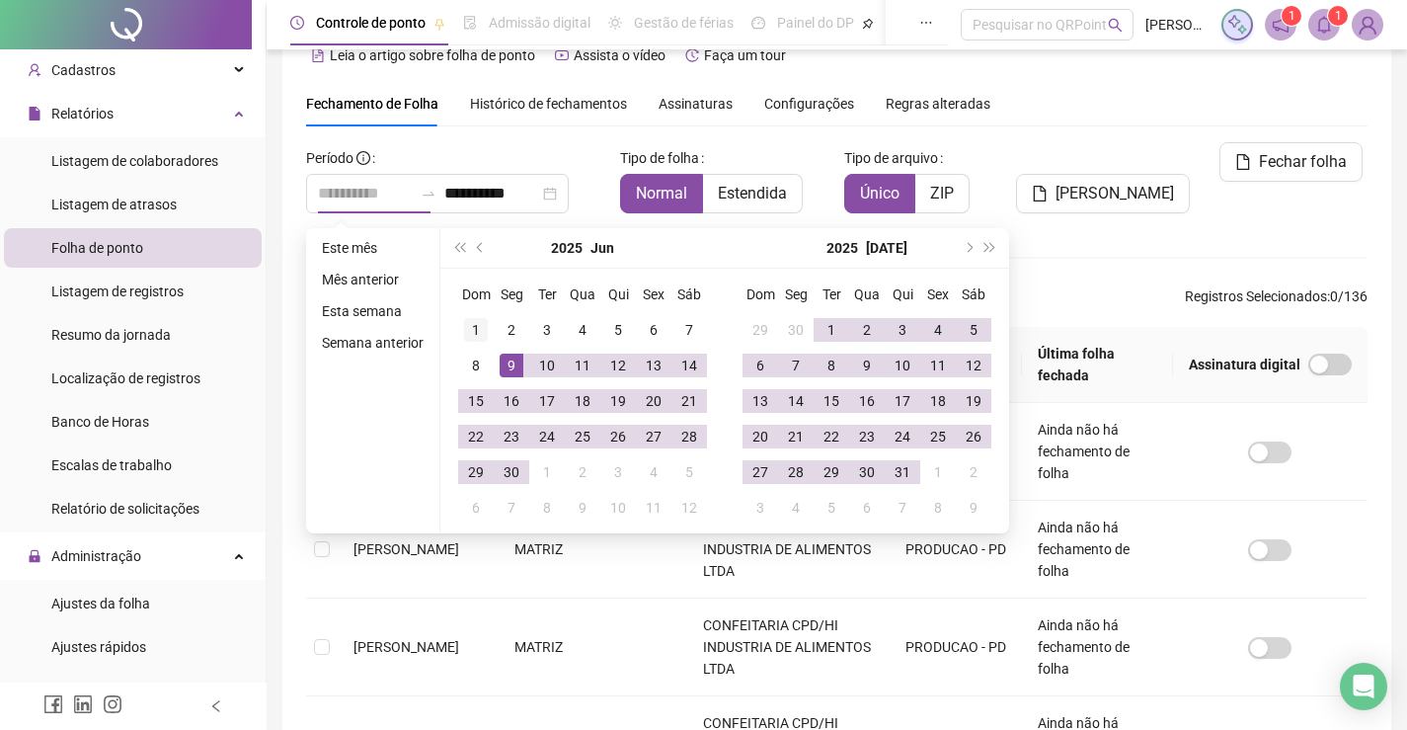
type input "**********"
click at [473, 330] on div "1" at bounding box center [476, 330] width 24 height 24
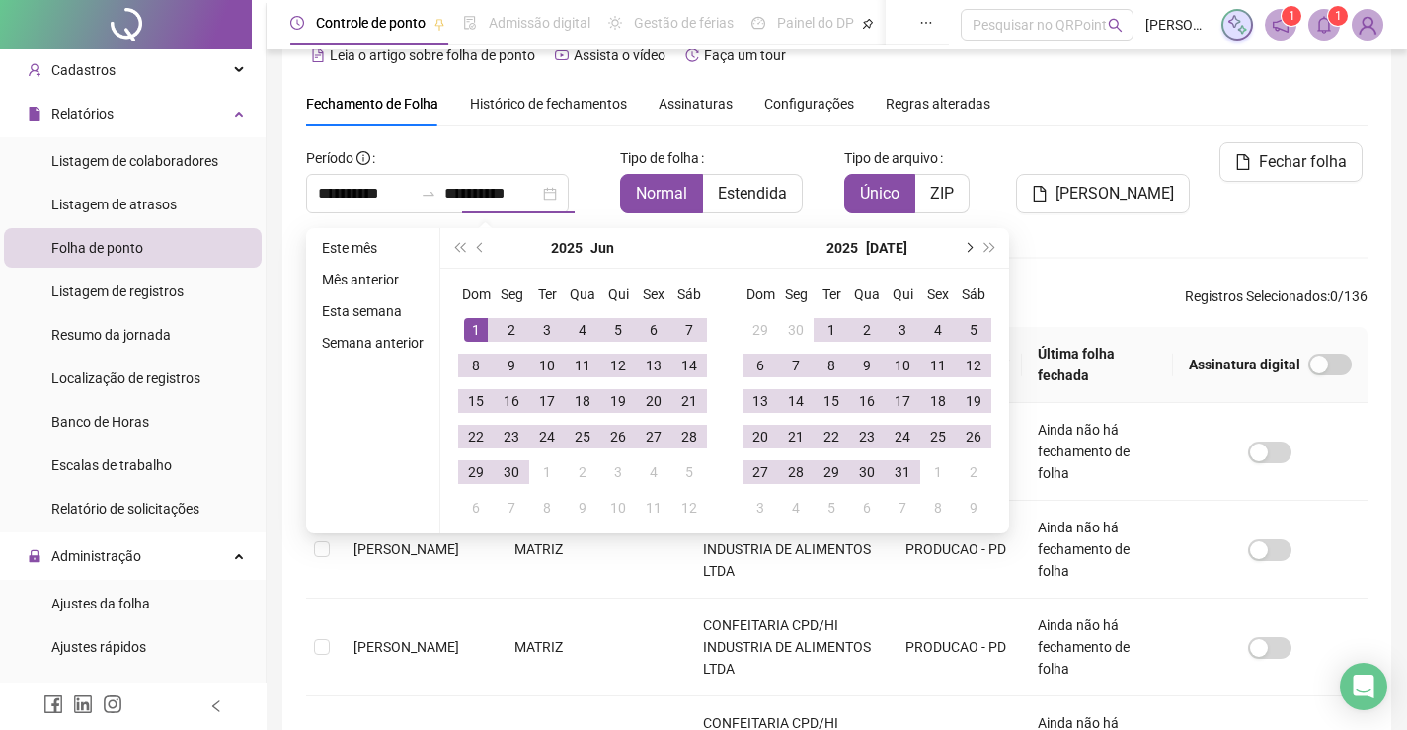
click at [966, 252] on span "next-year" at bounding box center [968, 248] width 10 height 10
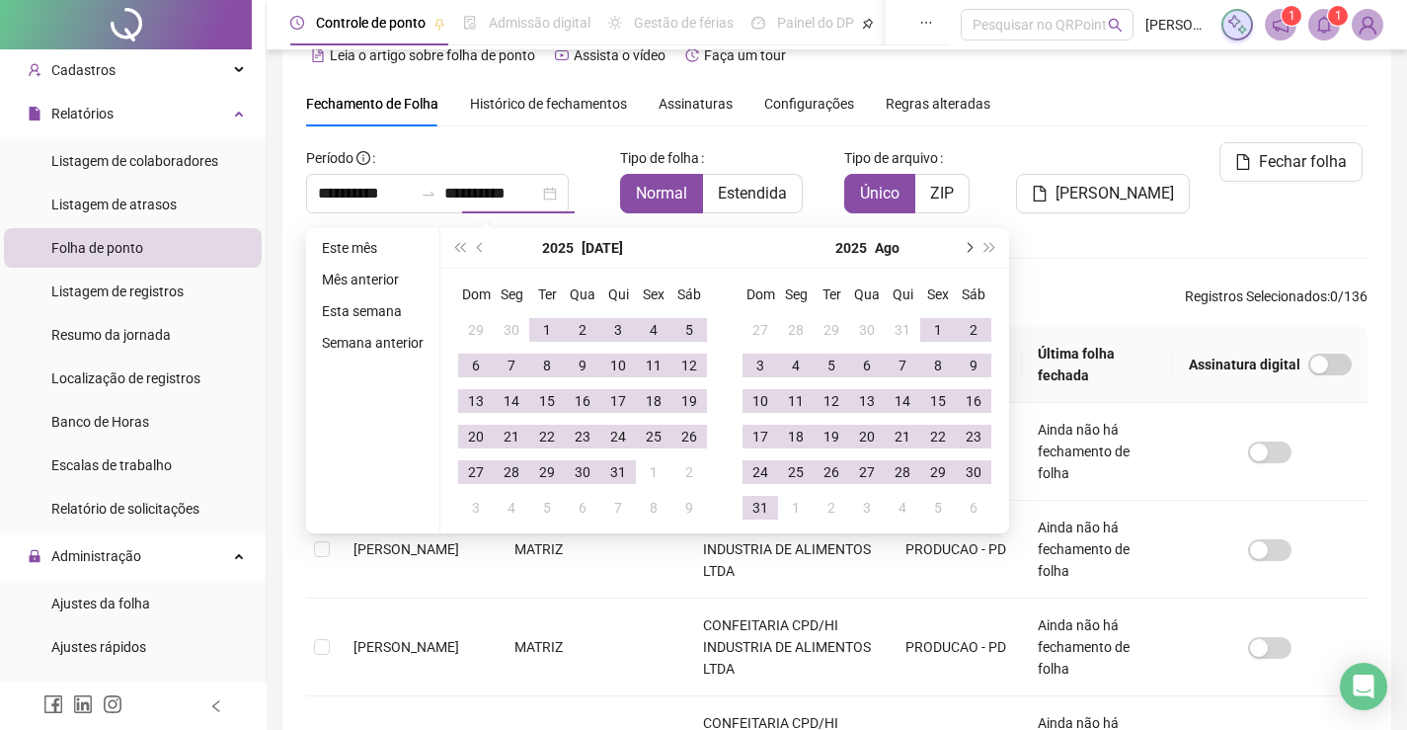
click at [966, 248] on span "next-year" at bounding box center [968, 248] width 10 height 10
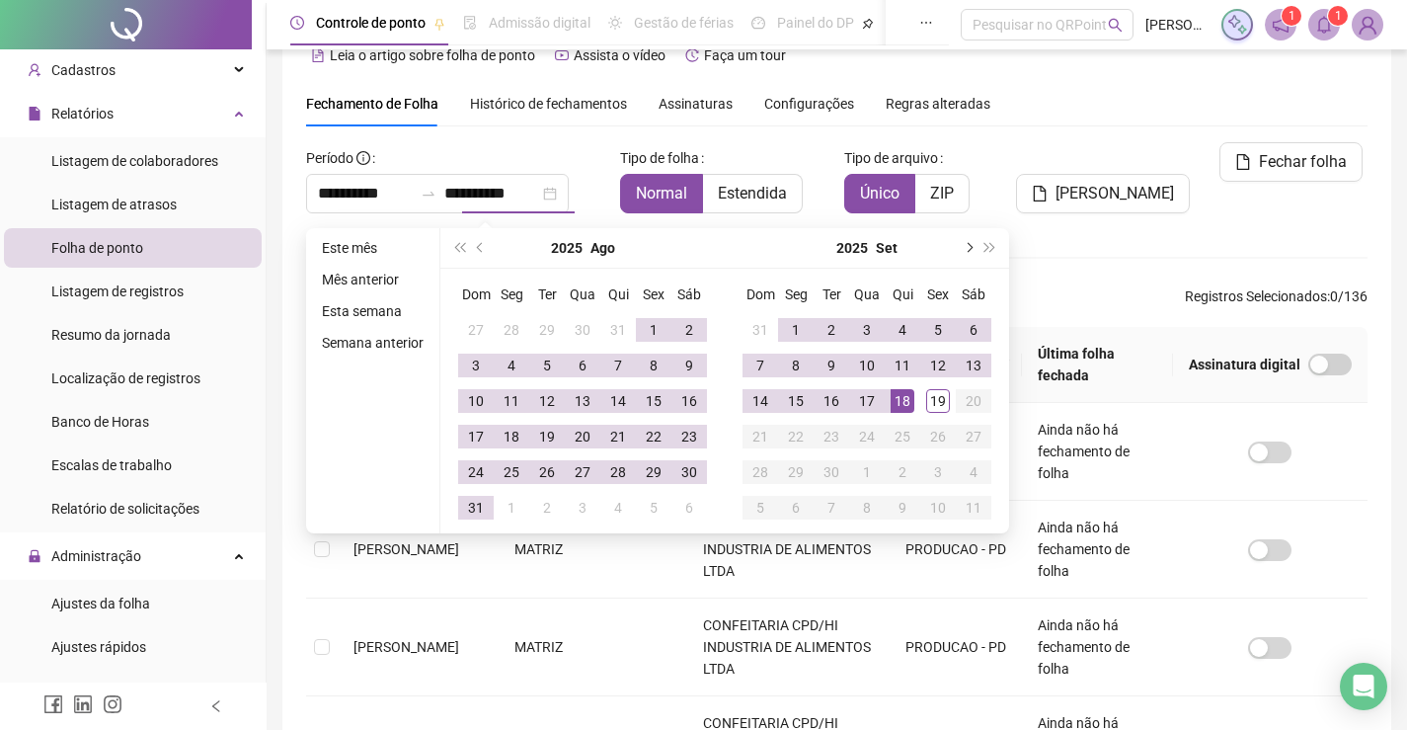
click at [966, 248] on span "next-year" at bounding box center [968, 248] width 10 height 10
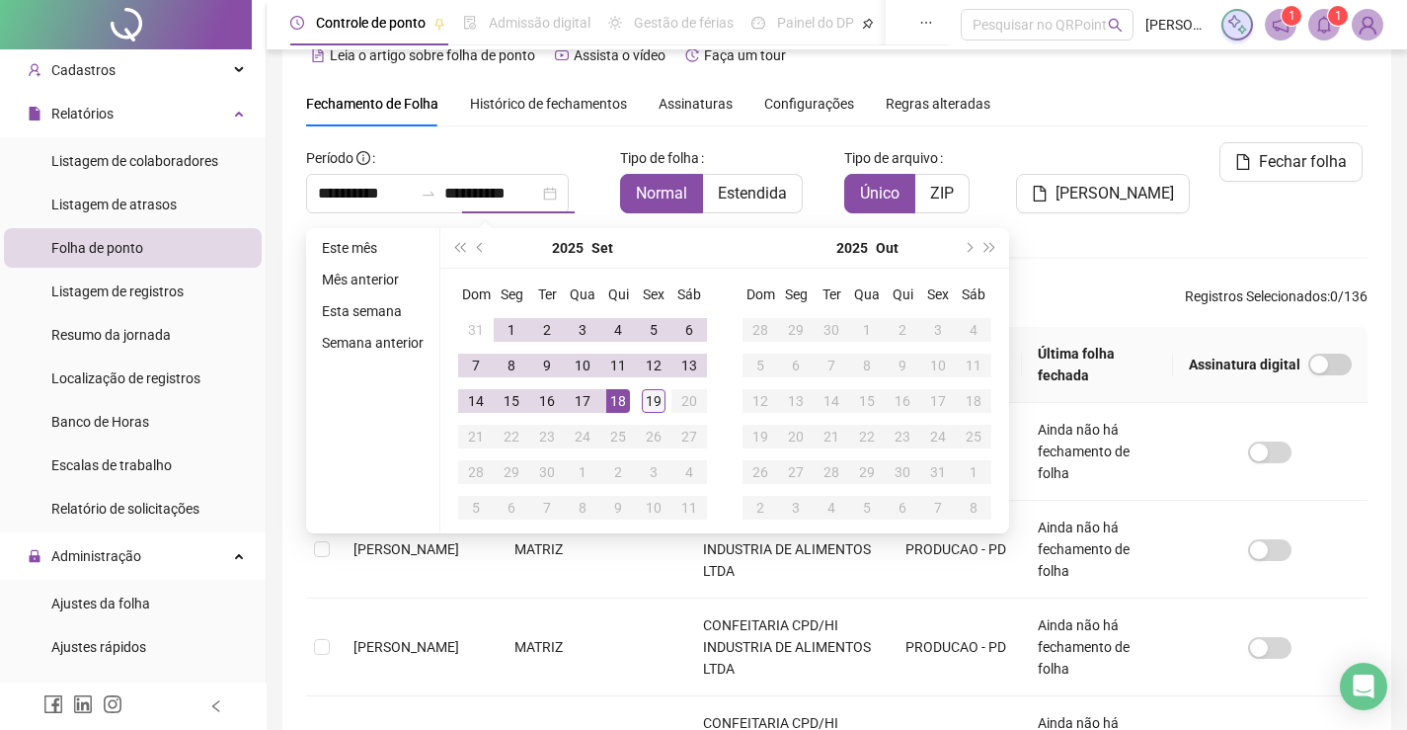
type input "**********"
click at [661, 390] on div "19" at bounding box center [654, 401] width 24 height 24
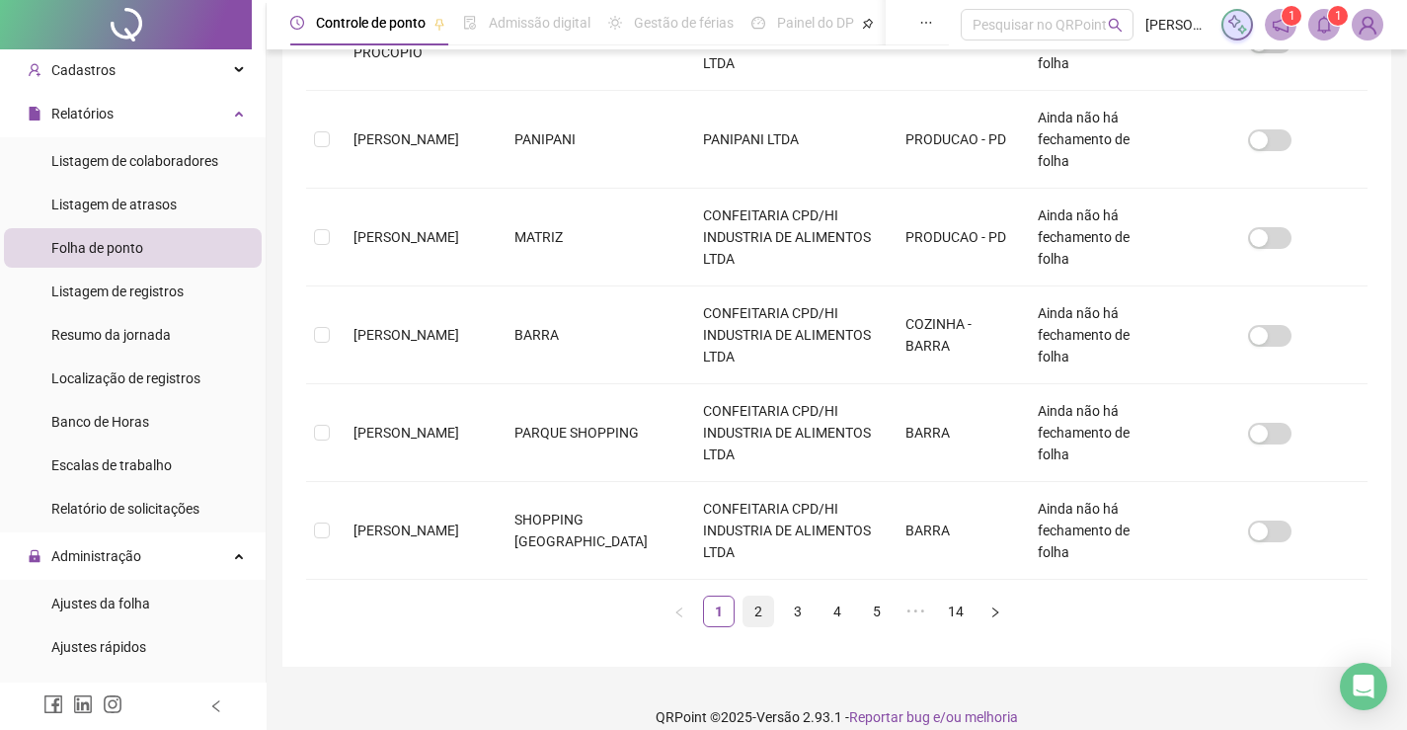
click at [755, 596] on link "2" at bounding box center [758, 611] width 30 height 30
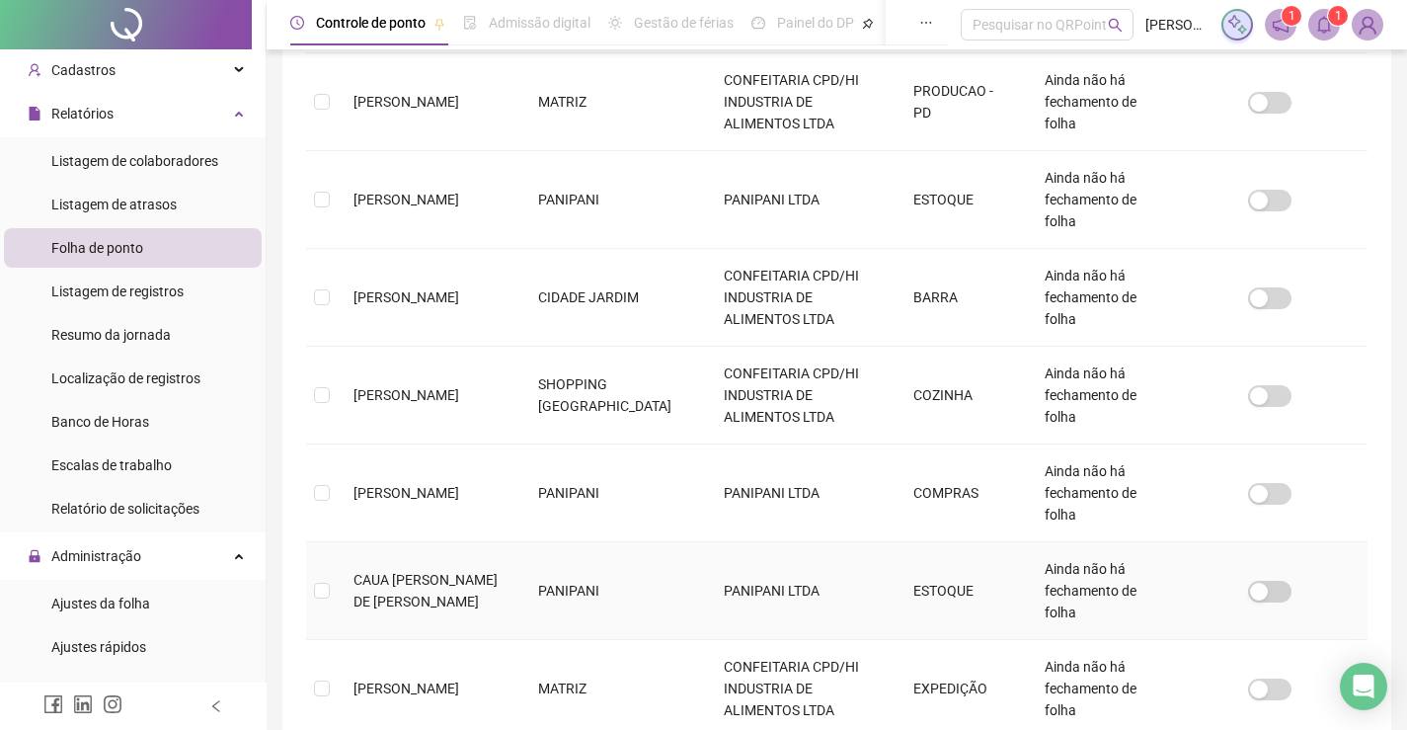
scroll to position [797, 0]
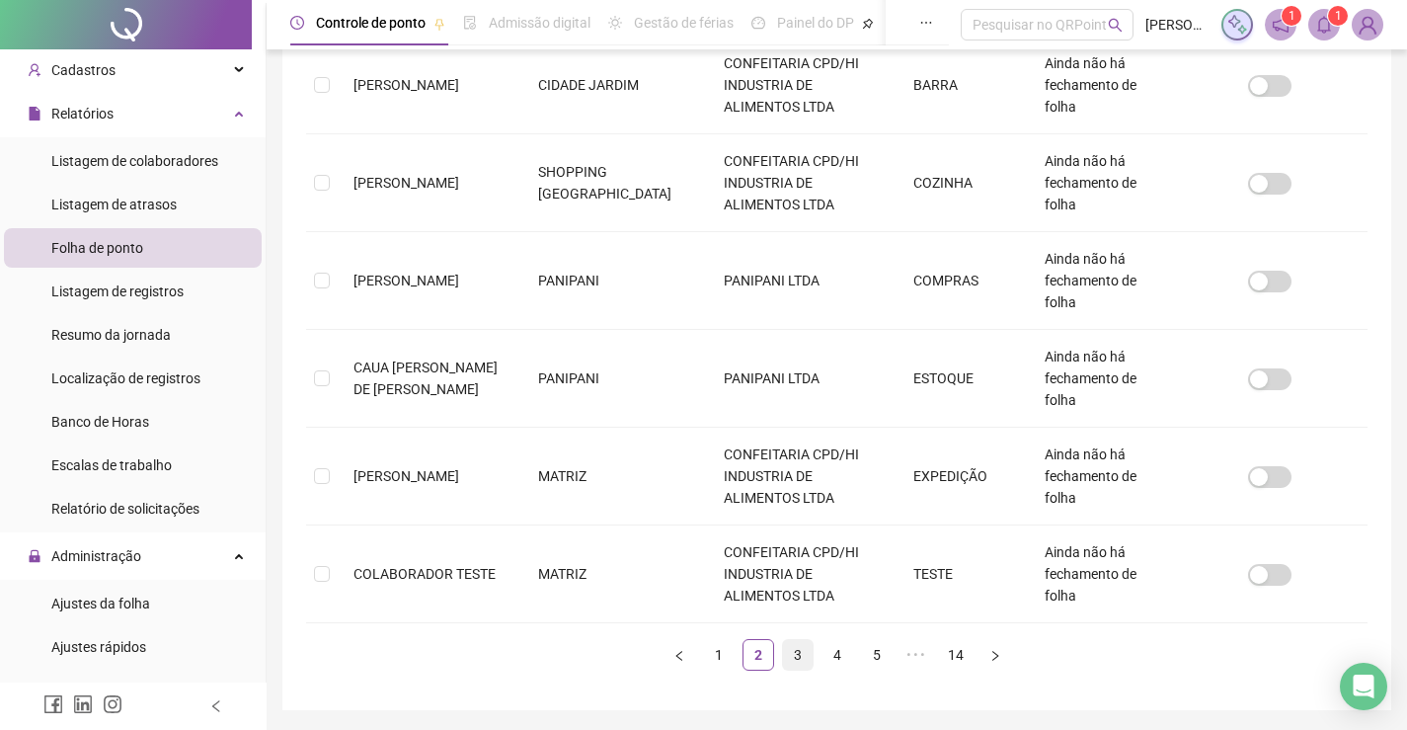
click at [789, 640] on link "3" at bounding box center [798, 655] width 30 height 30
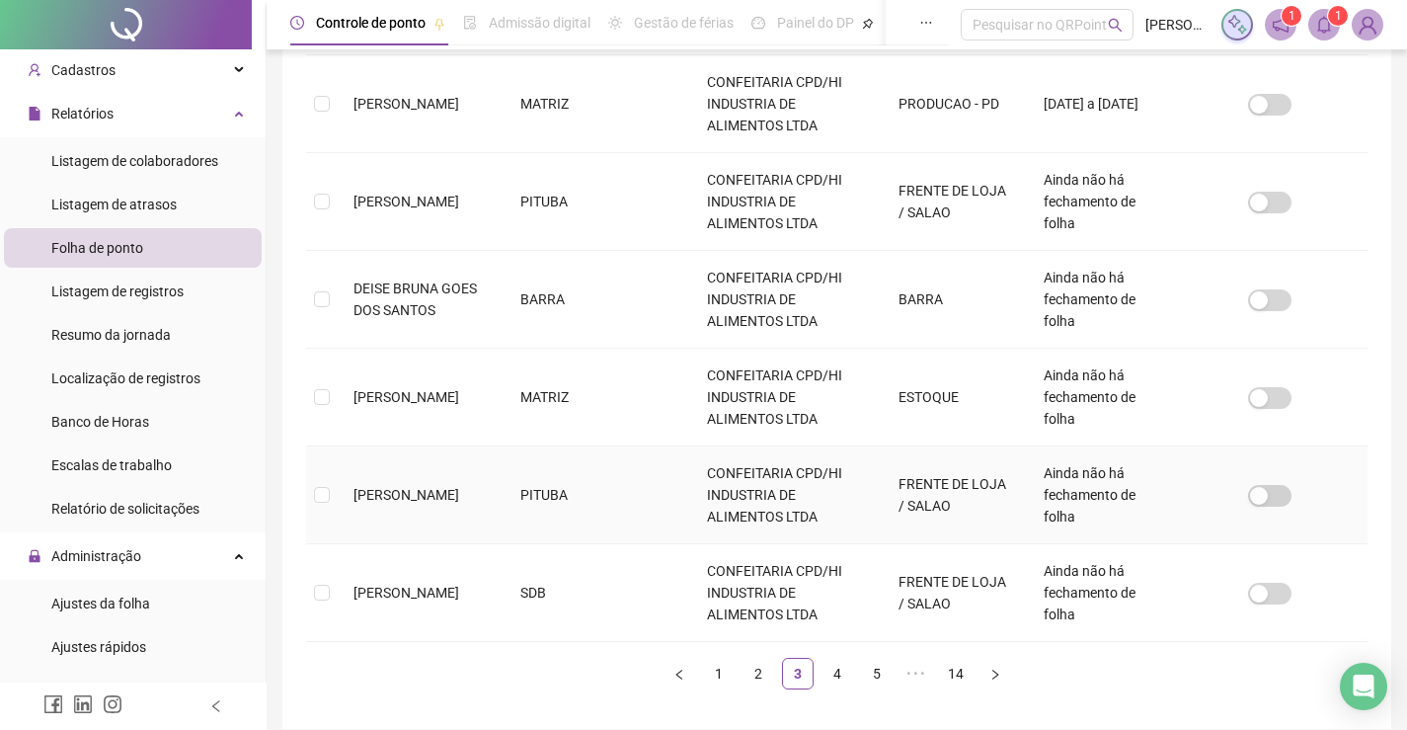
scroll to position [829, 0]
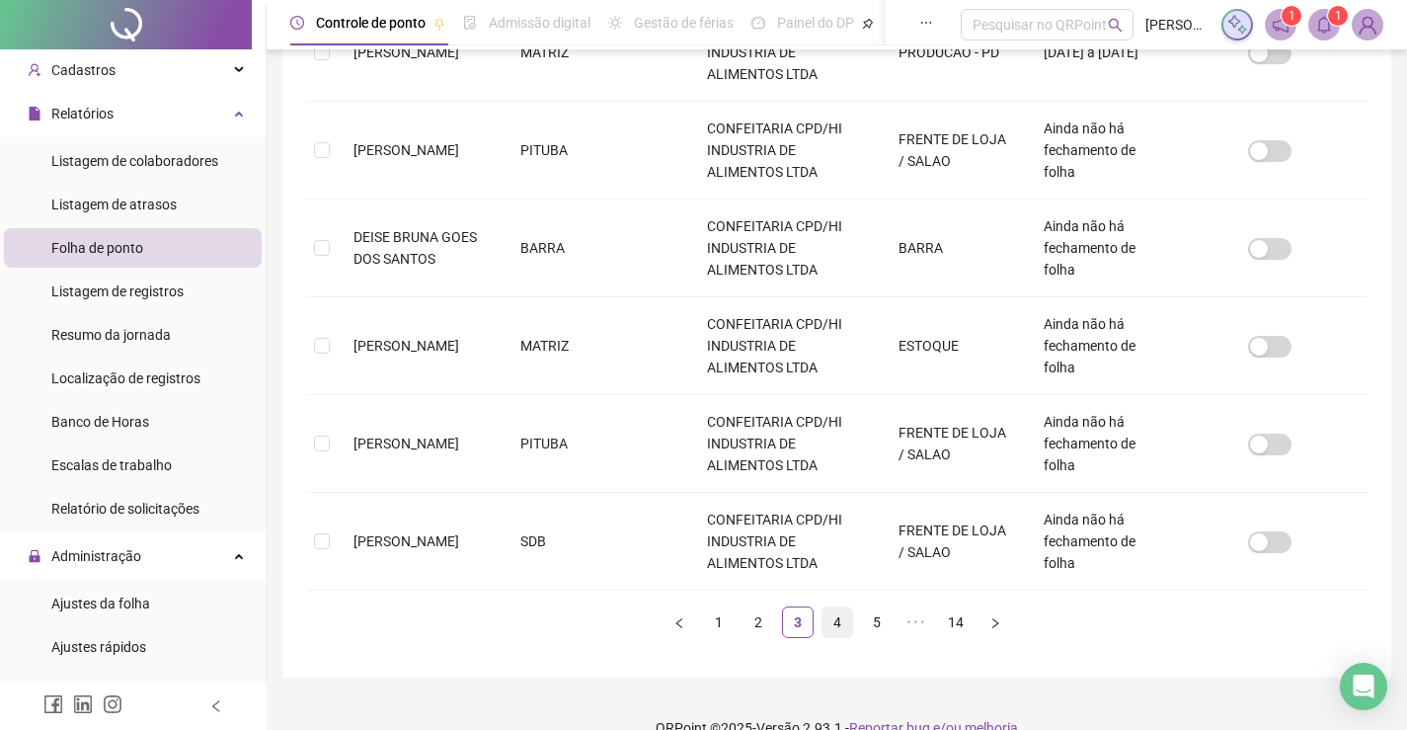
click at [827, 630] on link "4" at bounding box center [837, 622] width 30 height 30
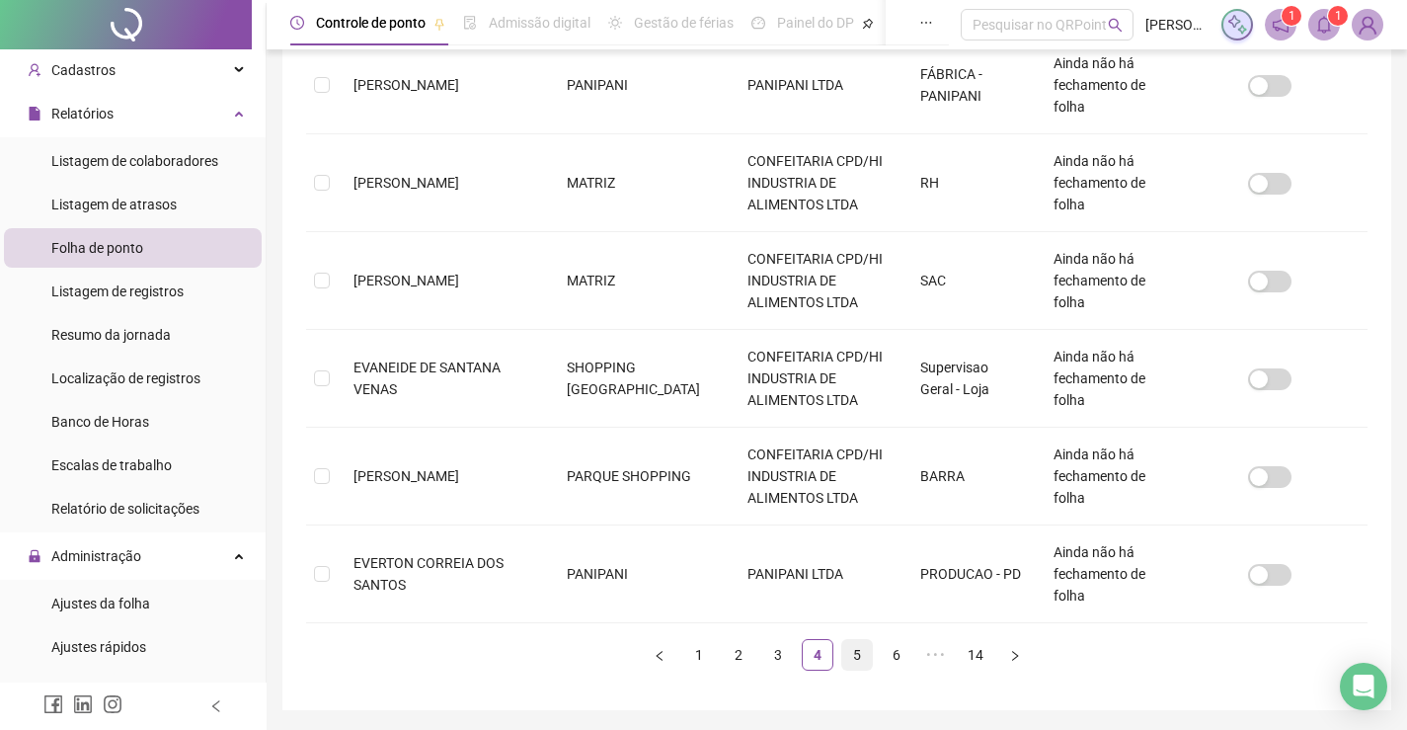
click at [853, 640] on link "5" at bounding box center [857, 655] width 30 height 30
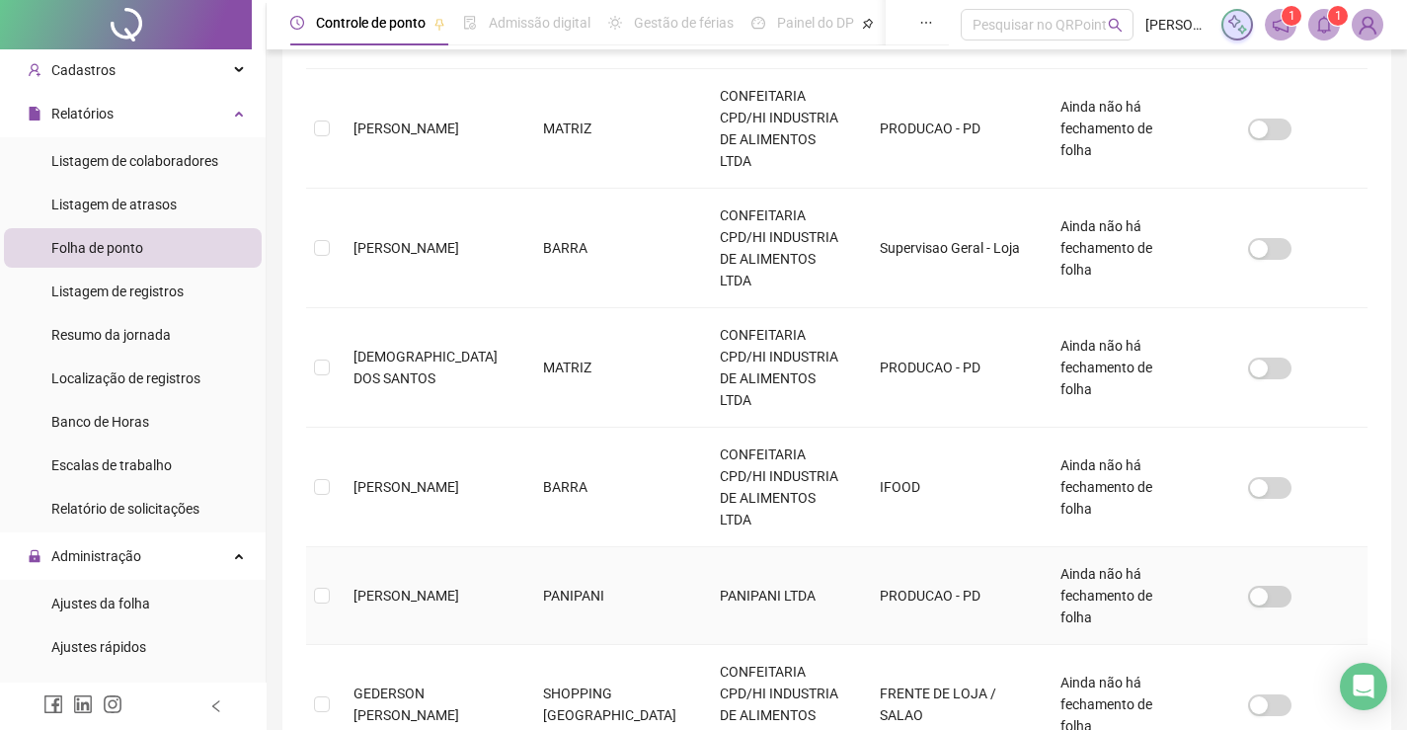
scroll to position [632, 0]
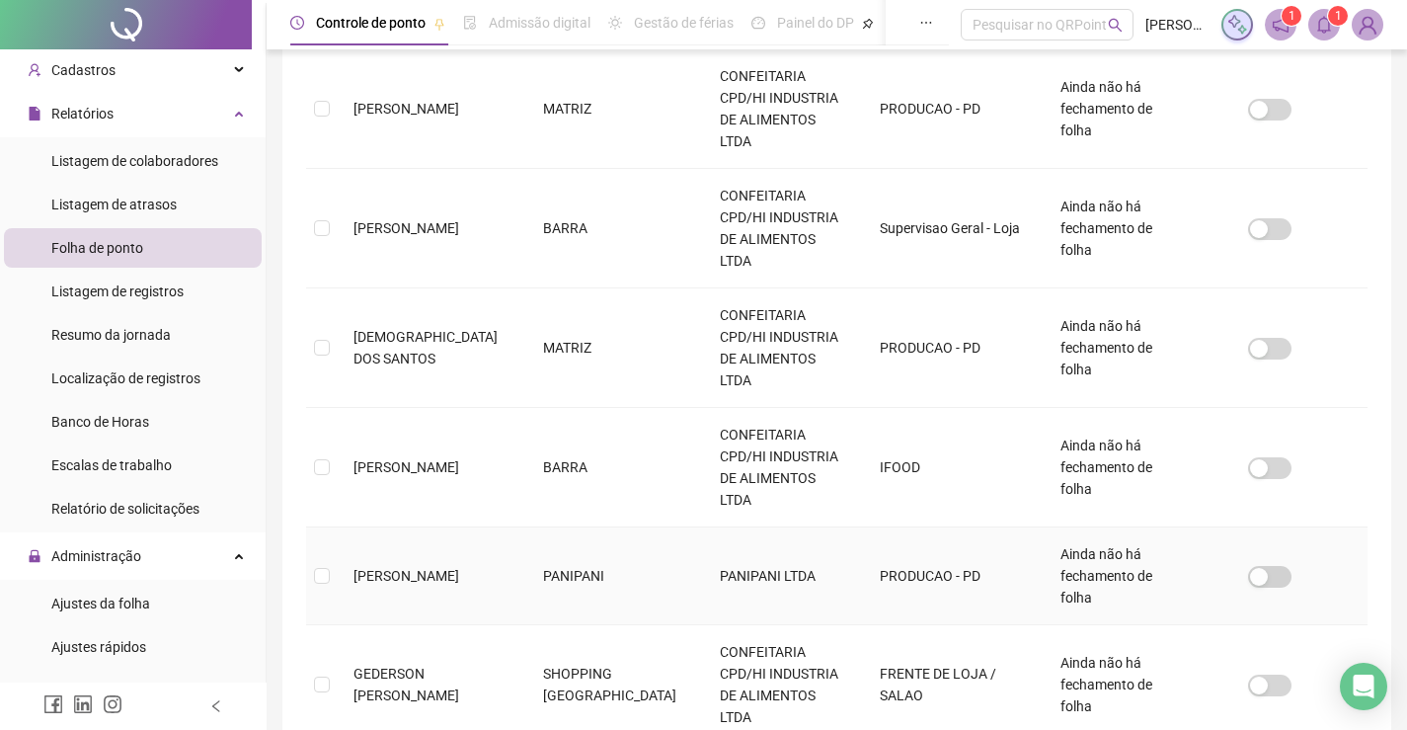
click at [381, 568] on span "[PERSON_NAME]" at bounding box center [406, 576] width 106 height 16
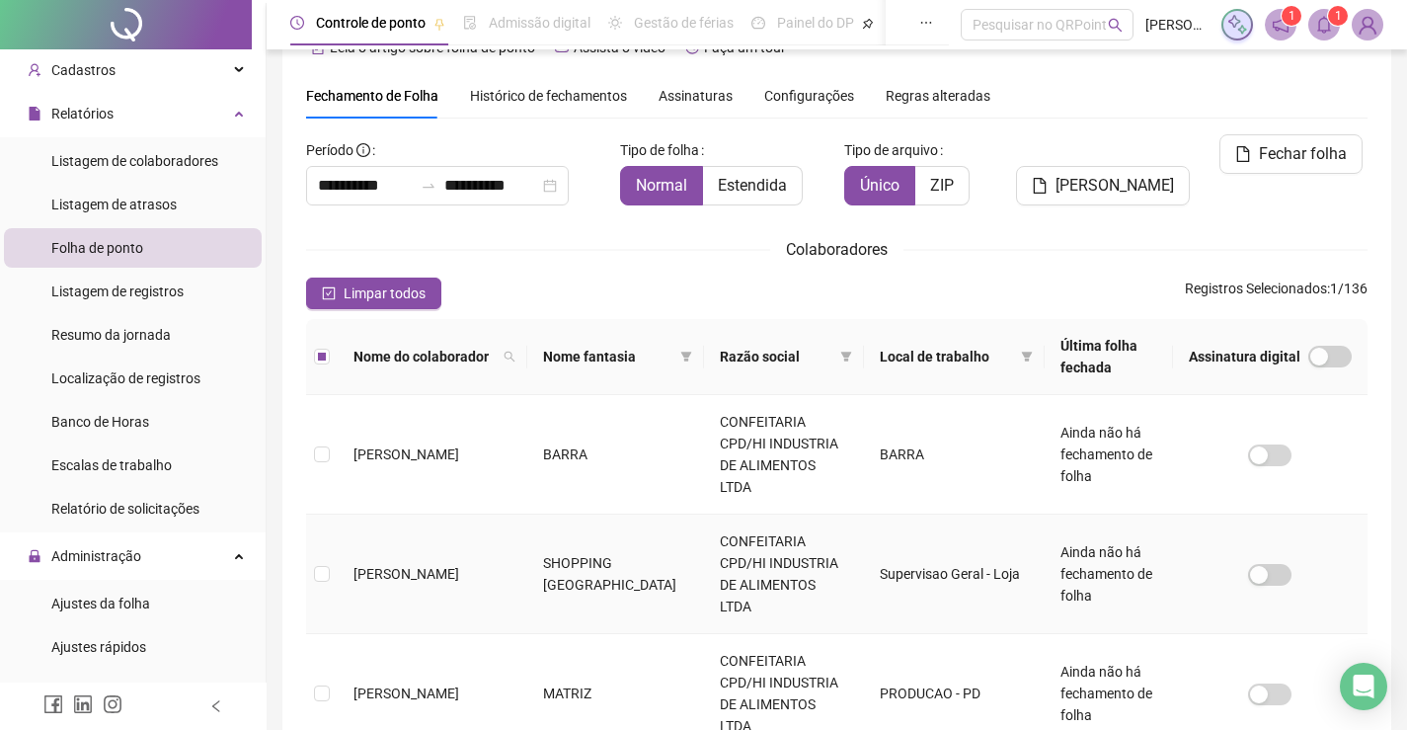
scroll to position [0, 0]
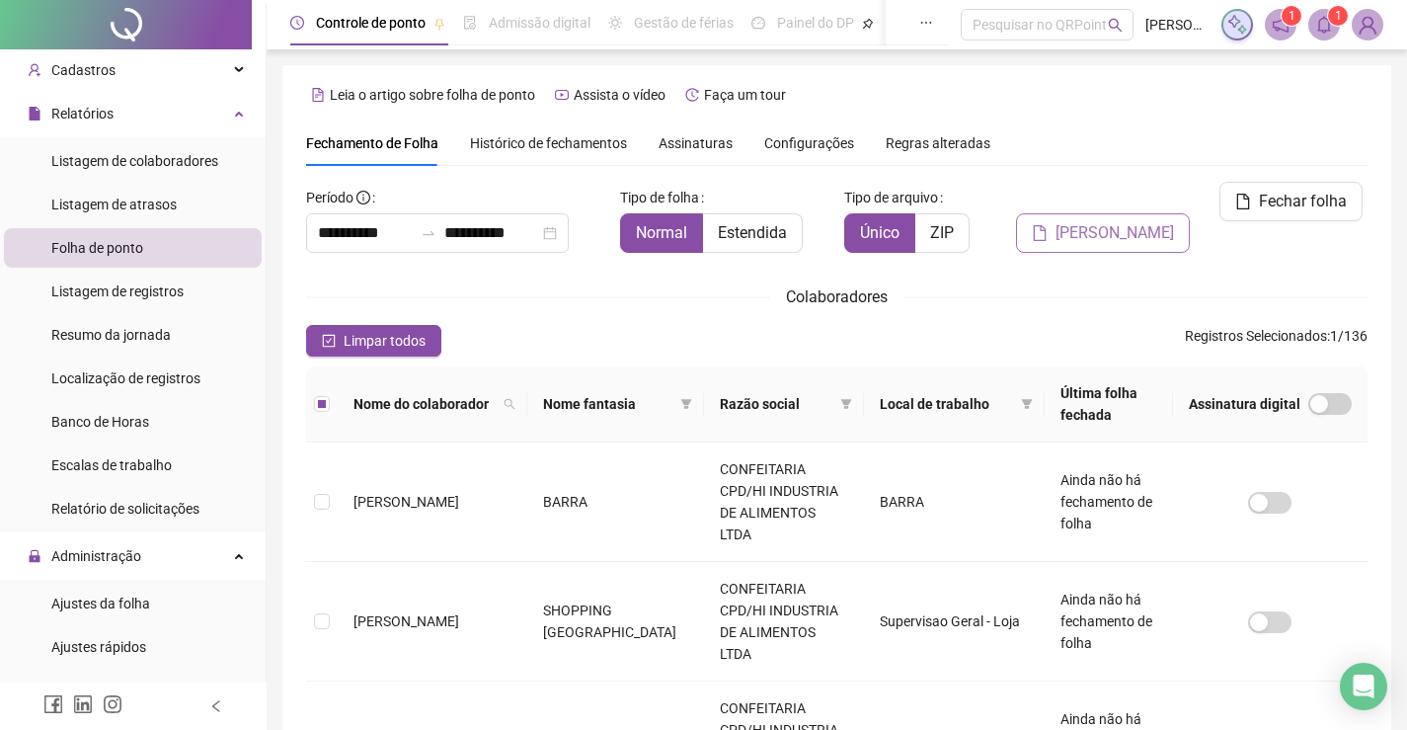
click at [1148, 221] on span "[PERSON_NAME]" at bounding box center [1114, 233] width 118 height 24
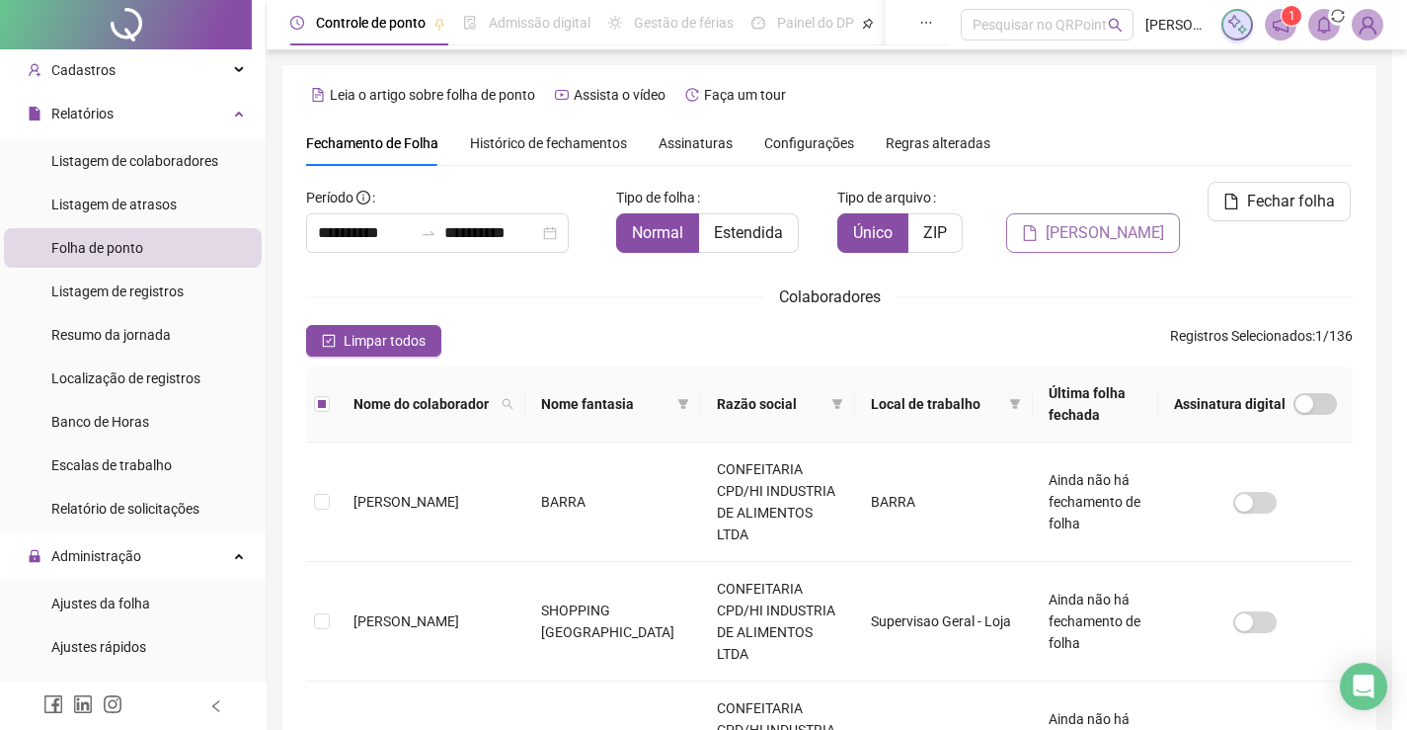
scroll to position [39, 0]
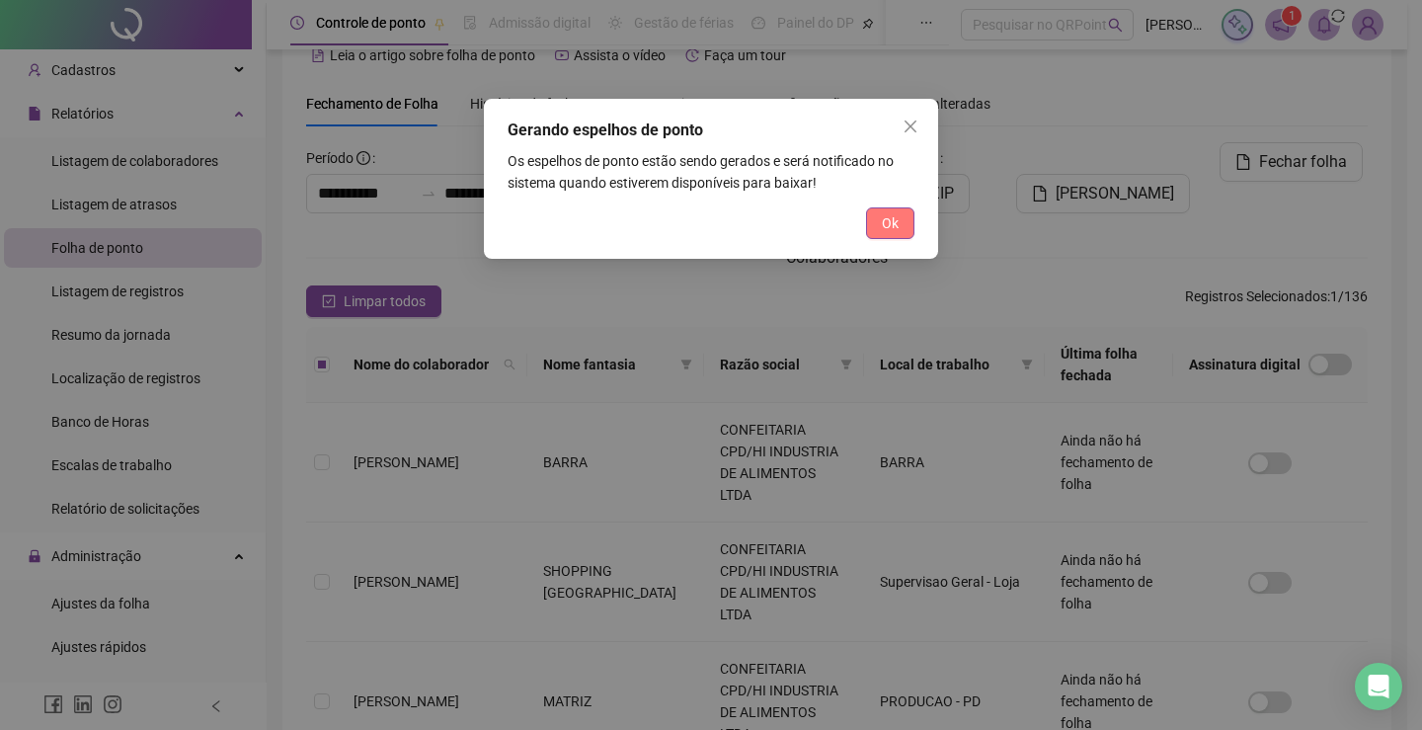
click at [893, 225] on span "Ok" at bounding box center [890, 223] width 17 height 22
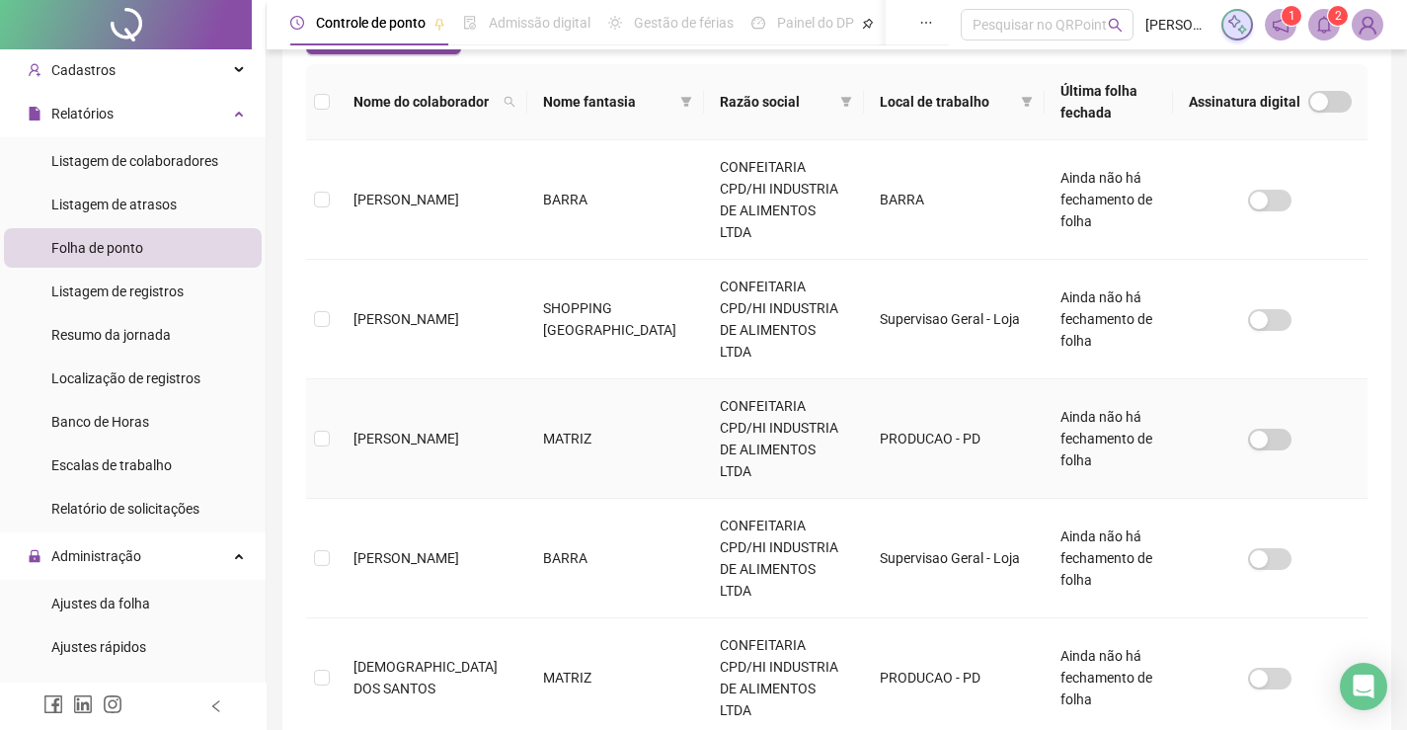
scroll to position [336, 0]
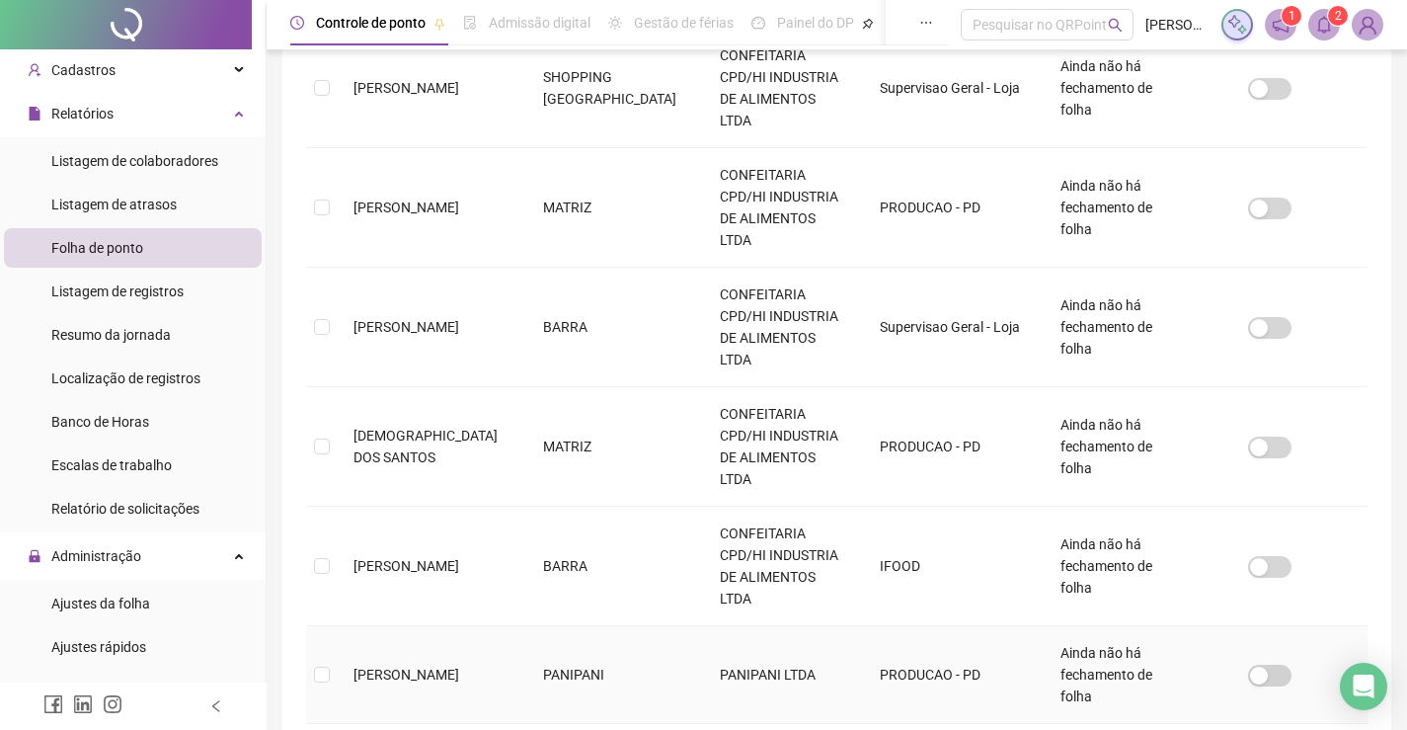
click at [422, 666] on span "[PERSON_NAME]" at bounding box center [406, 674] width 106 height 16
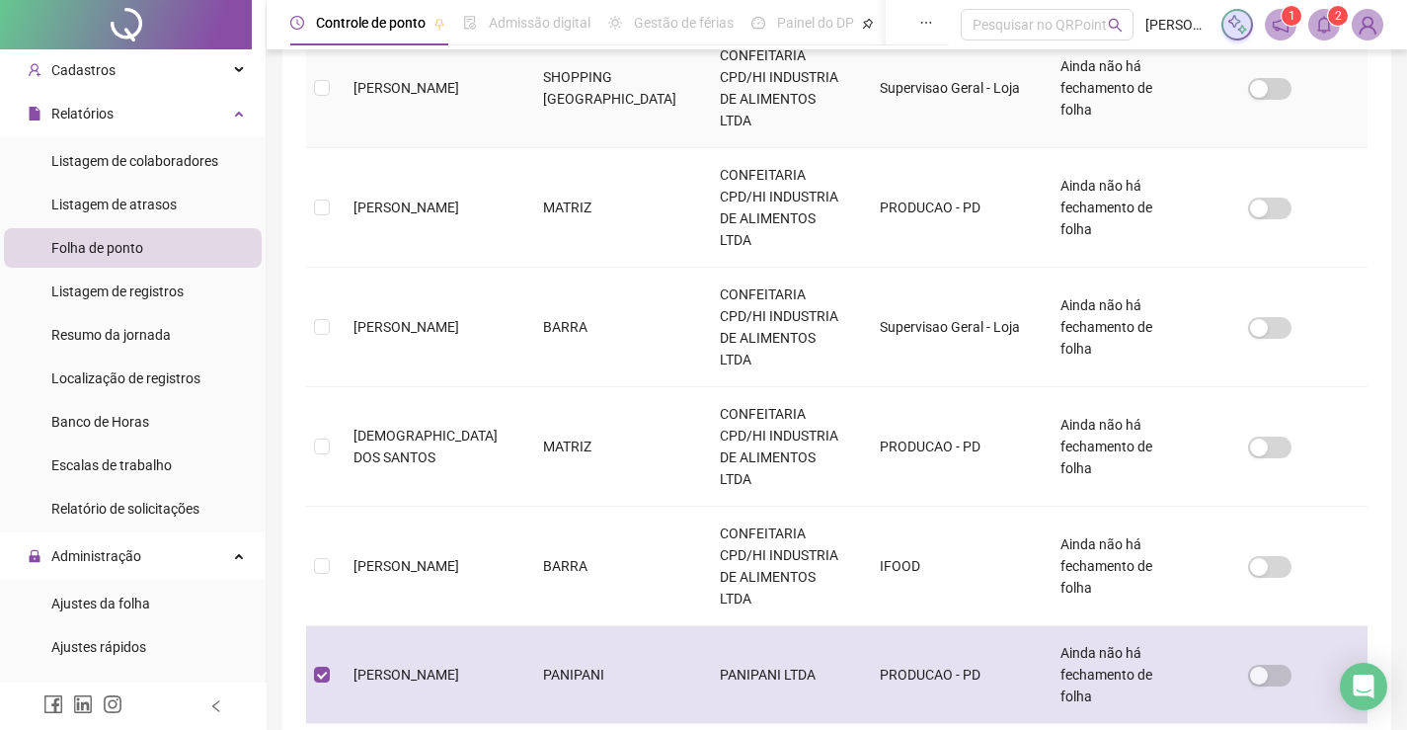
scroll to position [39, 0]
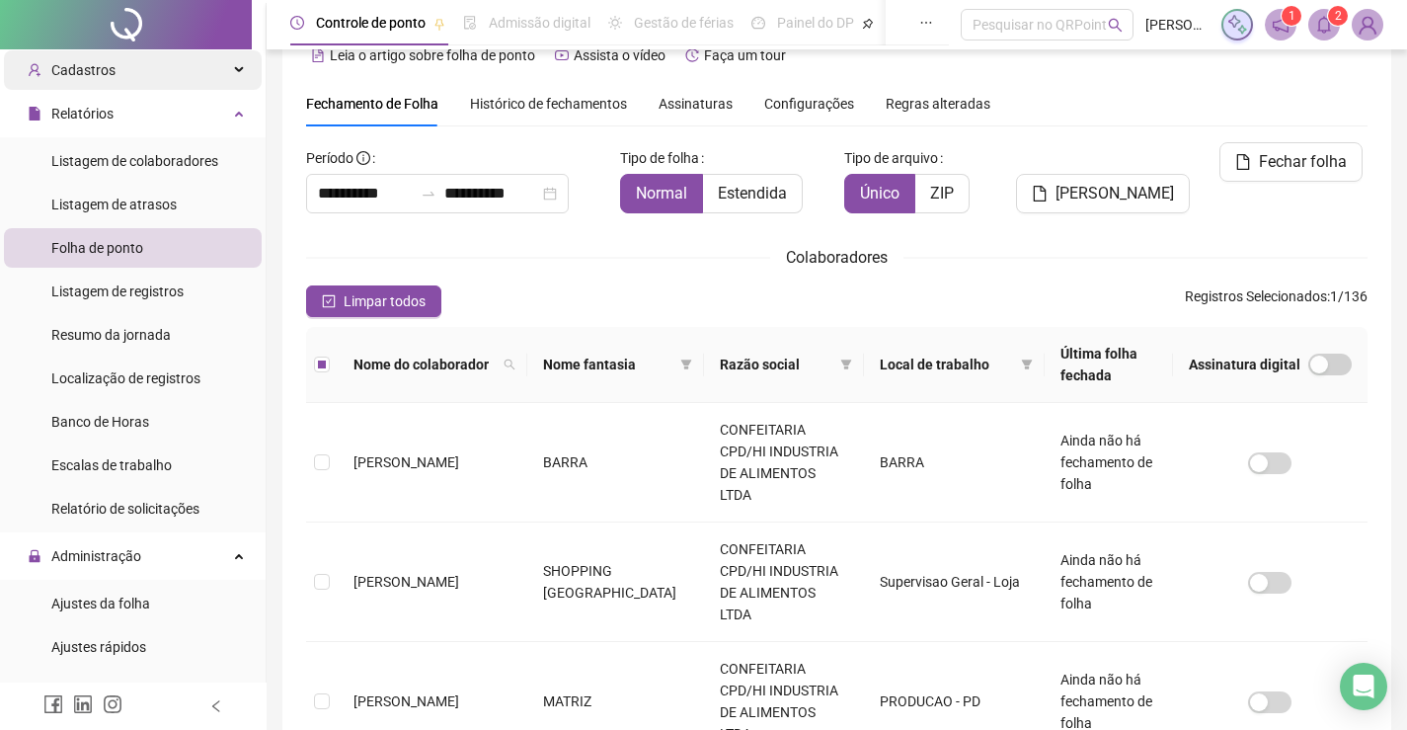
click at [137, 80] on div "Cadastros" at bounding box center [133, 69] width 258 height 39
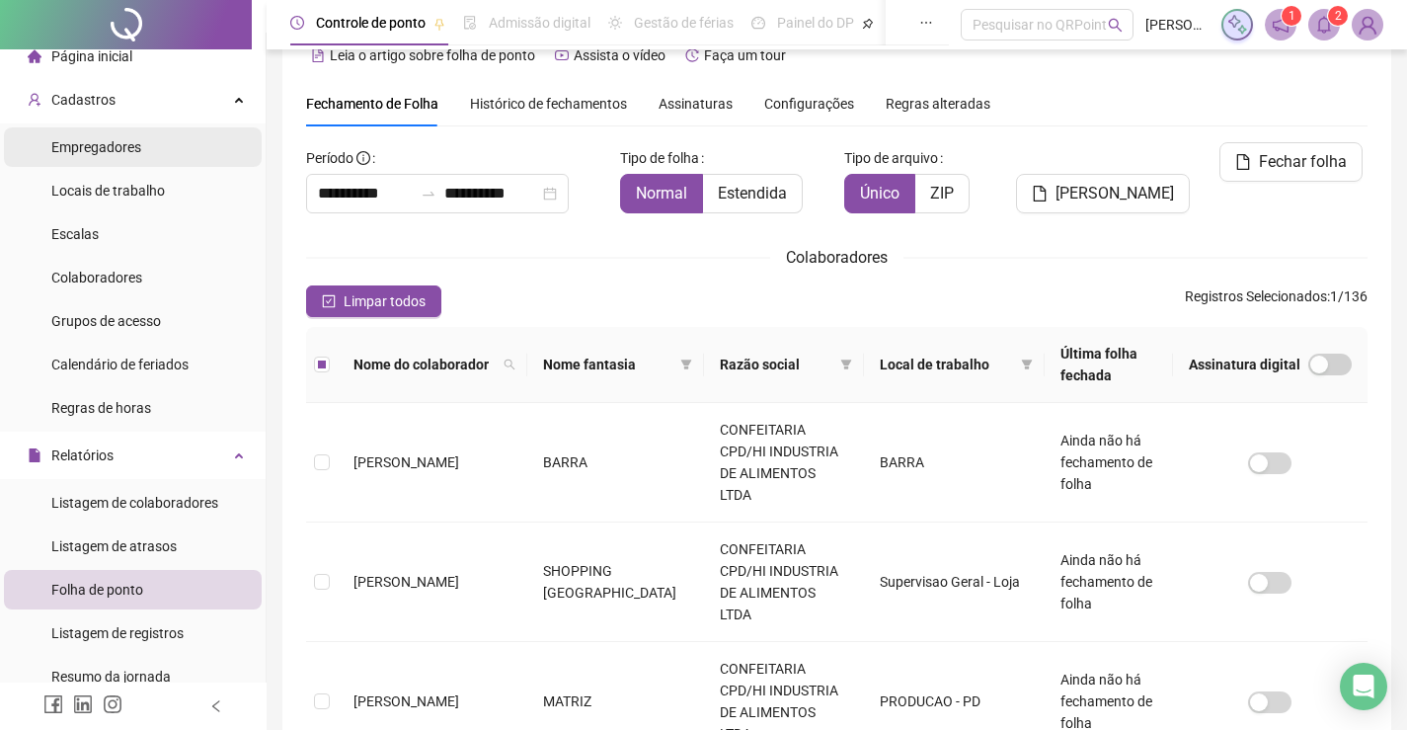
scroll to position [0, 0]
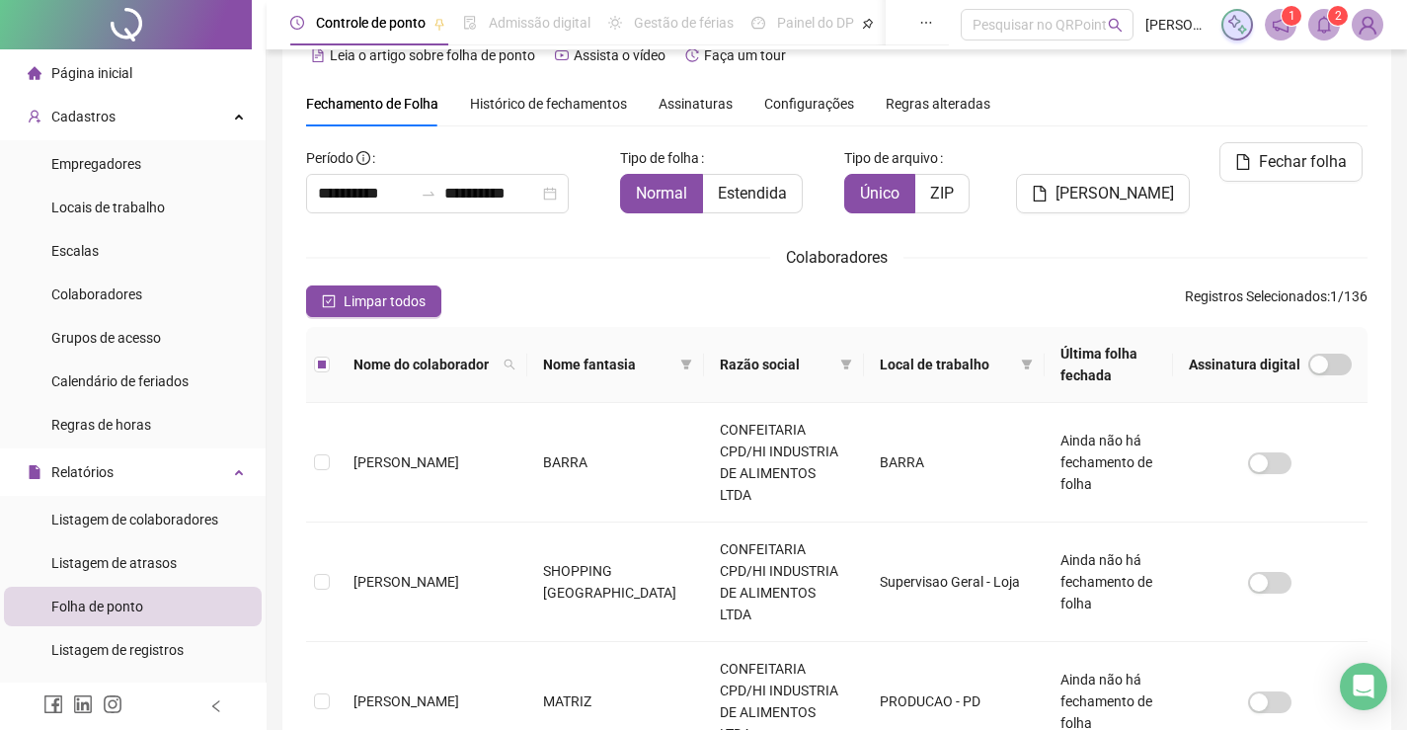
click at [146, 66] on li "Página inicial" at bounding box center [133, 72] width 258 height 39
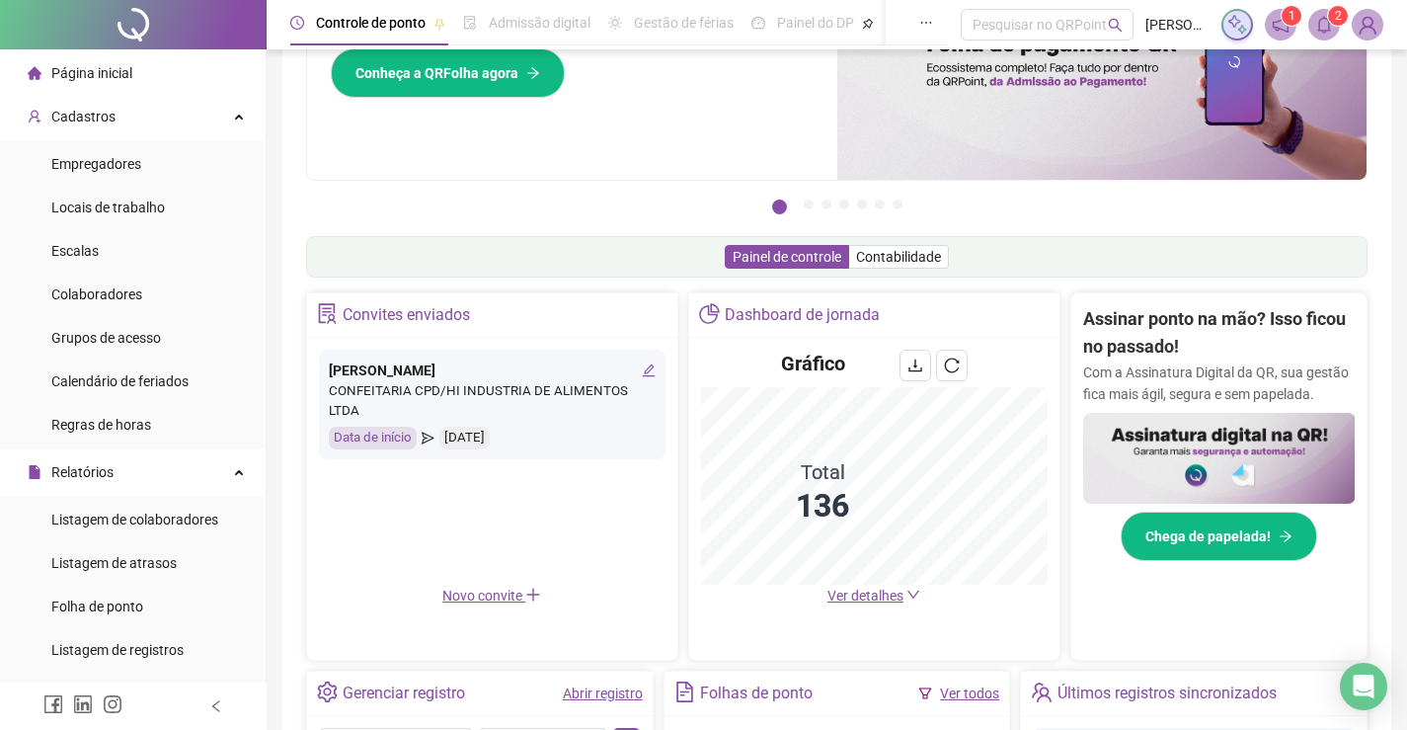
scroll to position [237, 0]
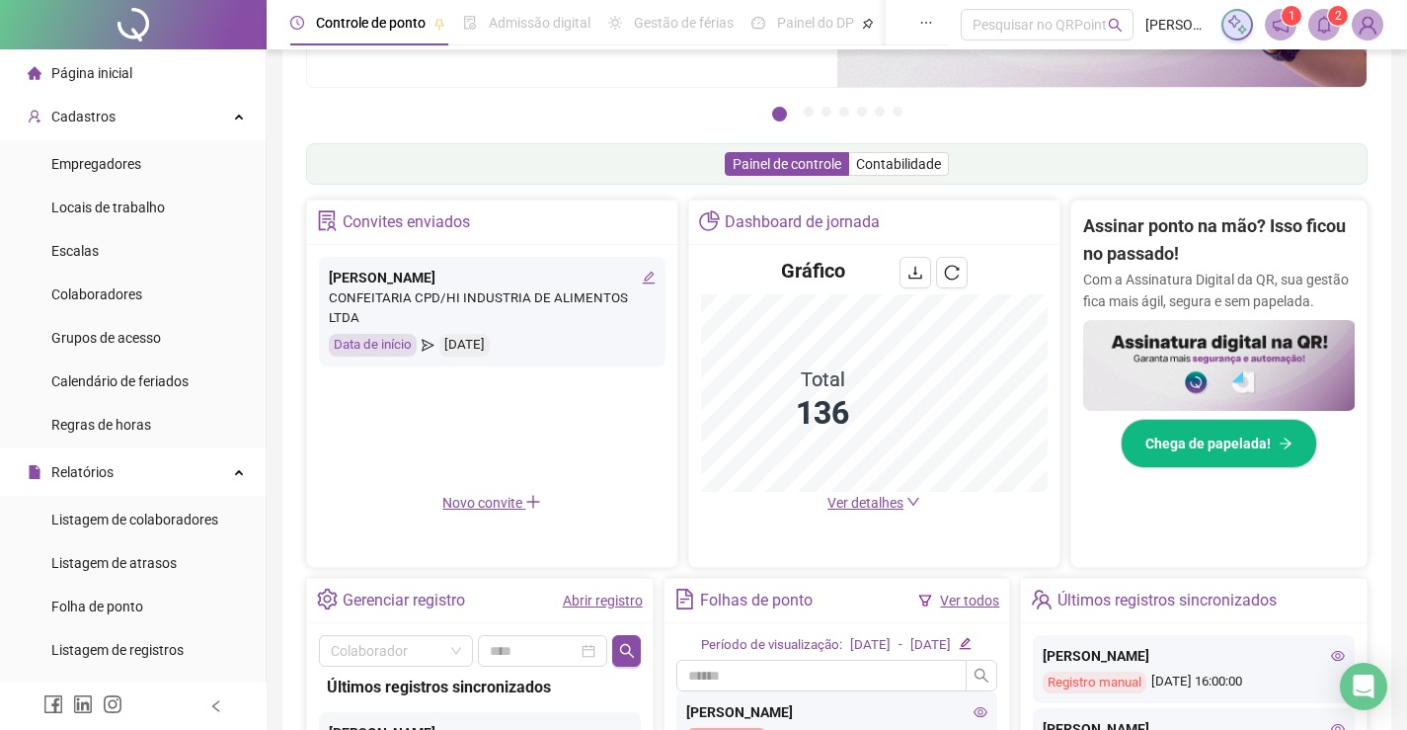
click at [491, 501] on span "Novo convite" at bounding box center [491, 503] width 99 height 16
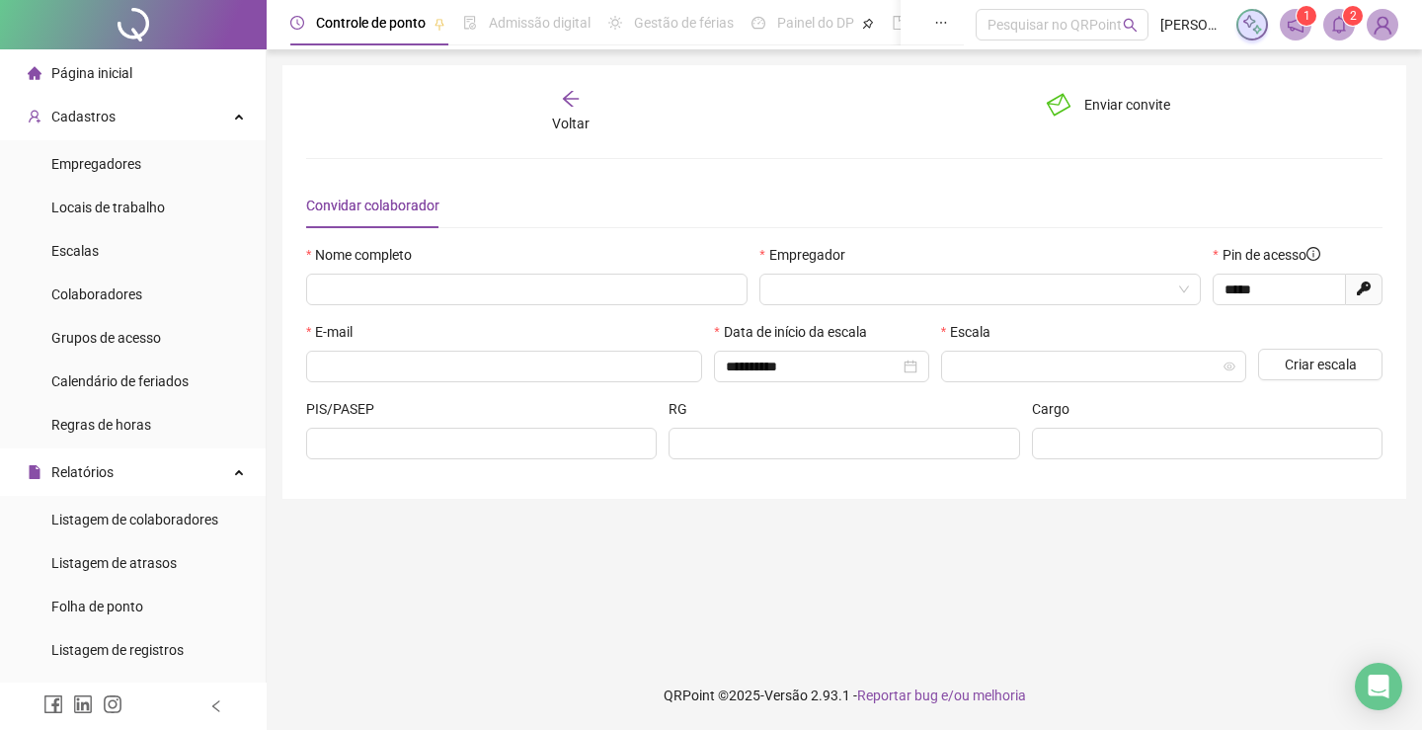
type input "*****"
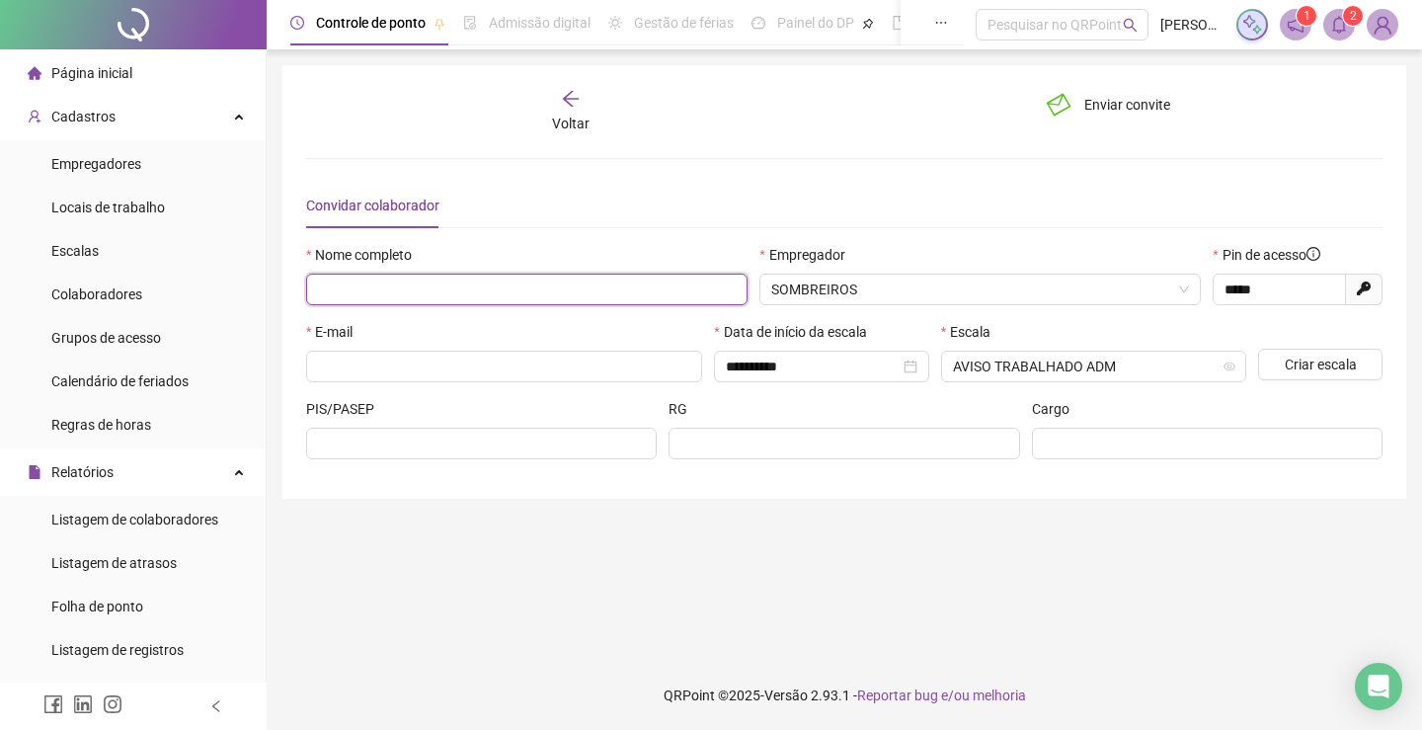
click at [504, 284] on input "text" at bounding box center [526, 289] width 441 height 32
click at [924, 295] on span "SOMBREIROS" at bounding box center [980, 289] width 418 height 30
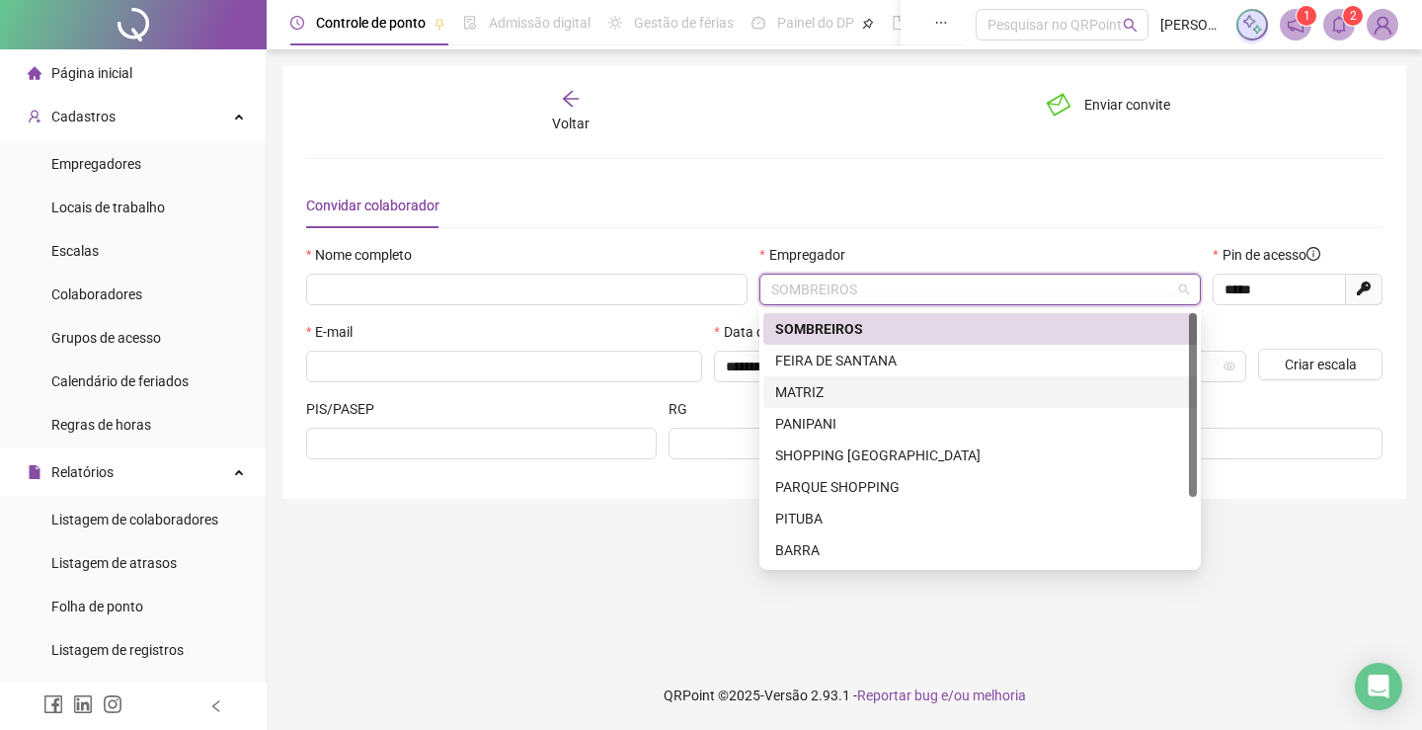
click at [850, 392] on div "MATRIZ" at bounding box center [980, 392] width 410 height 22
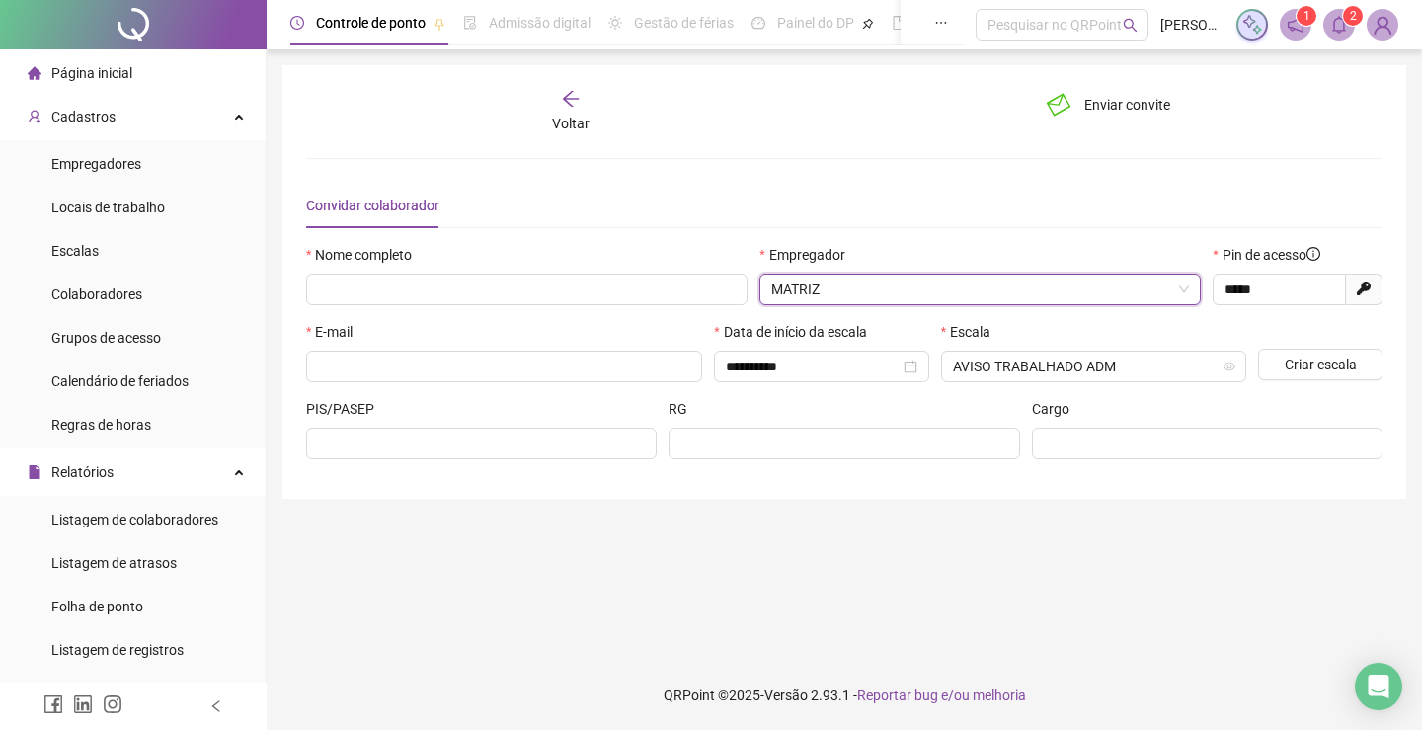
click at [582, 120] on span "Voltar" at bounding box center [571, 124] width 38 height 16
